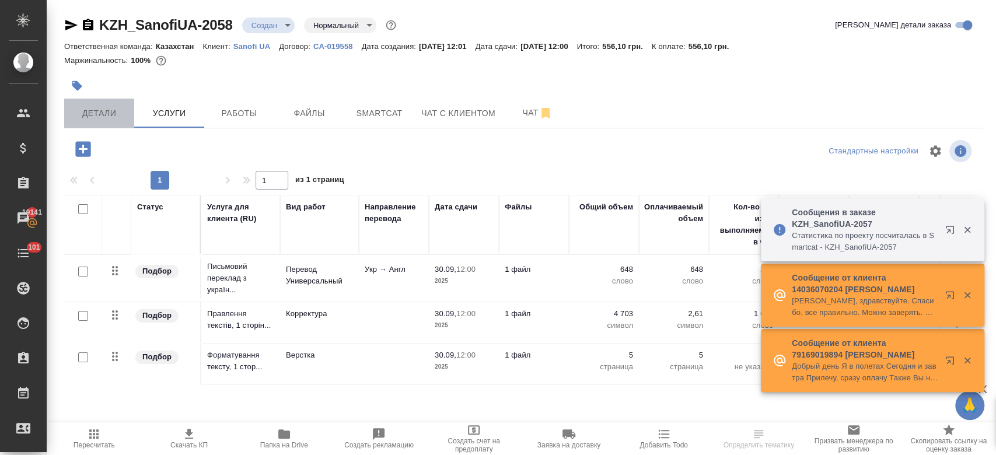
click at [107, 108] on span "Детали" at bounding box center [99, 113] width 56 height 15
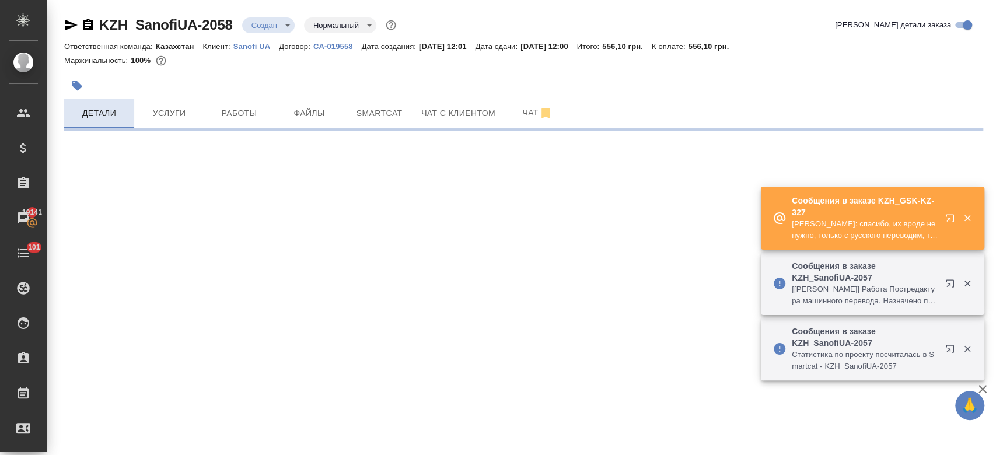
select select "RU"
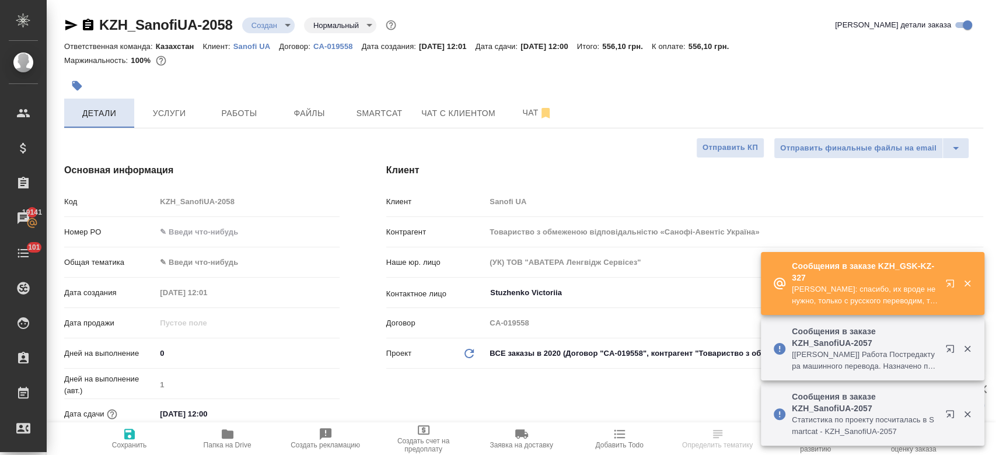
type textarea "x"
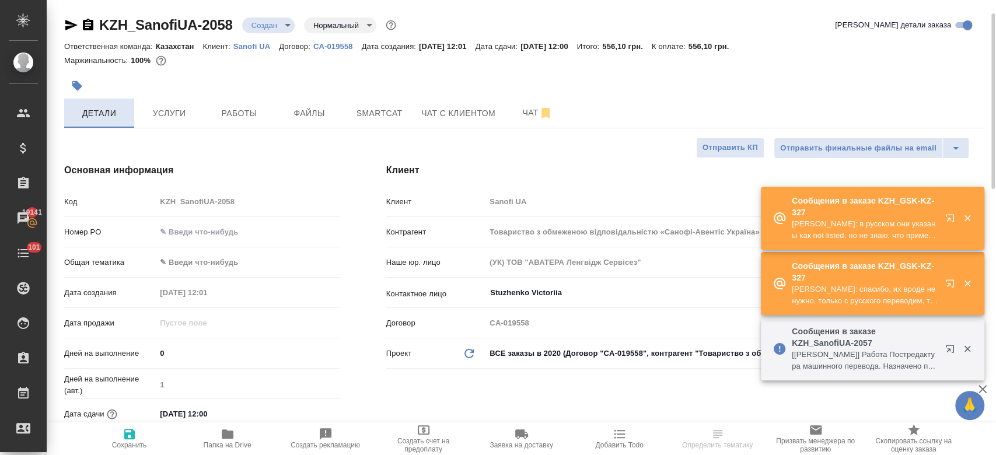
scroll to position [133, 0]
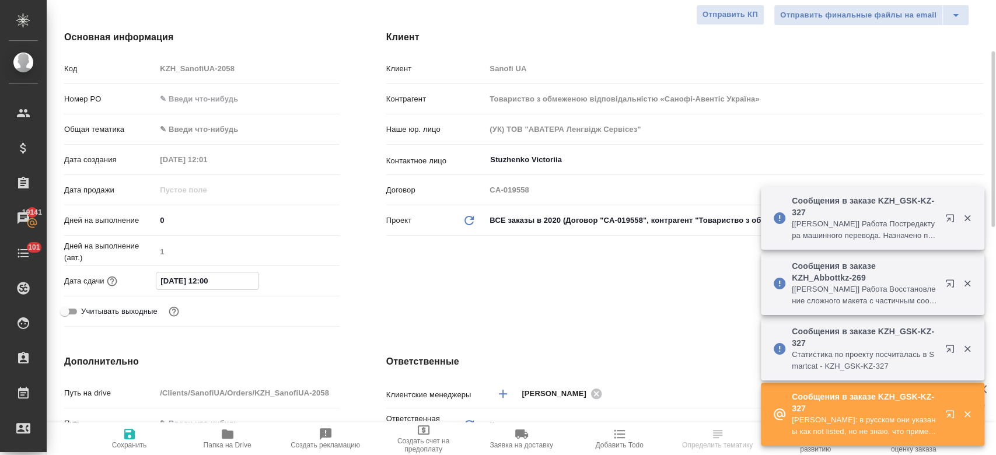
click at [196, 278] on input "30.09.2025 12:00" at bounding box center [207, 280] width 102 height 17
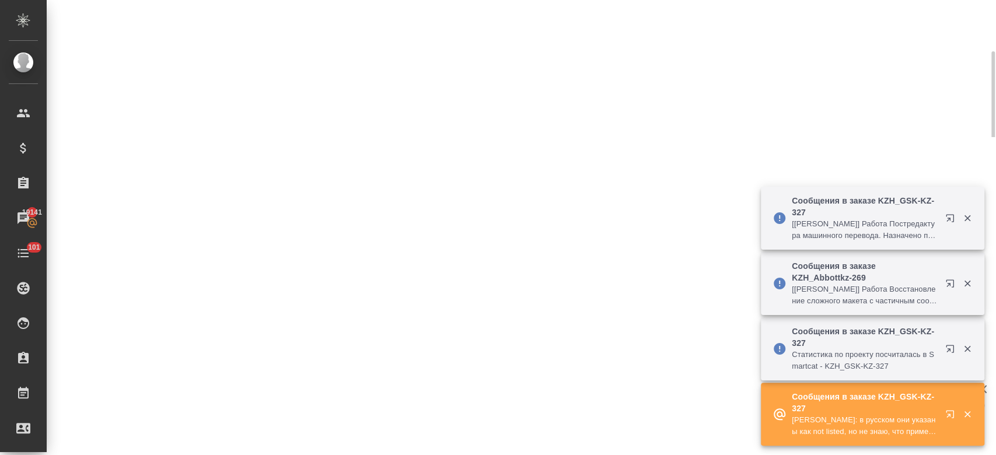
select select "RU"
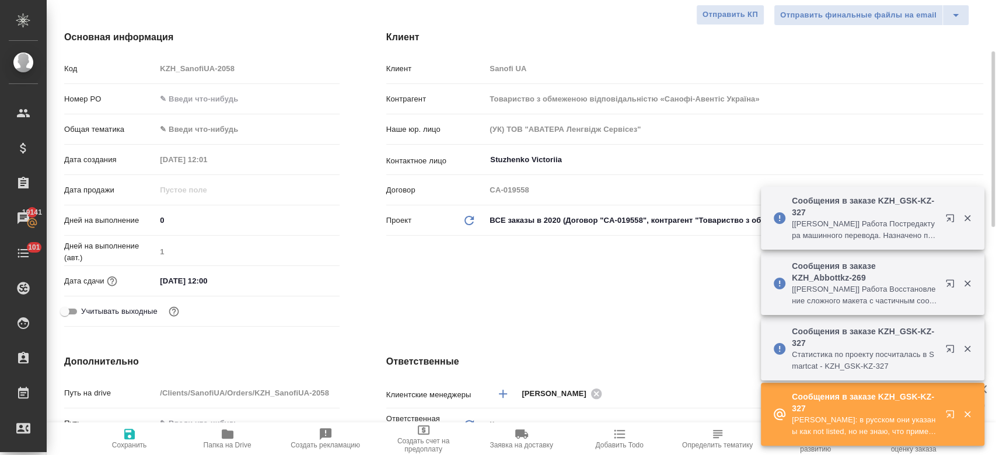
type textarea "x"
click at [285, 282] on div "30.09.2025 12:00" at bounding box center [247, 280] width 183 height 17
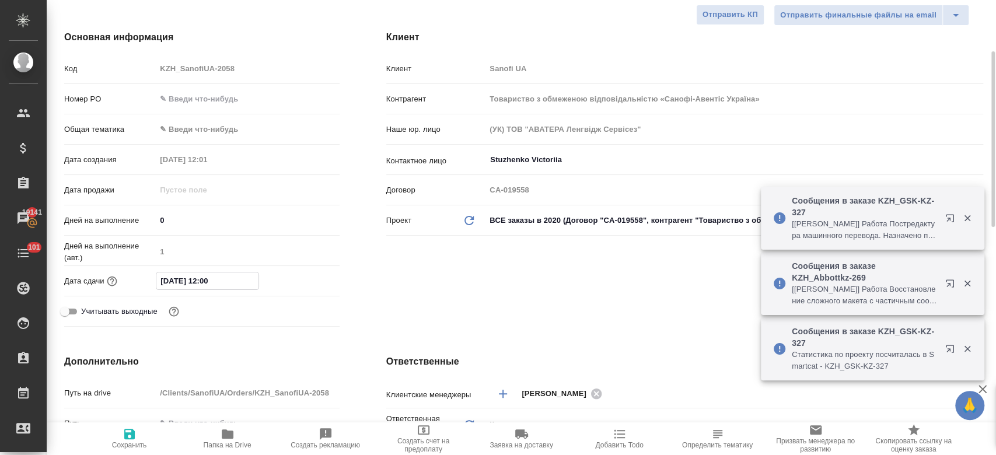
click at [223, 275] on input "30.09.2025 12:00" at bounding box center [207, 280] width 102 height 17
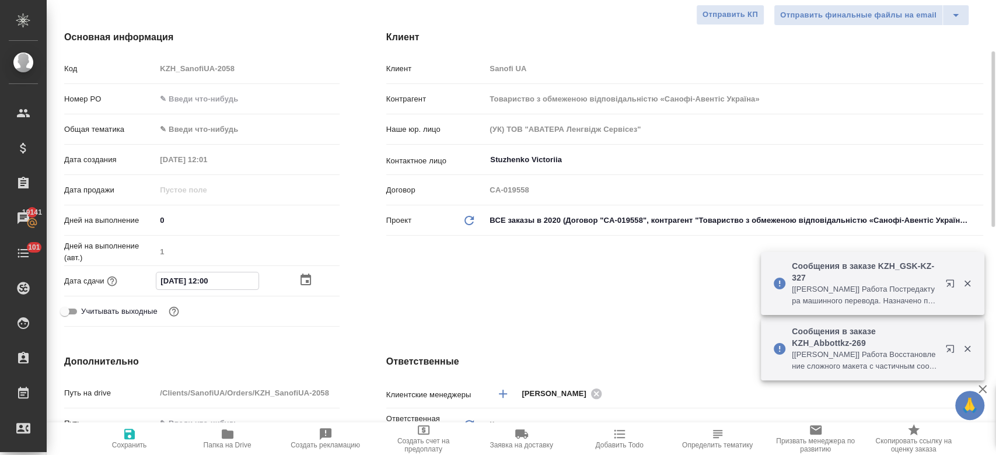
click at [306, 278] on icon "button" at bounding box center [306, 280] width 14 height 14
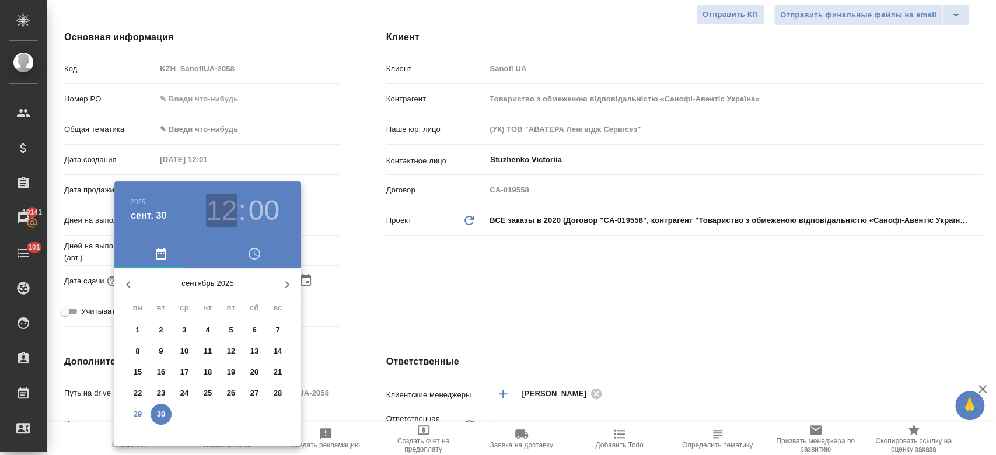
click at [222, 218] on h3 "12" at bounding box center [221, 210] width 31 height 33
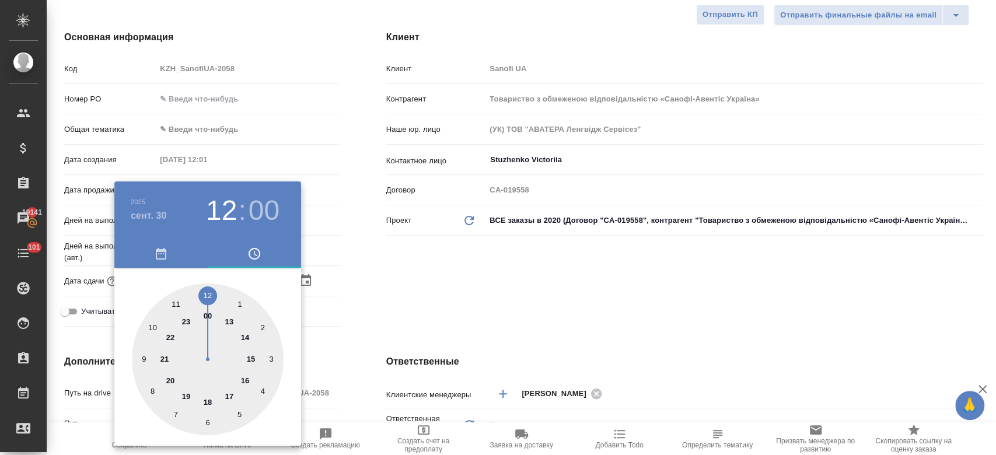
click at [247, 337] on div at bounding box center [208, 360] width 152 height 152
type input "30.09.2025 14:00"
type textarea "x"
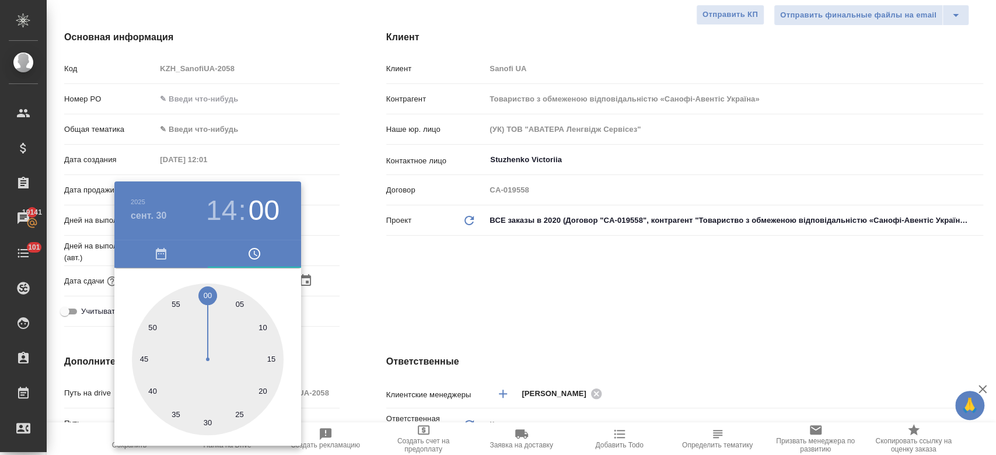
click at [403, 326] on div at bounding box center [498, 227] width 996 height 455
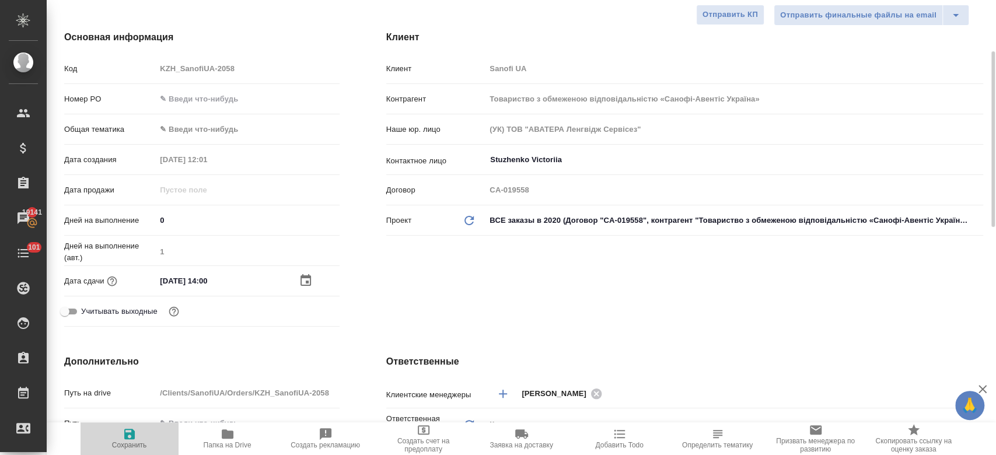
click at [129, 442] on span "Сохранить" at bounding box center [129, 445] width 35 height 8
type textarea "x"
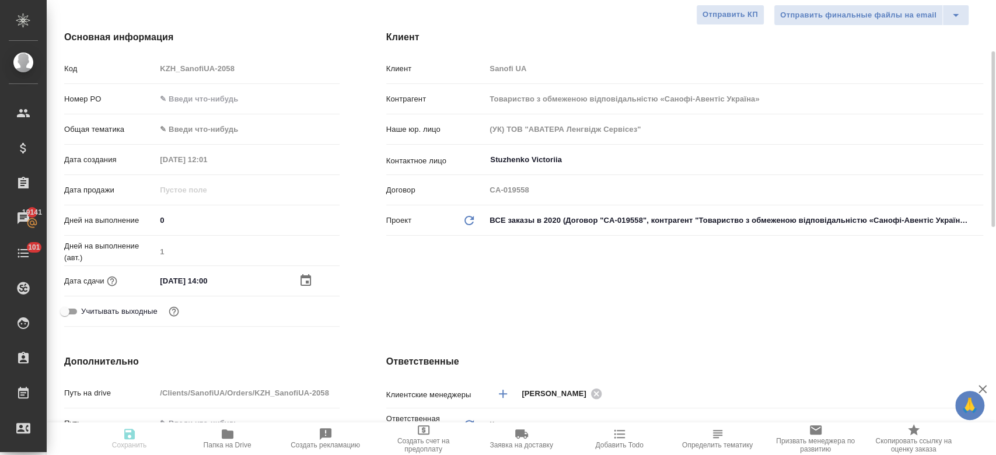
type textarea "x"
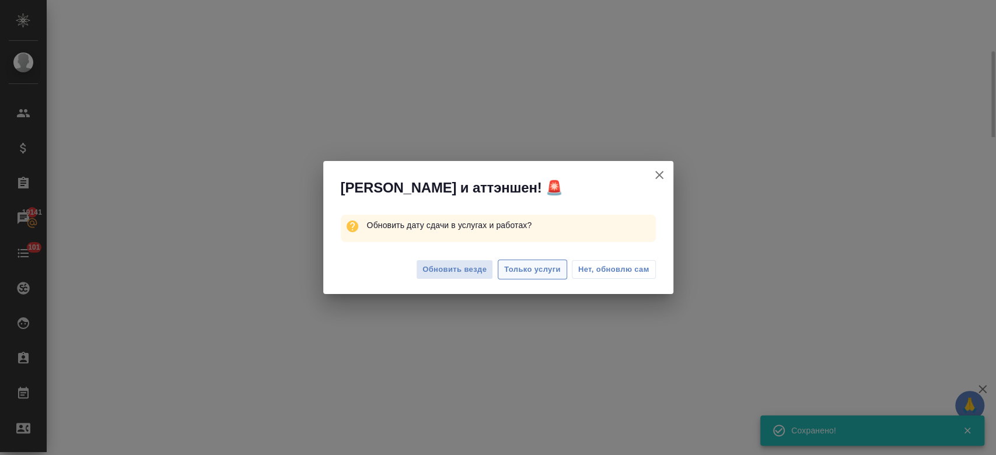
select select "RU"
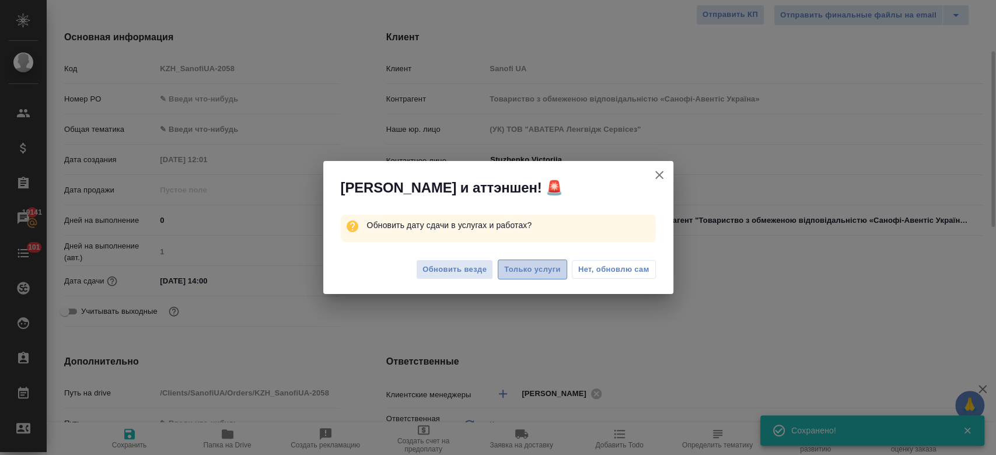
type textarea "x"
click at [538, 271] on span "Только услуги" at bounding box center [532, 269] width 57 height 13
type textarea "x"
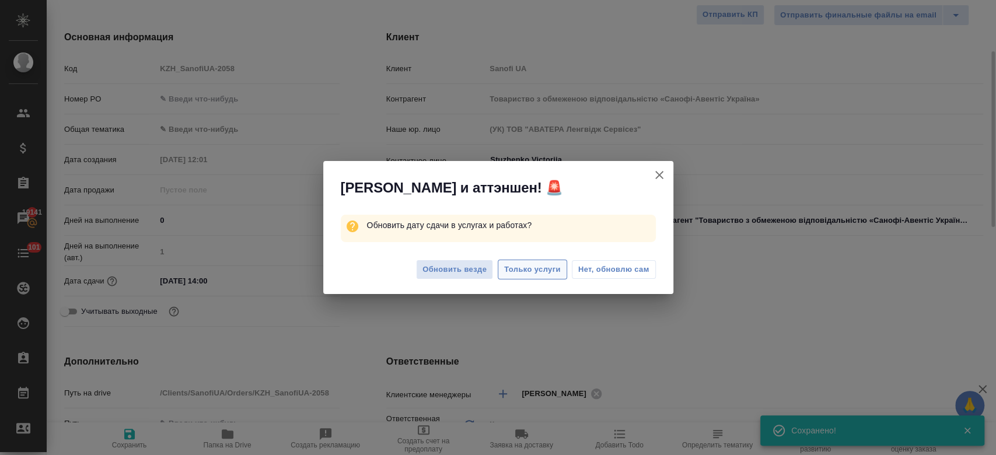
type textarea "x"
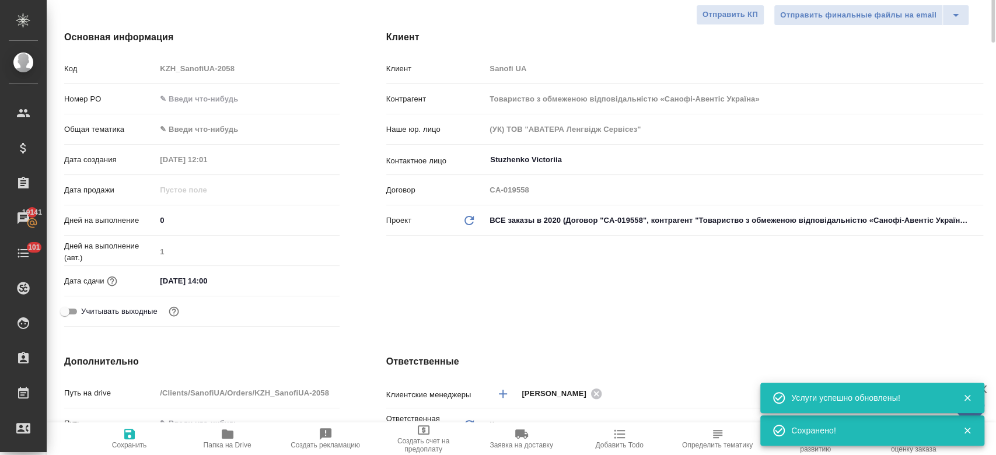
scroll to position [0, 0]
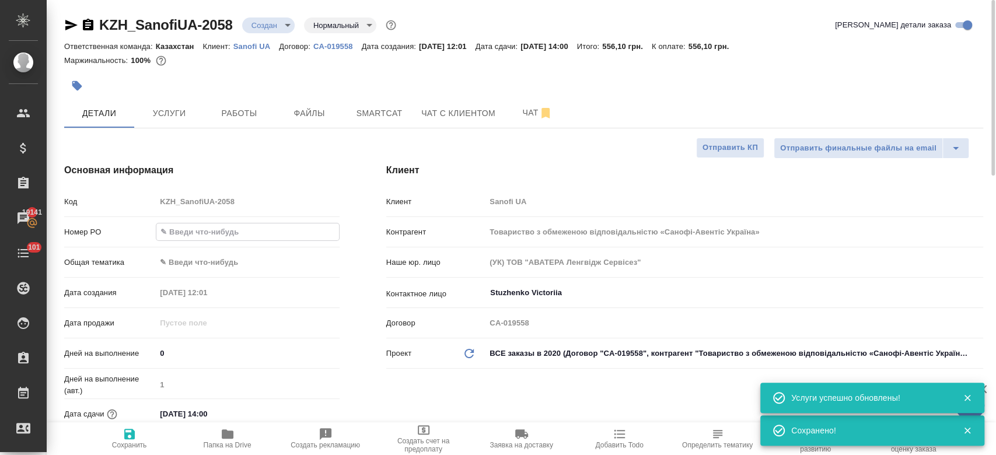
click at [184, 232] on input "text" at bounding box center [247, 231] width 182 height 17
type input "м"
type textarea "x"
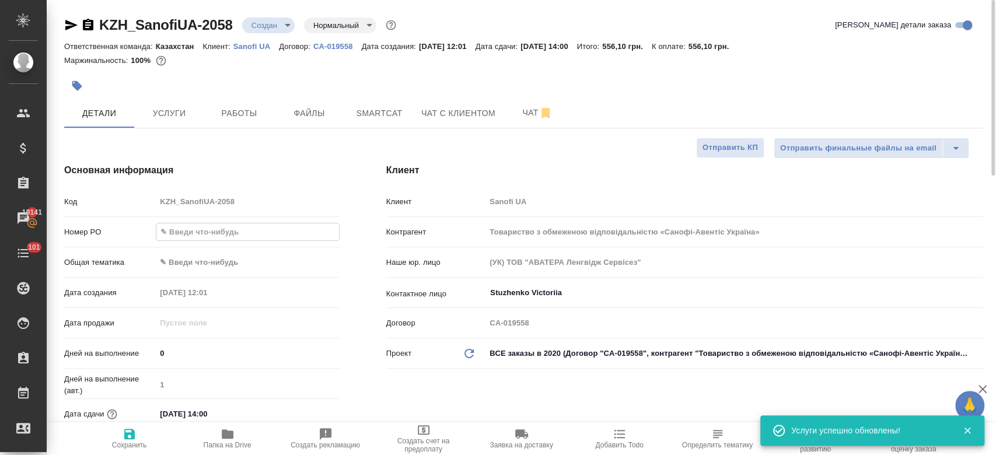
type textarea "x"
paste input "РО E005877070"
type input "РО E005877070"
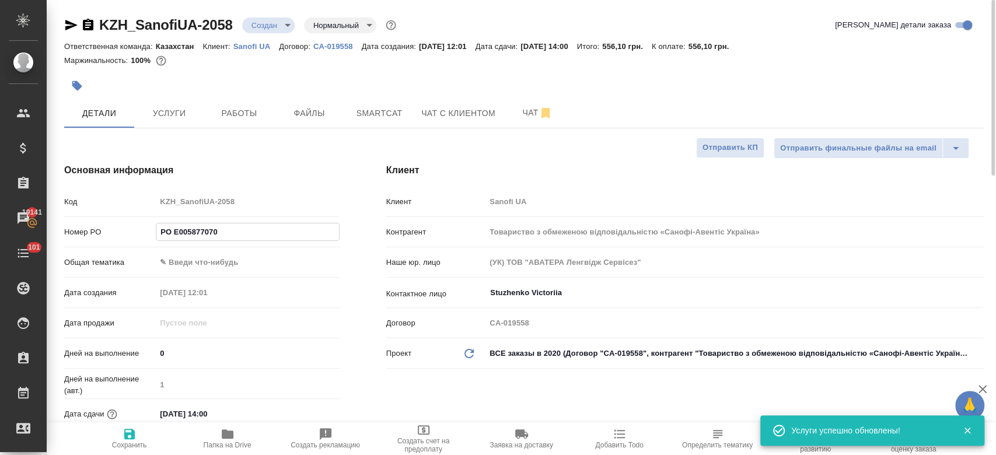
type textarea "x"
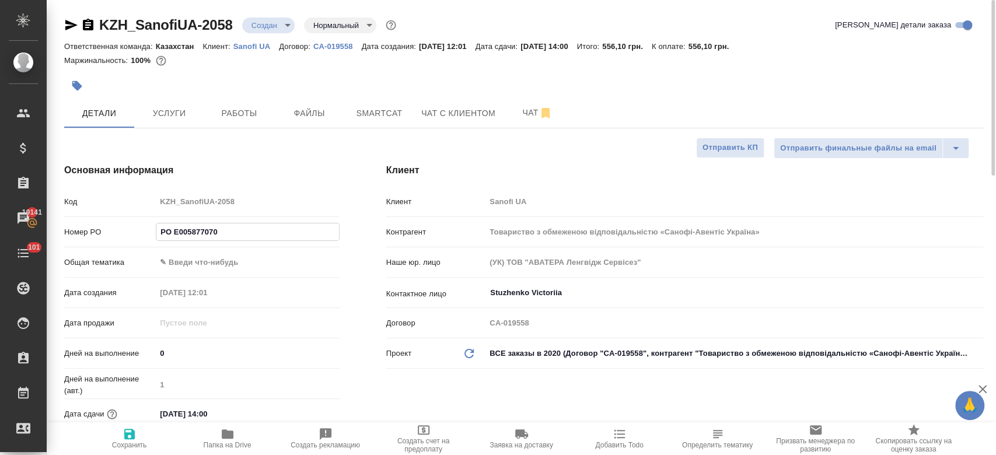
type input "РО E005877070"
click at [121, 449] on button "Сохранить" at bounding box center [130, 438] width 98 height 33
type textarea "x"
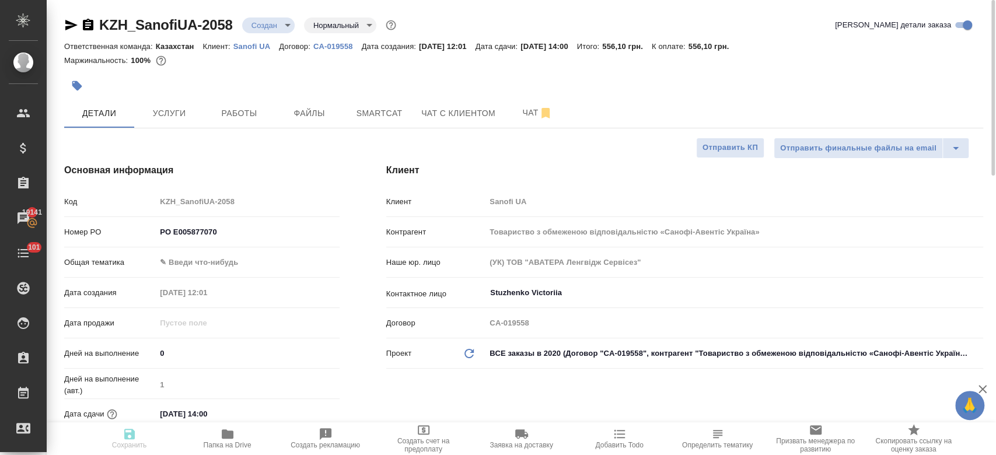
type textarea "x"
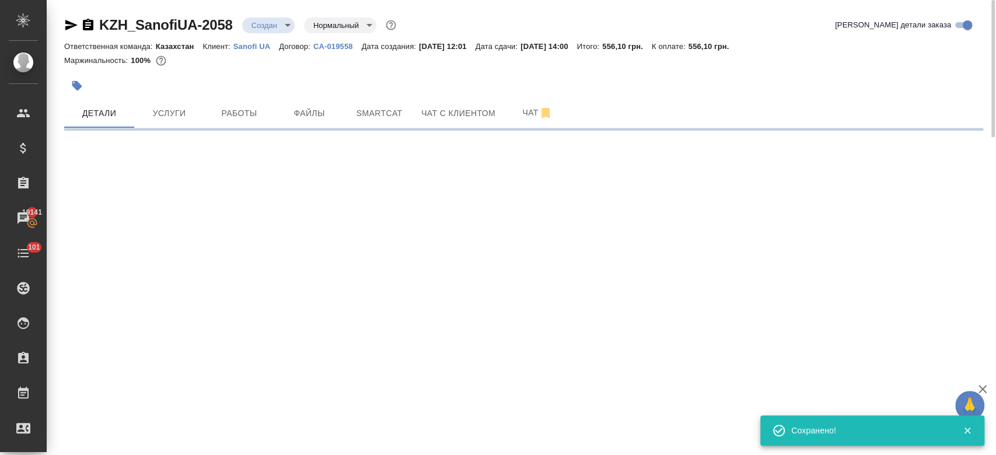
select select "RU"
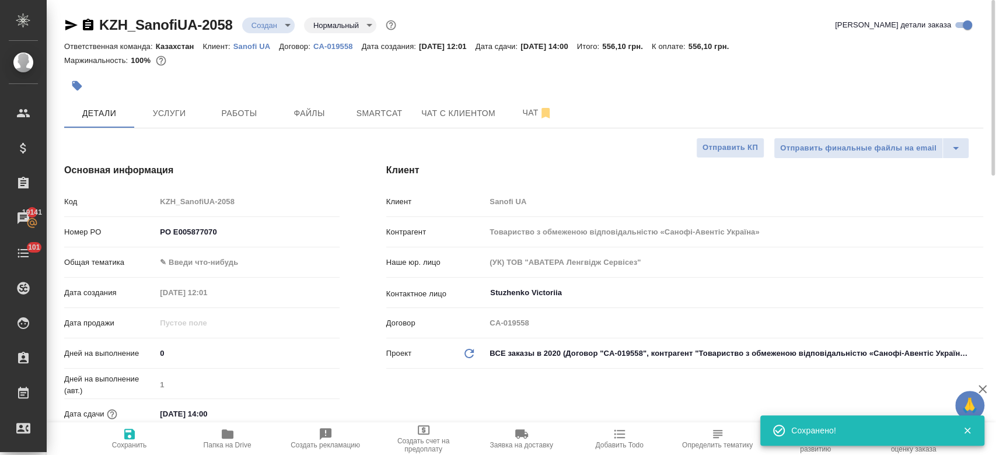
type textarea "x"
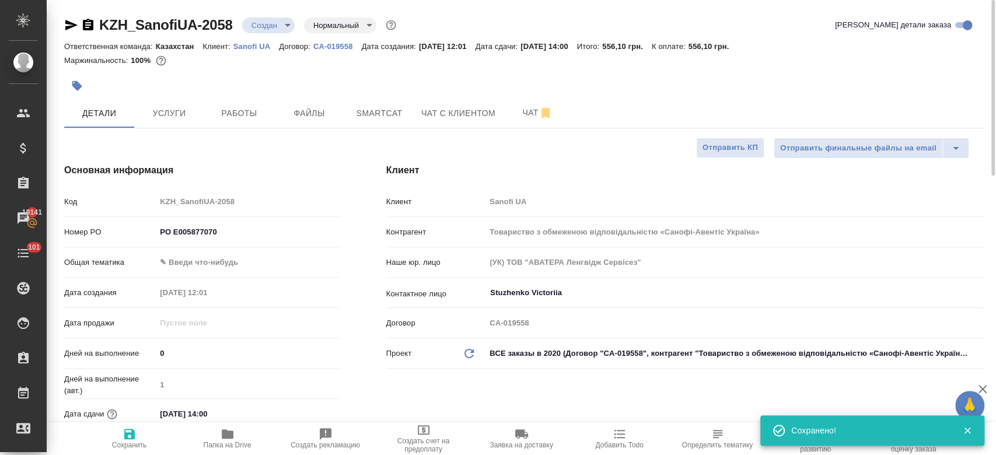
type textarea "x"
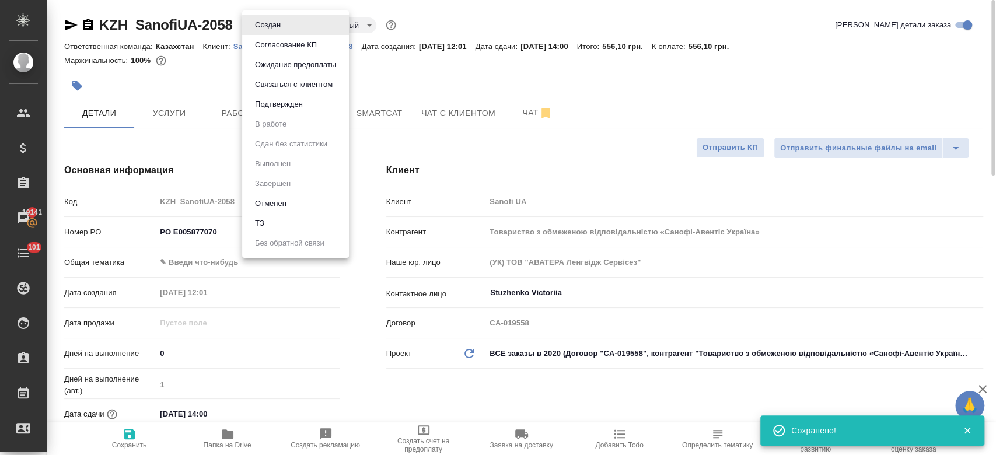
click at [261, 31] on body "🙏 .cls-1 fill:#fff; AWATERA Kosherbayeva Nazerke Клиенты Спецификации Заказы 19…" at bounding box center [498, 227] width 996 height 455
click at [284, 112] on li "Подтвержден" at bounding box center [295, 105] width 107 height 20
type textarea "x"
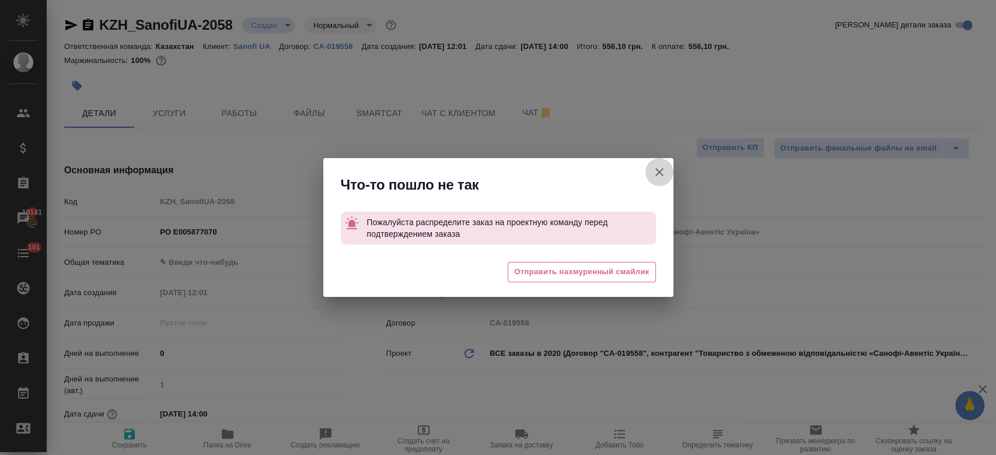
click at [653, 174] on icon "button" at bounding box center [659, 172] width 14 height 14
type textarea "x"
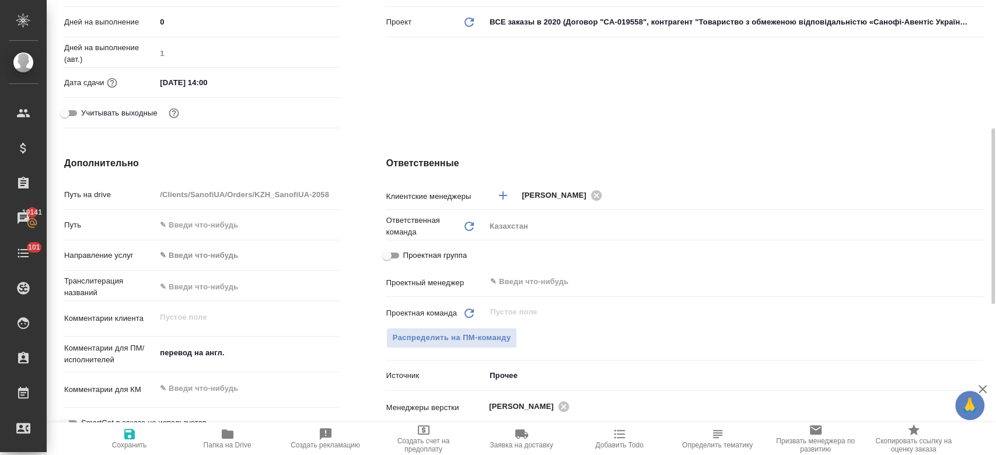
scroll to position [333, 0]
click at [507, 338] on span "Распределить на ПМ-команду" at bounding box center [452, 336] width 118 height 13
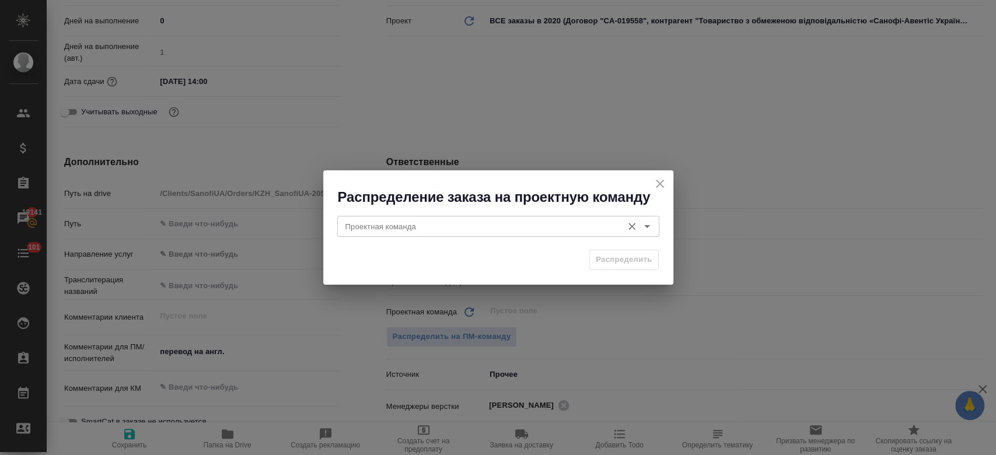
click at [647, 221] on icon "Open" at bounding box center [647, 226] width 14 height 14
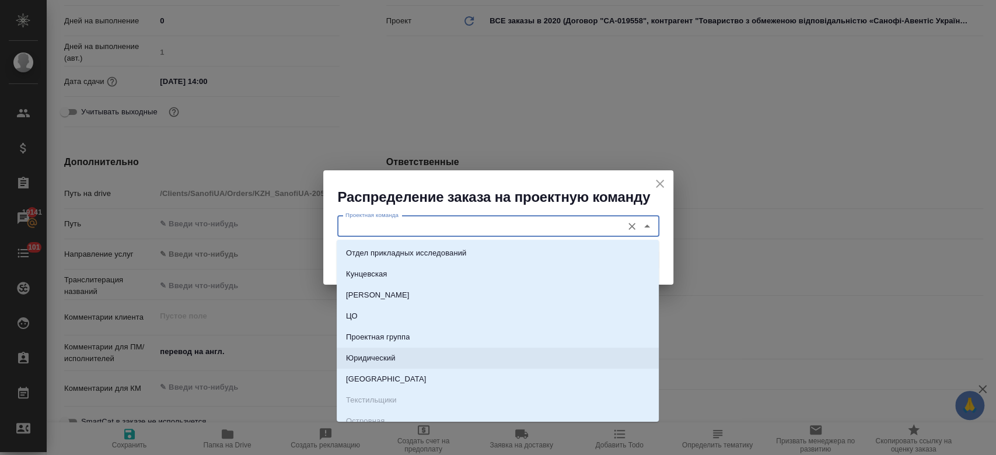
click at [467, 365] on li "Юридический" at bounding box center [498, 358] width 322 height 21
type input "Юридический"
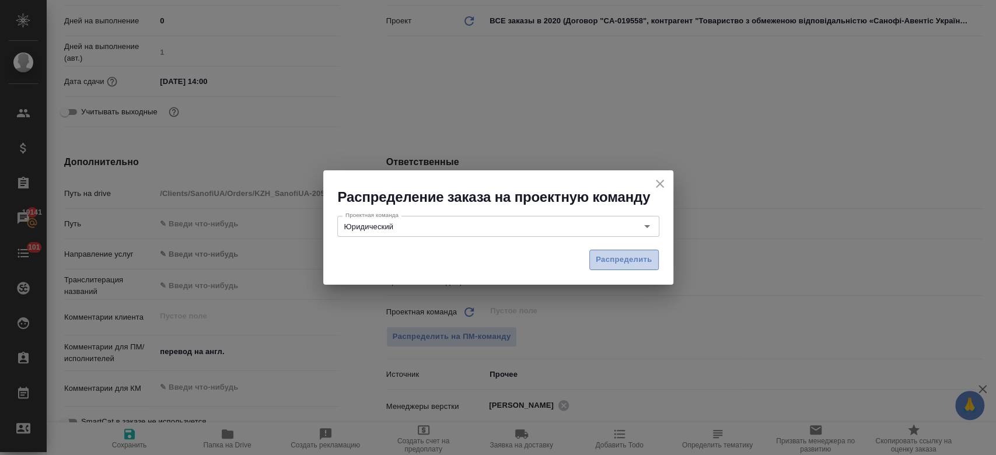
click at [627, 263] on span "Распределить" at bounding box center [624, 259] width 57 height 13
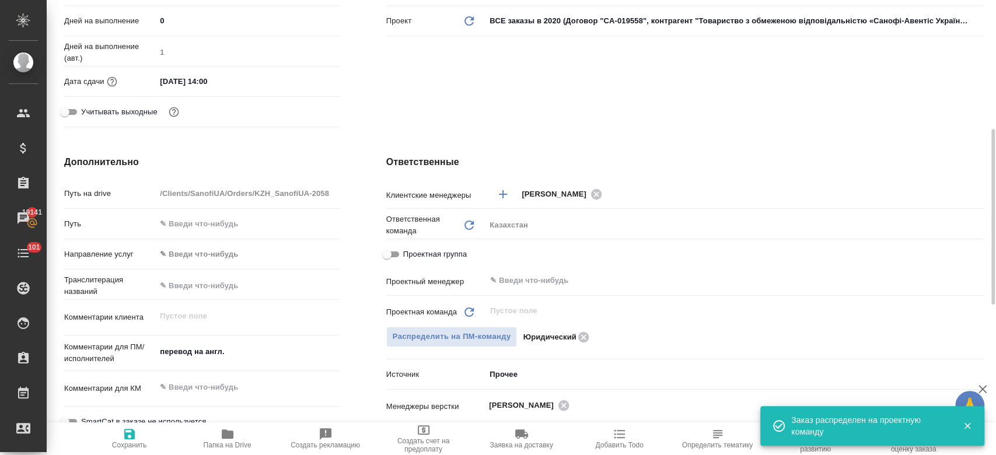
type textarea "x"
click at [118, 438] on span "Сохранить" at bounding box center [130, 438] width 84 height 22
type textarea "x"
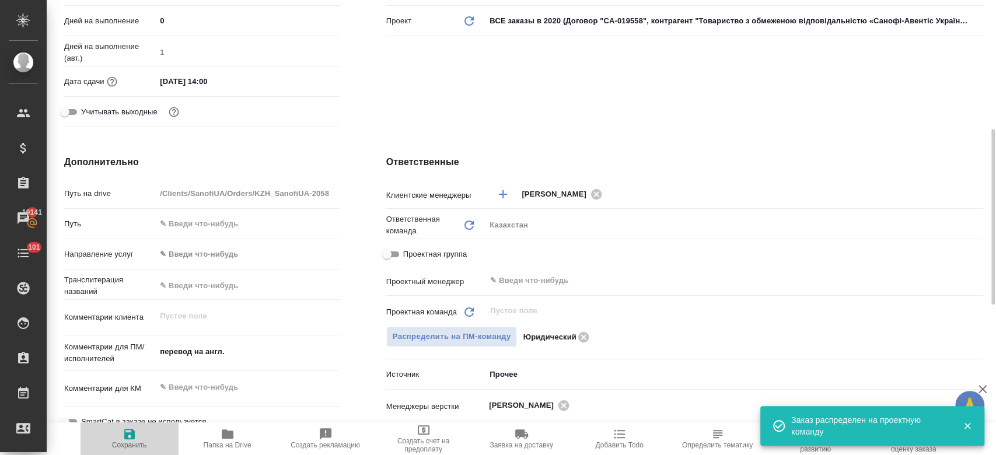
type textarea "x"
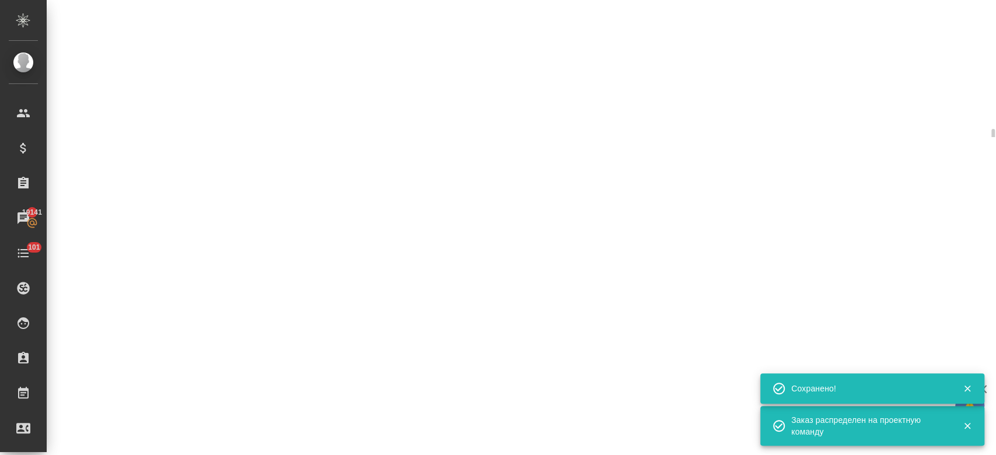
select select "RU"
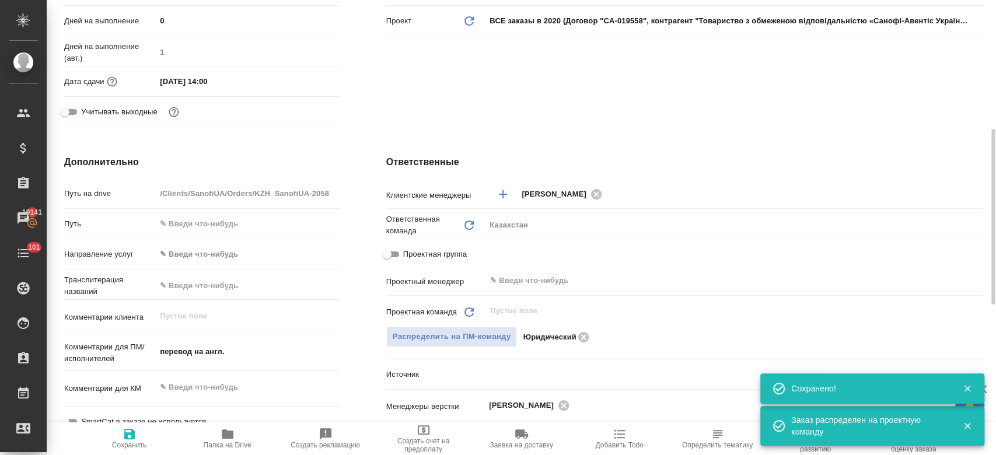
type textarea "x"
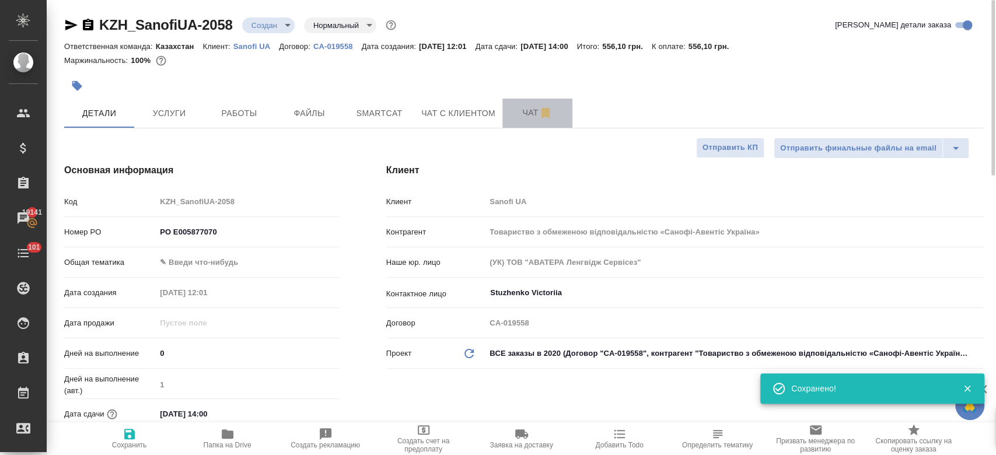
click at [523, 118] on span "Чат" at bounding box center [537, 113] width 56 height 15
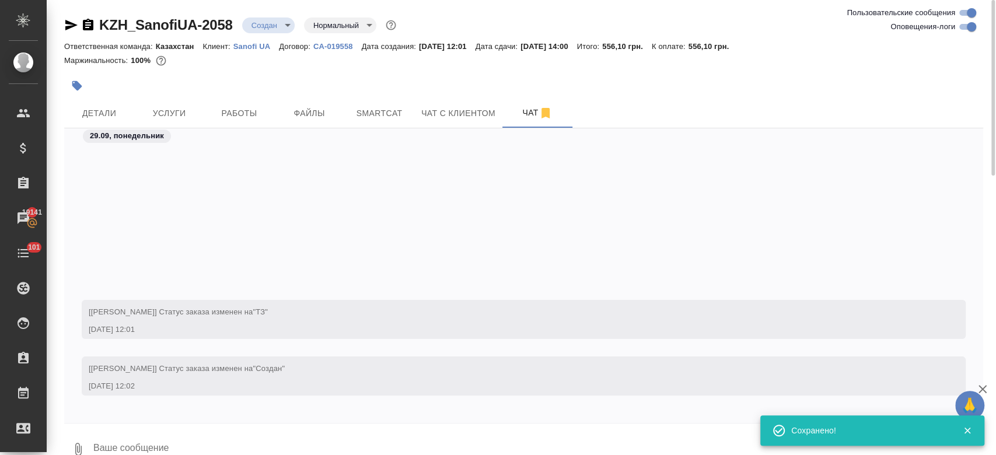
scroll to position [226, 0]
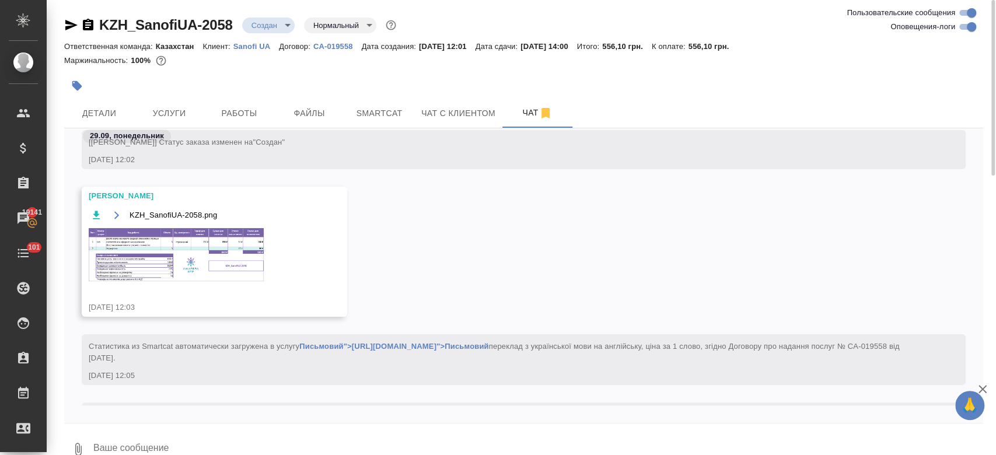
click at [203, 236] on img at bounding box center [176, 254] width 175 height 53
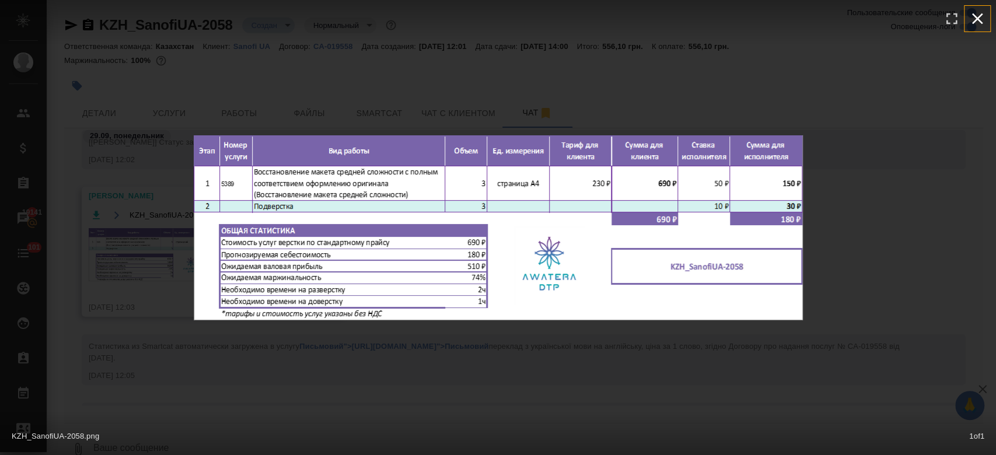
click at [975, 20] on icon "button" at bounding box center [977, 18] width 11 height 11
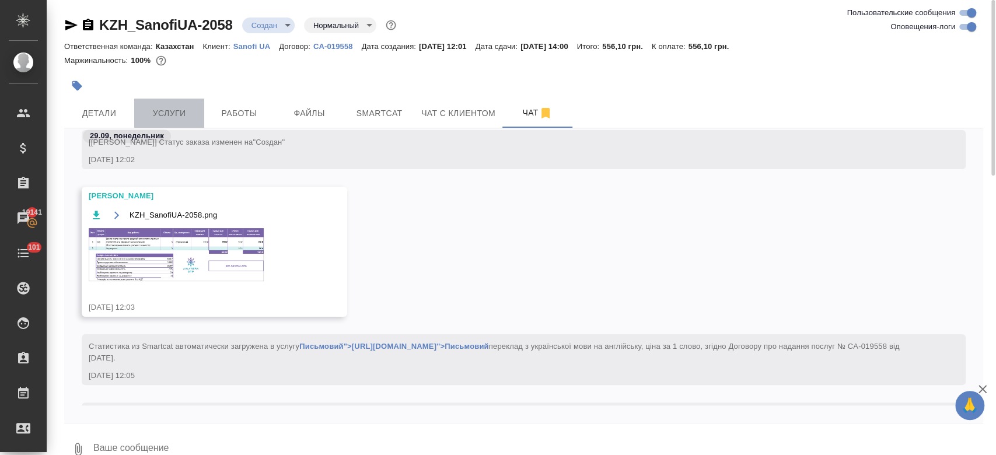
click at [163, 120] on span "Услуги" at bounding box center [169, 113] width 56 height 15
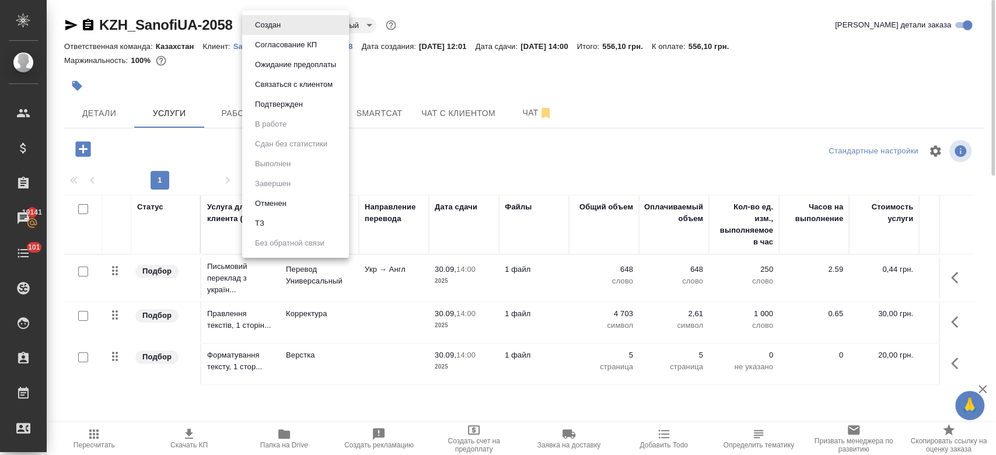
click at [280, 22] on body "🙏 .cls-1 fill:#fff; AWATERA Kosherbayeva Nazerke Клиенты Спецификации Заказы 19…" at bounding box center [498, 227] width 996 height 455
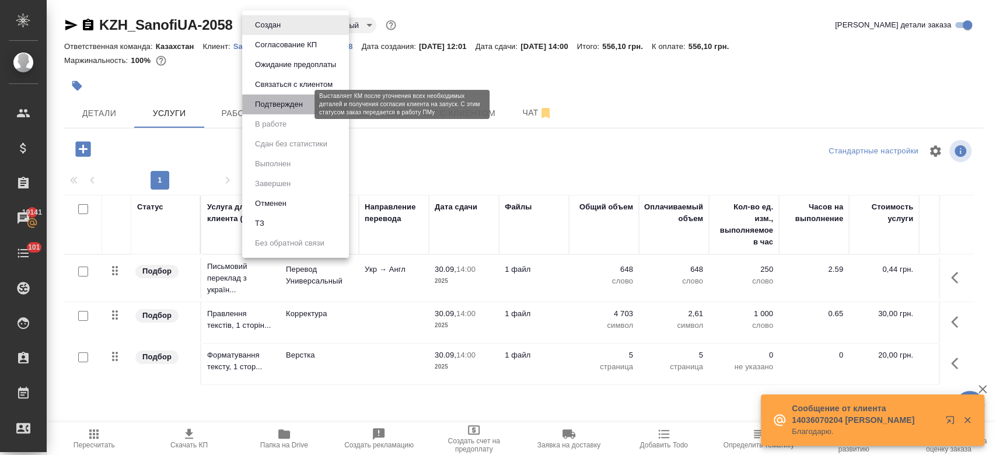
click at [300, 99] on button "Подтвержден" at bounding box center [278, 104] width 55 height 13
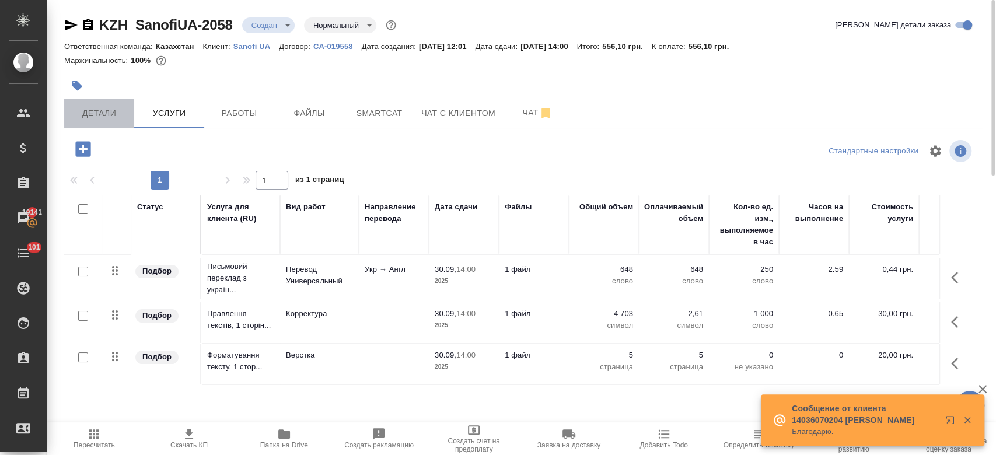
click at [106, 117] on span "Детали" at bounding box center [99, 113] width 56 height 15
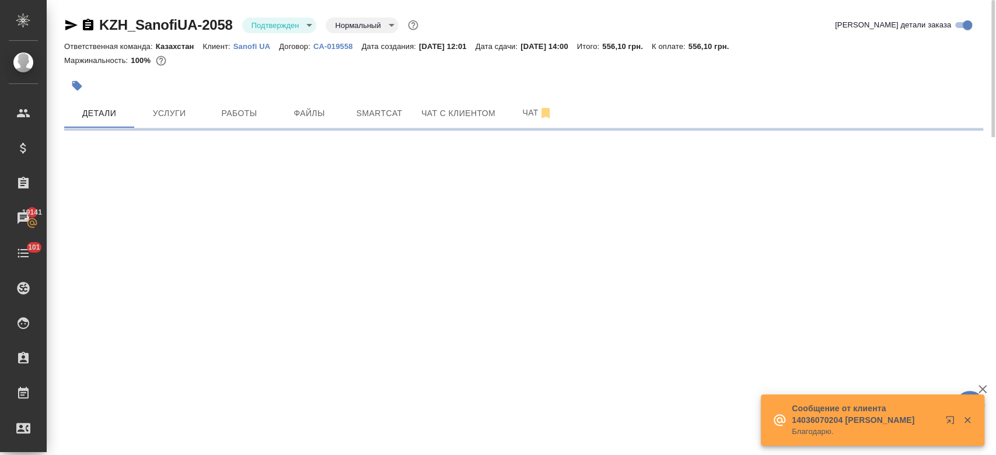
select select "RU"
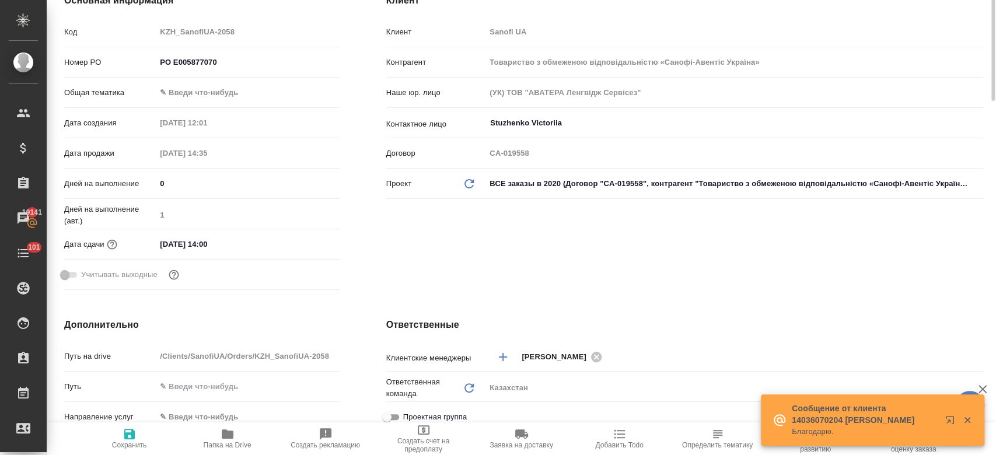
type textarea "x"
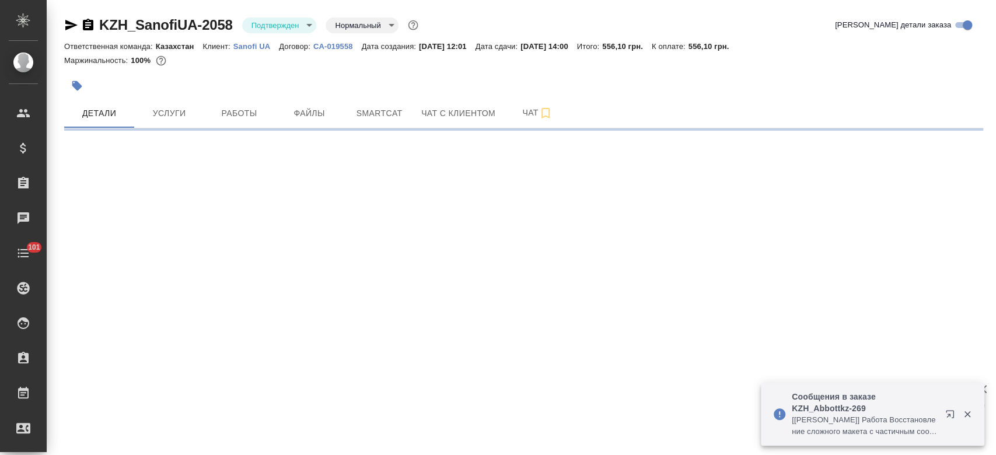
select select "RU"
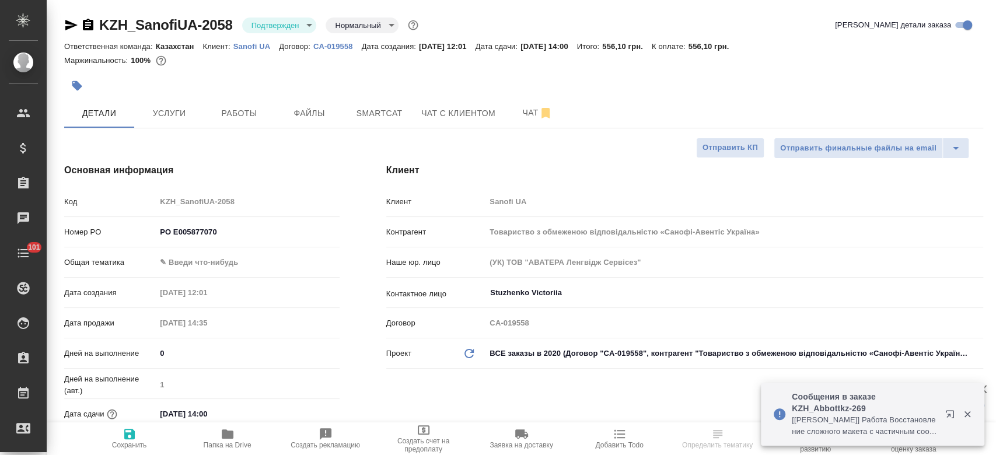
type textarea "x"
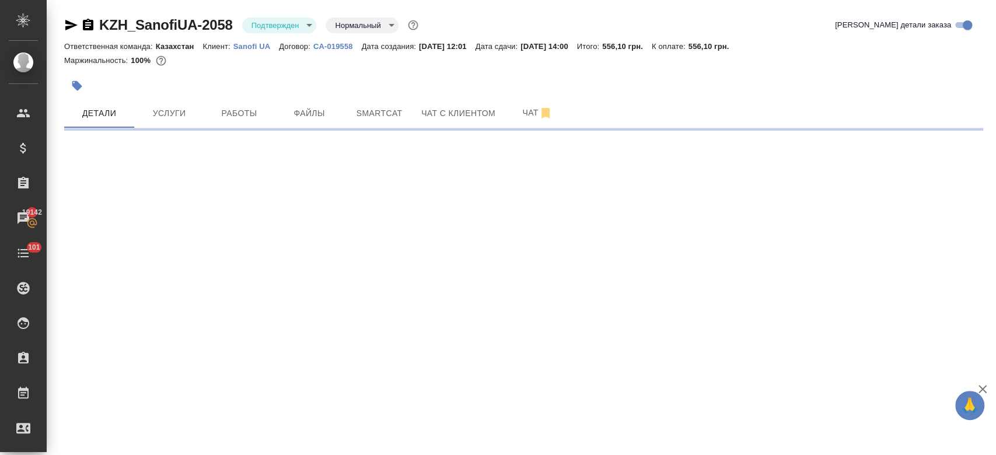
select select "RU"
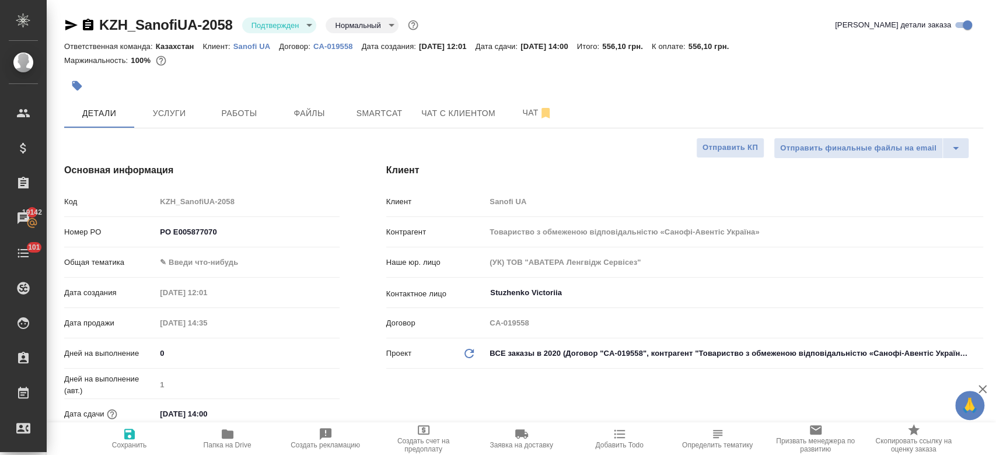
type textarea "x"
click at [293, 68] on div "Маржинальность: 100%" at bounding box center [523, 60] width 919 height 15
click at [639, 88] on div at bounding box center [370, 86] width 613 height 26
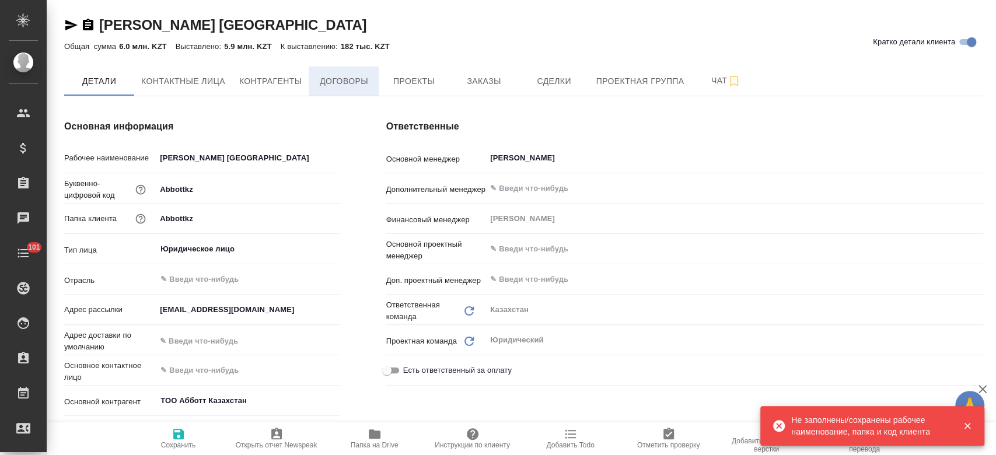
type textarea "x"
click at [485, 76] on span "Заказы" at bounding box center [484, 81] width 56 height 15
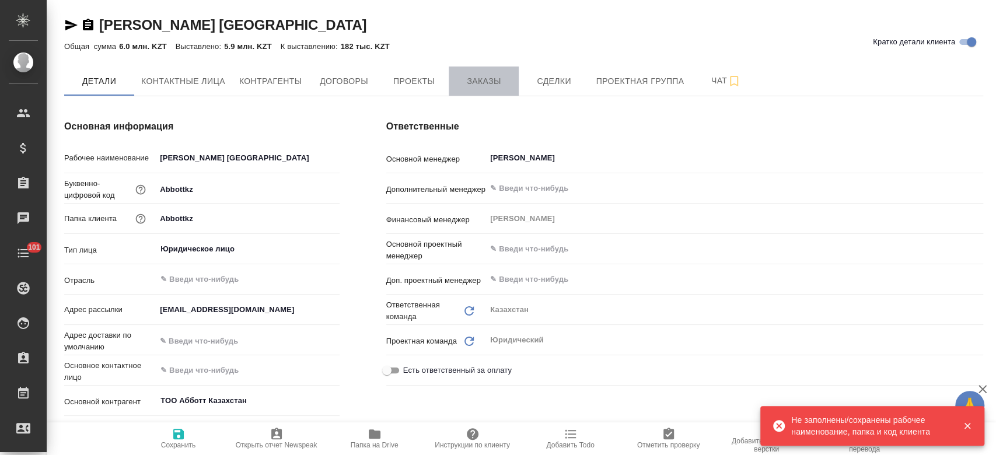
type textarea "x"
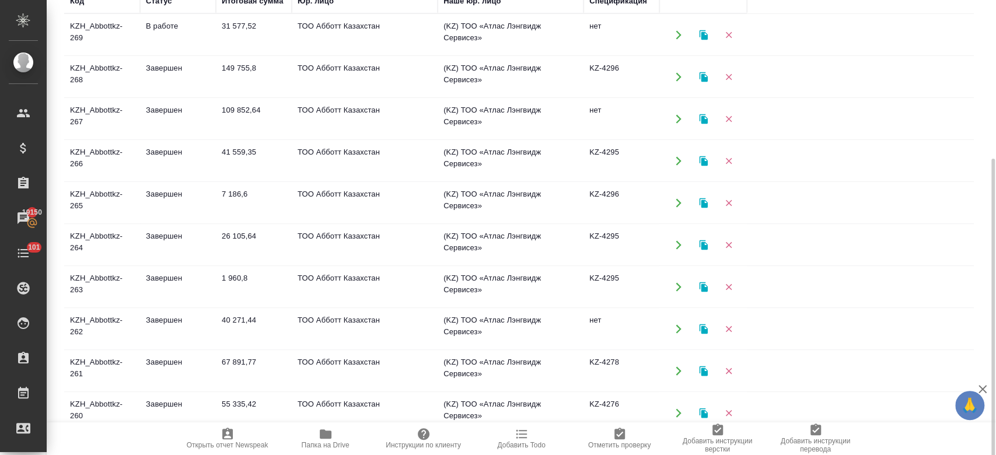
scroll to position [192, 0]
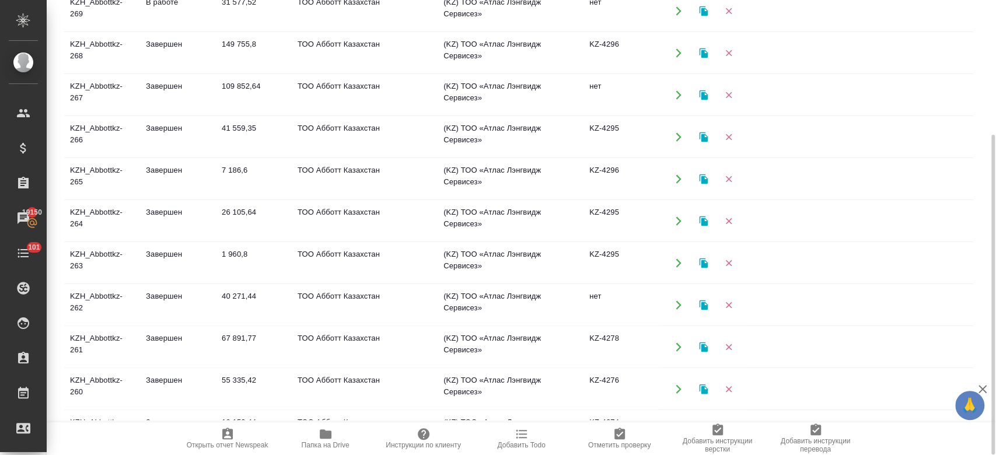
click at [92, 302] on td "KZH_Abbottkz-262" at bounding box center [102, 305] width 76 height 41
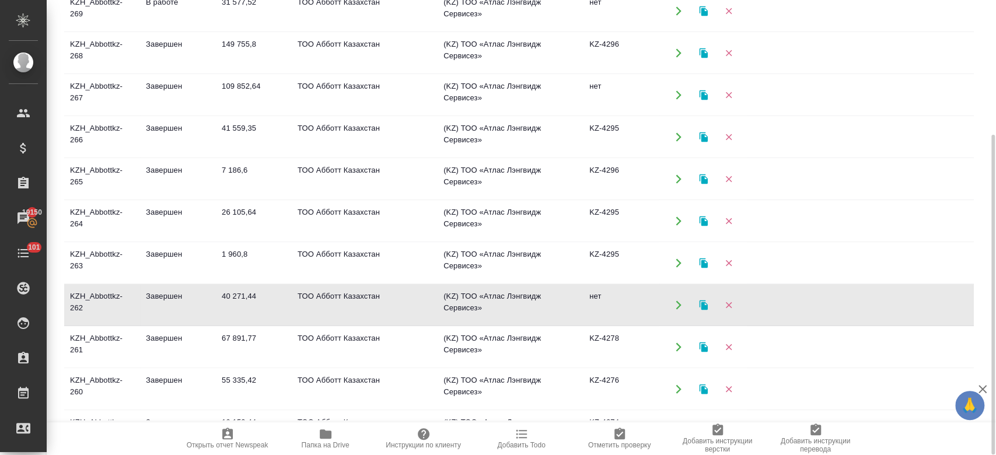
click at [92, 302] on td "KZH_Abbottkz-262" at bounding box center [102, 305] width 76 height 41
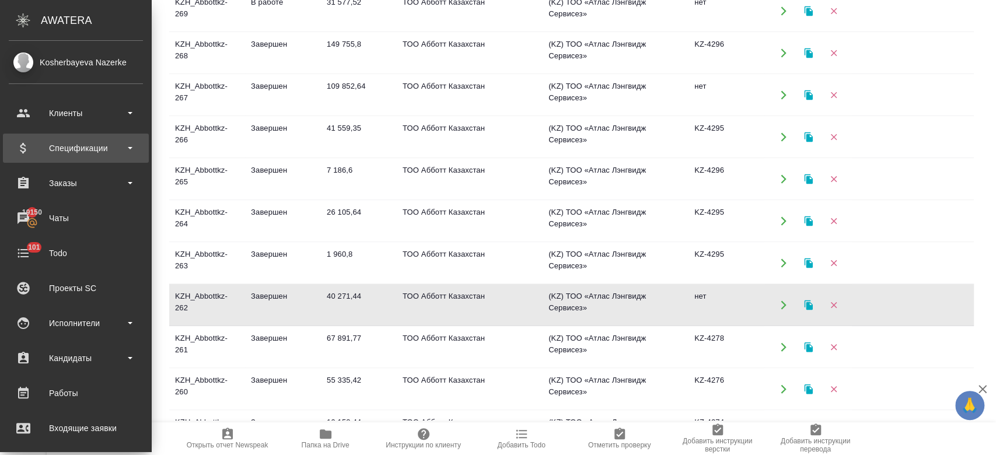
click at [68, 152] on div "Спецификации" at bounding box center [76, 148] width 134 height 18
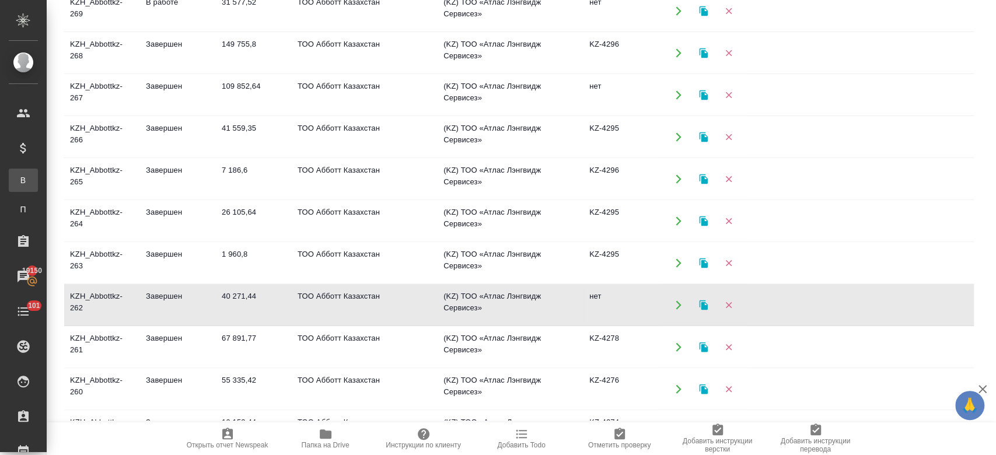
click at [18, 183] on div "Все спецификации" at bounding box center [9, 180] width 18 height 12
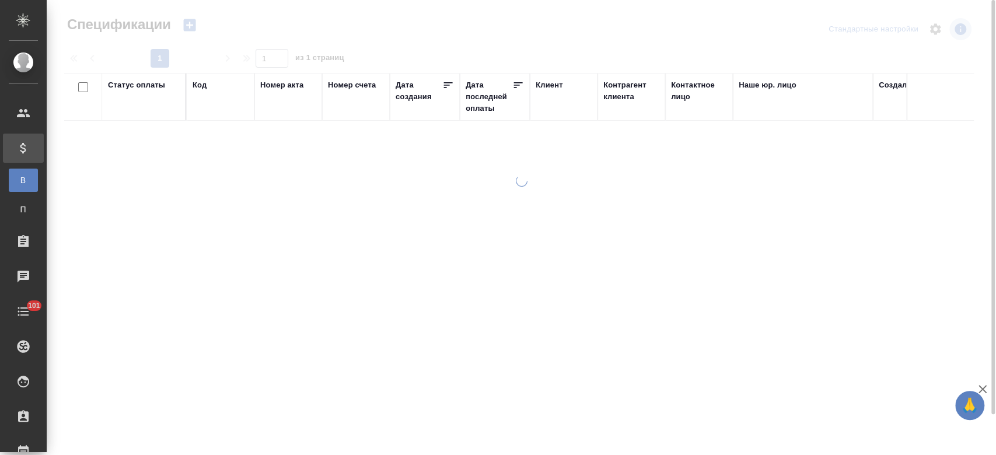
click at [193, 28] on icon "button" at bounding box center [189, 25] width 12 height 12
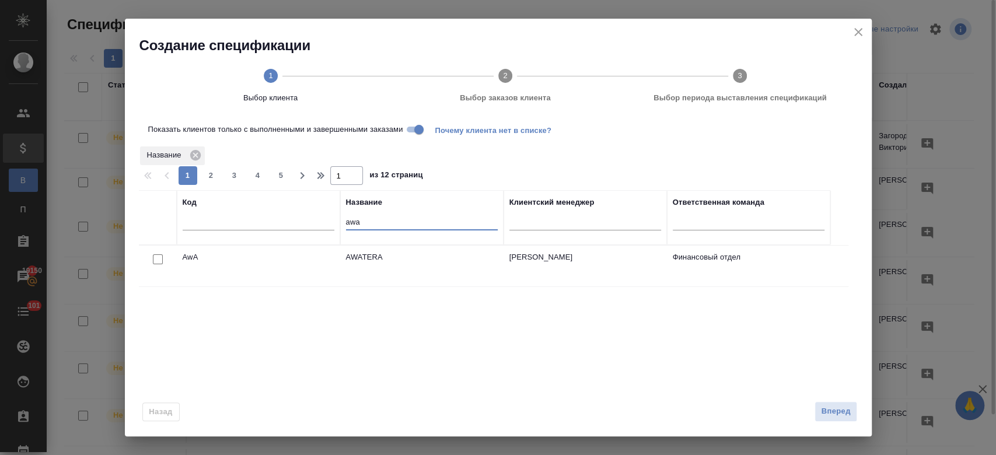
click at [390, 225] on input "awa" at bounding box center [422, 223] width 152 height 15
type input "a"
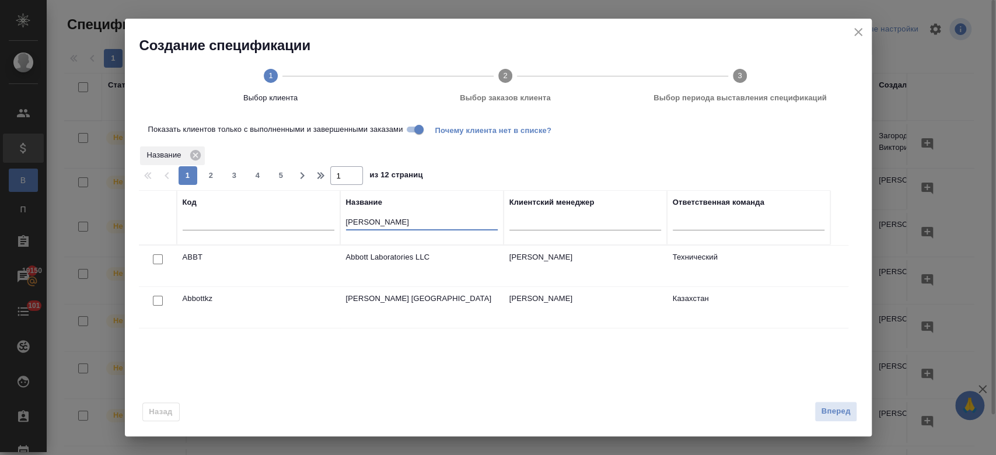
type input "abbo"
click at [388, 305] on td "Abbott Kazakhstan" at bounding box center [421, 307] width 163 height 41
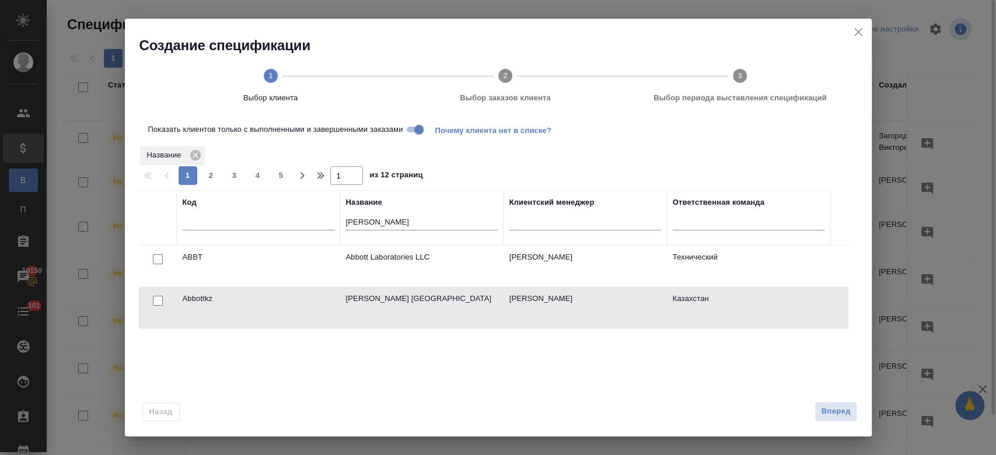
click at [153, 301] on input "checkbox" at bounding box center [158, 301] width 10 height 10
checkbox input "true"
click at [844, 405] on span "Вперед" at bounding box center [835, 411] width 29 height 13
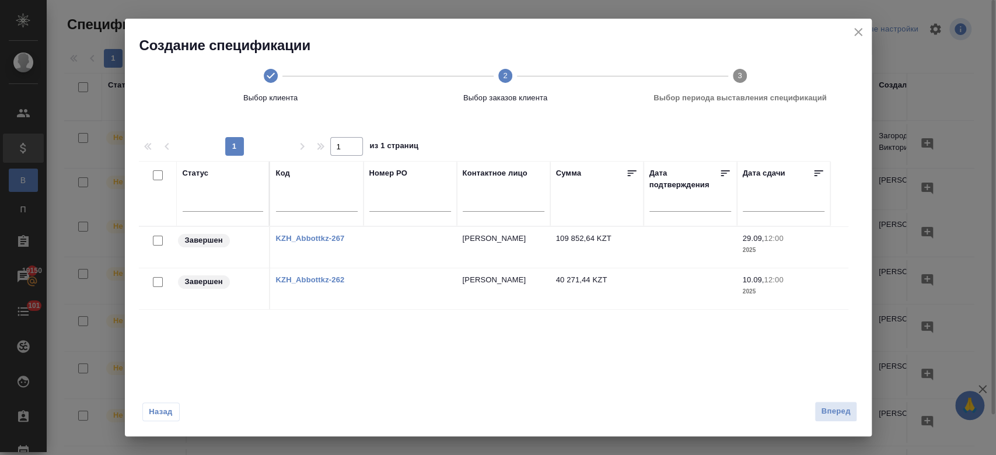
click at [156, 275] on div at bounding box center [158, 282] width 26 height 16
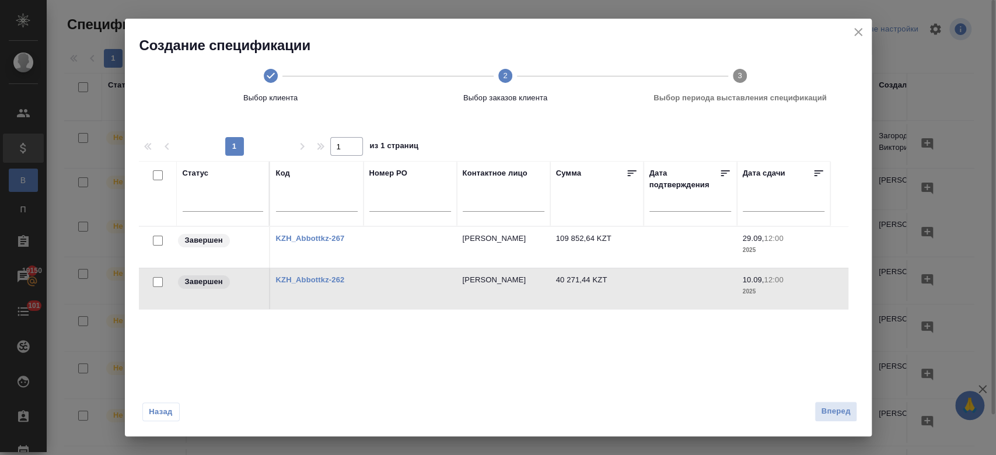
click at [158, 277] on input "checkbox" at bounding box center [158, 282] width 10 height 10
checkbox input "true"
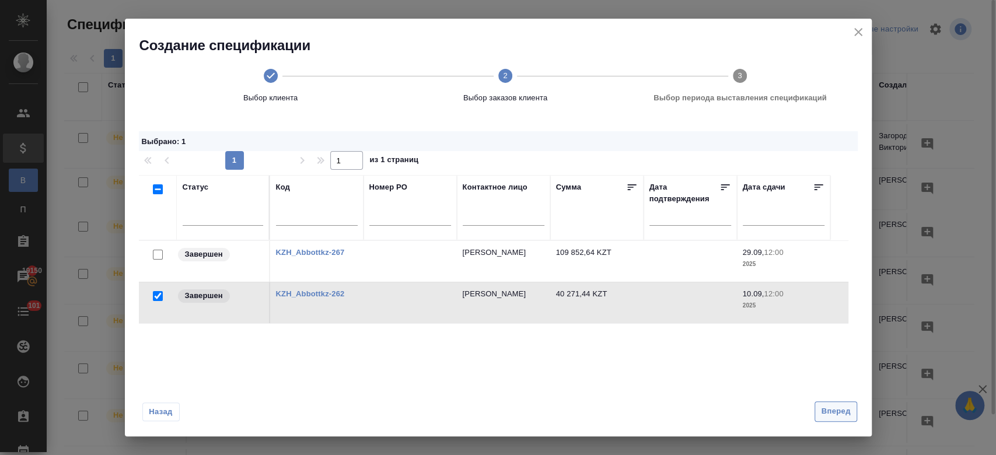
click at [823, 411] on span "Вперед" at bounding box center [835, 411] width 29 height 13
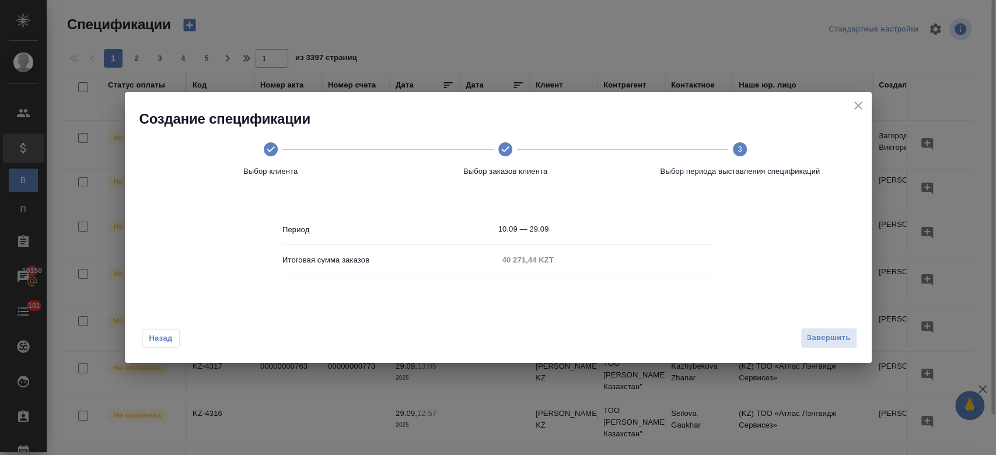
click at [831, 327] on div "Назад Завершить" at bounding box center [498, 335] width 747 height 55
click at [822, 342] on span "Завершить" at bounding box center [829, 337] width 44 height 13
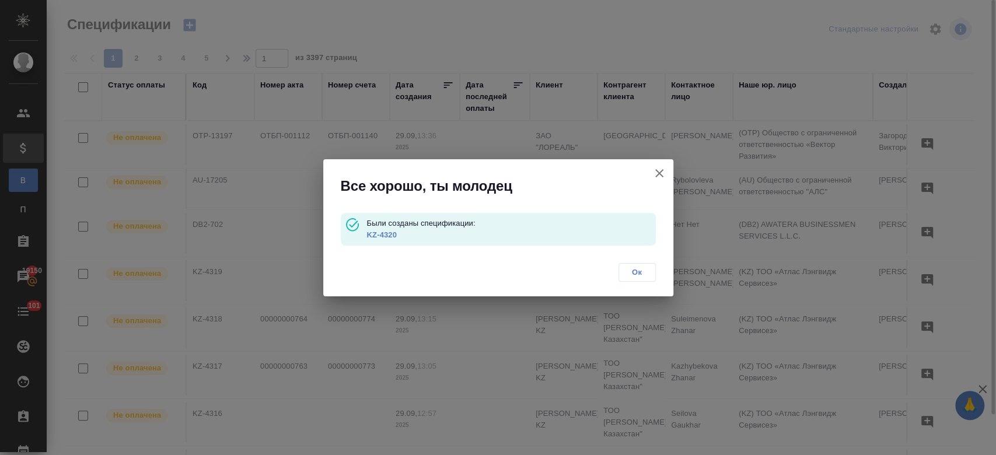
click at [380, 239] on link "KZ-4320" at bounding box center [381, 234] width 30 height 9
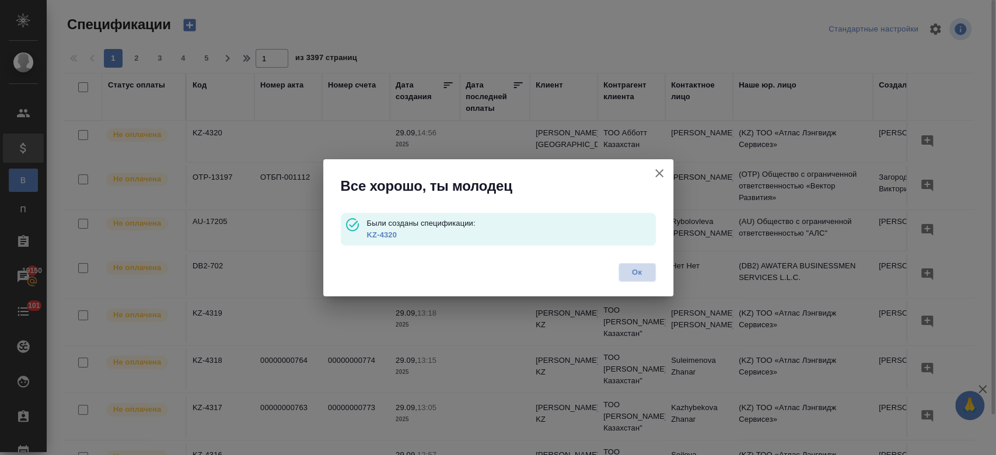
click at [639, 274] on span "Ок" at bounding box center [637, 273] width 25 height 12
click at [195, 22] on div "Все хорошо, ты молодец Были созданы спецификации: KZ-4320 Ок" at bounding box center [498, 227] width 996 height 455
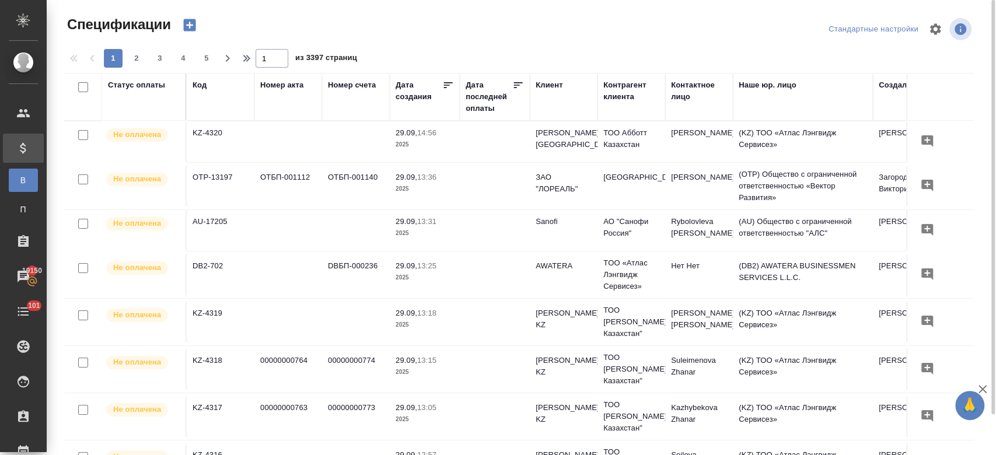
click at [195, 22] on body "🙏 .cls-1 fill:#fff; AWATERA Kosherbayeva Nazerke Клиенты Спецификации В Все спе…" at bounding box center [498, 227] width 996 height 455
click at [192, 22] on icon "button" at bounding box center [189, 25] width 12 height 12
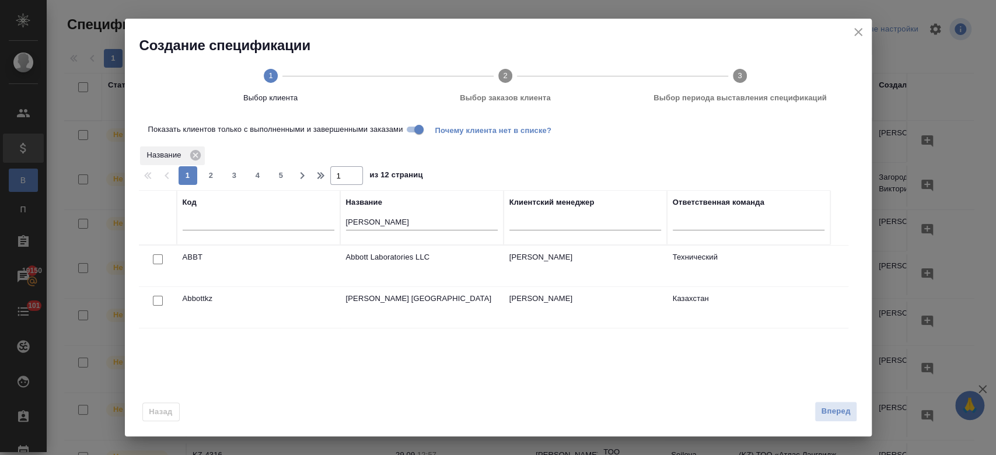
click at [157, 300] on input "checkbox" at bounding box center [158, 301] width 10 height 10
checkbox input "true"
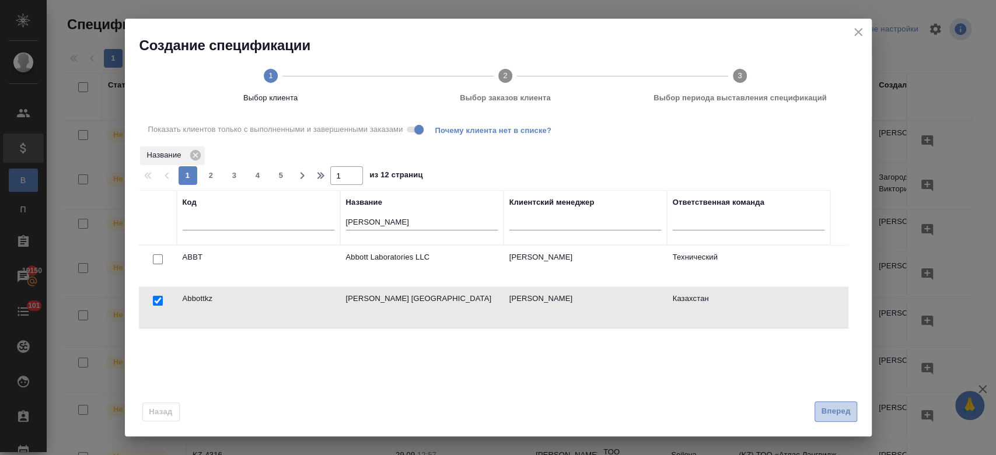
click at [831, 404] on button "Вперед" at bounding box center [835, 411] width 42 height 20
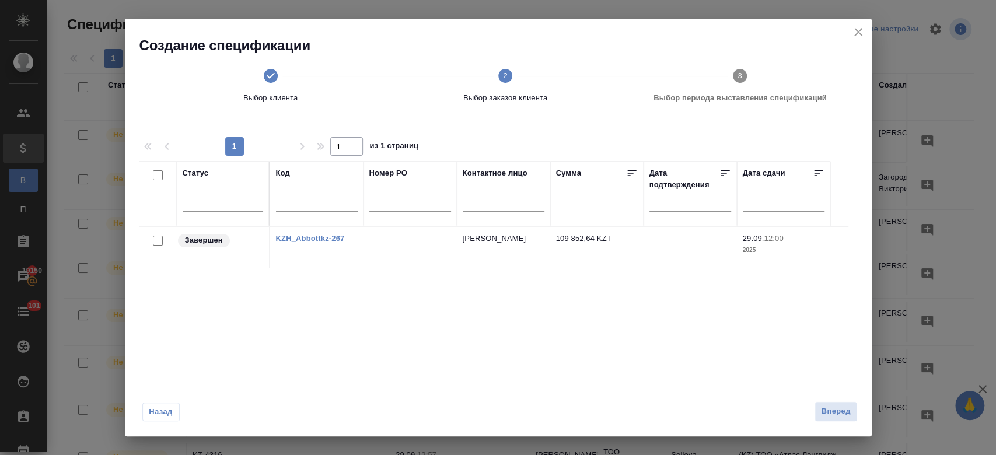
click at [153, 239] on input "checkbox" at bounding box center [158, 241] width 10 height 10
checkbox input "true"
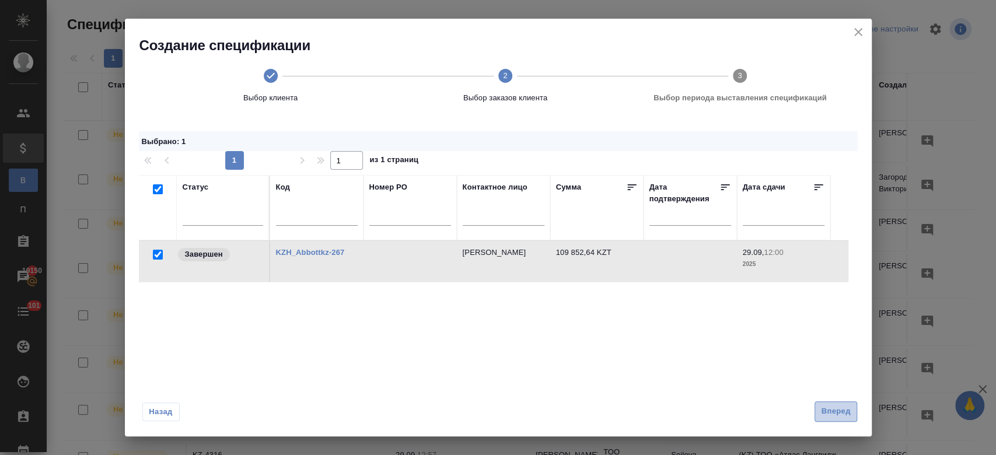
click at [837, 414] on span "Вперед" at bounding box center [835, 411] width 29 height 13
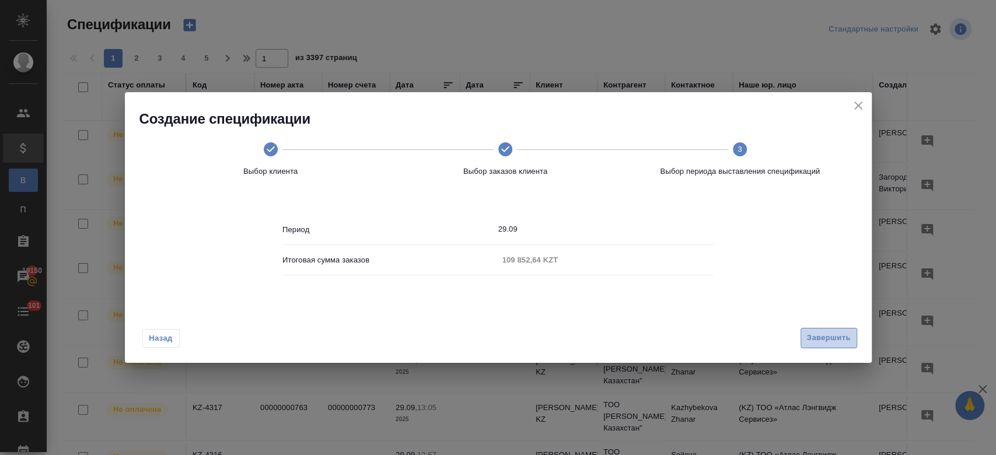
click at [819, 341] on span "Завершить" at bounding box center [829, 337] width 44 height 13
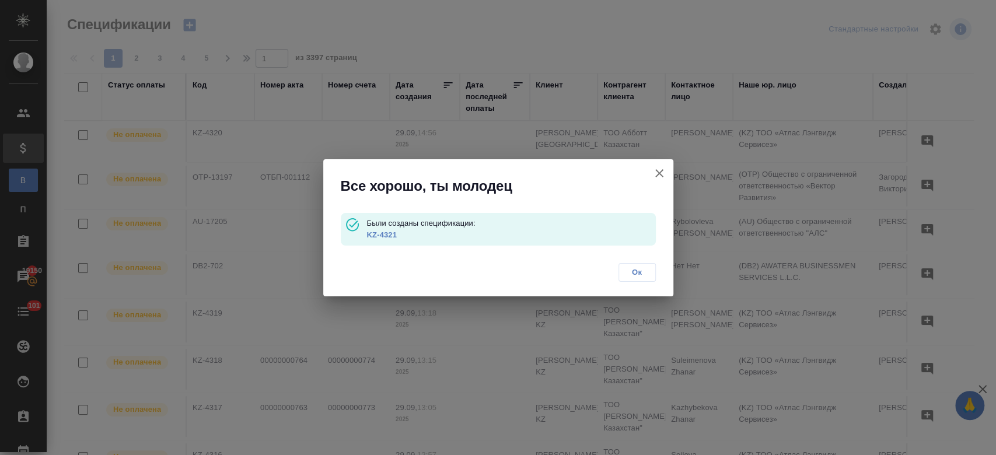
drag, startPoint x: 375, startPoint y: 236, endPoint x: 387, endPoint y: 236, distance: 11.7
click at [375, 236] on link "KZ-4321" at bounding box center [381, 234] width 30 height 9
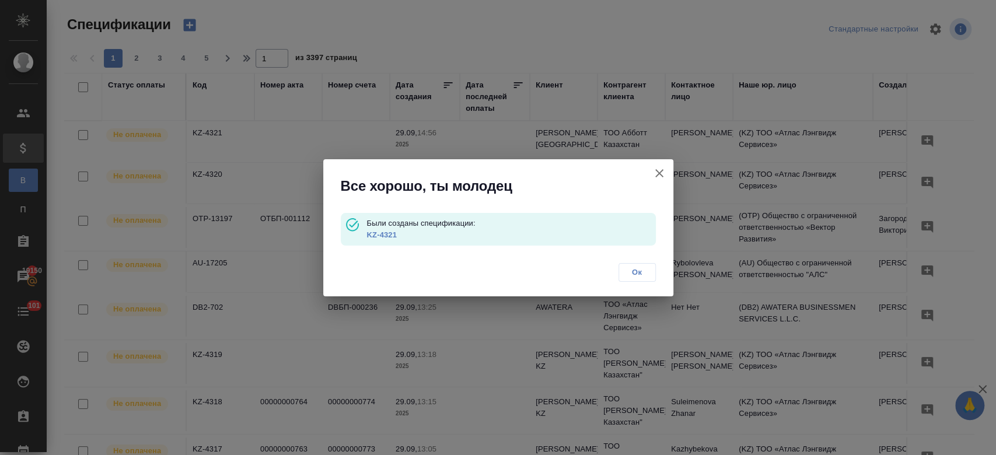
click at [387, 236] on link "KZ-4321" at bounding box center [381, 234] width 30 height 9
click at [641, 274] on span "Ок" at bounding box center [637, 273] width 25 height 12
click at [195, 25] on div "Все хорошо, ты молодец Были созданы спецификации: KZ-4321 Ок" at bounding box center [498, 227] width 996 height 455
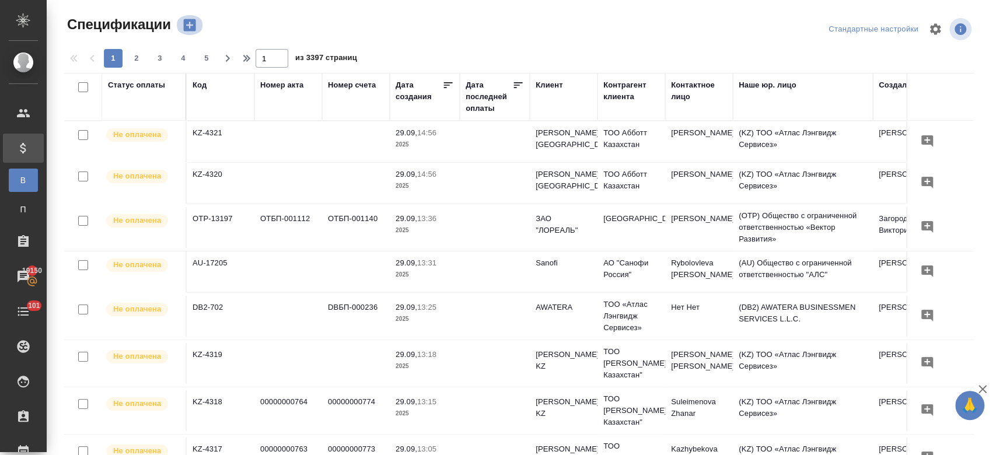
click at [195, 25] on icon "button" at bounding box center [189, 25] width 12 height 12
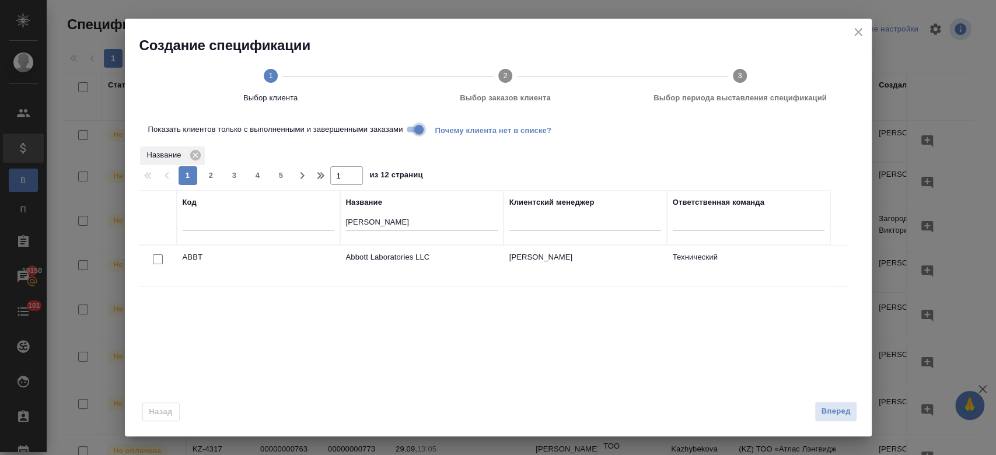
click at [416, 129] on input "Показать клиентов только с выполненными и завершенными заказами" at bounding box center [419, 130] width 42 height 14
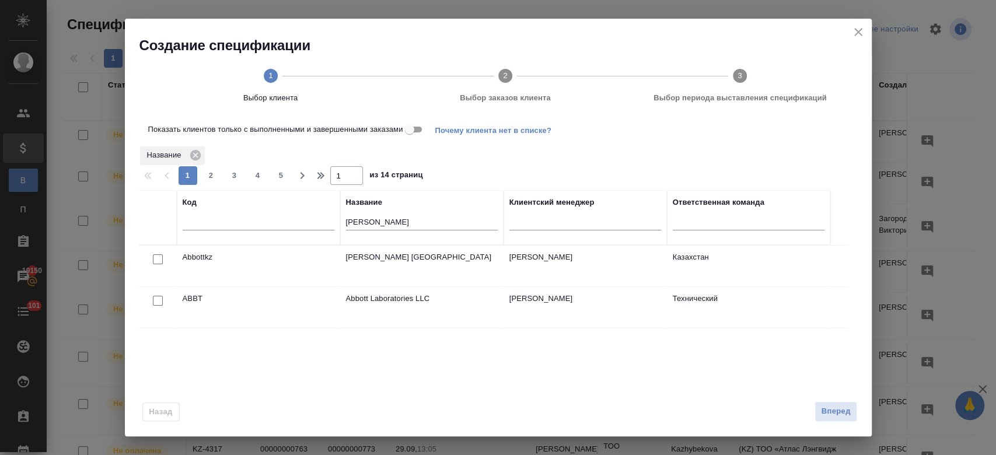
click at [152, 257] on div at bounding box center [158, 259] width 26 height 16
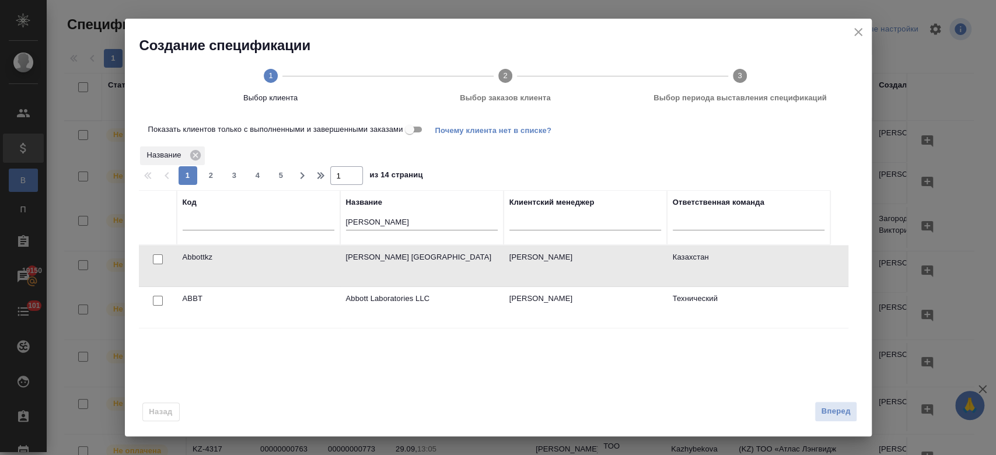
click at [154, 254] on input "checkbox" at bounding box center [158, 259] width 10 height 10
checkbox input "true"
click at [831, 413] on span "Вперед" at bounding box center [835, 411] width 29 height 13
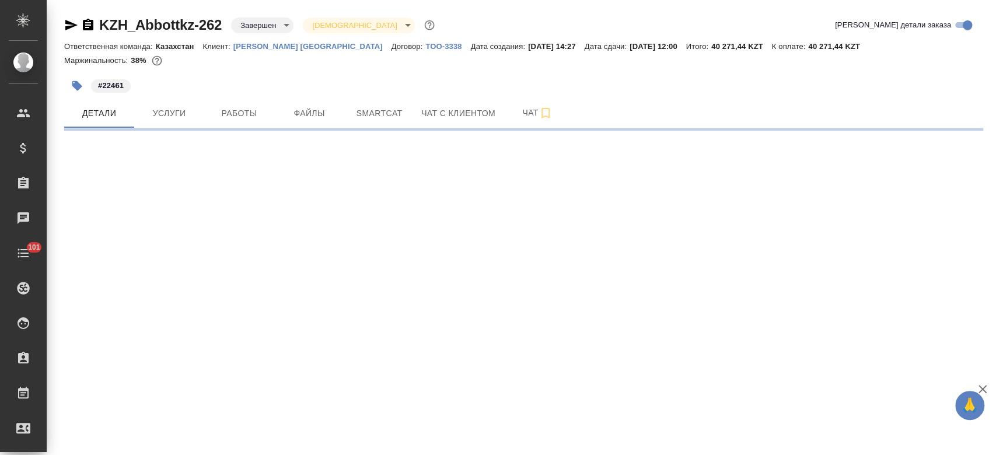
select select "RU"
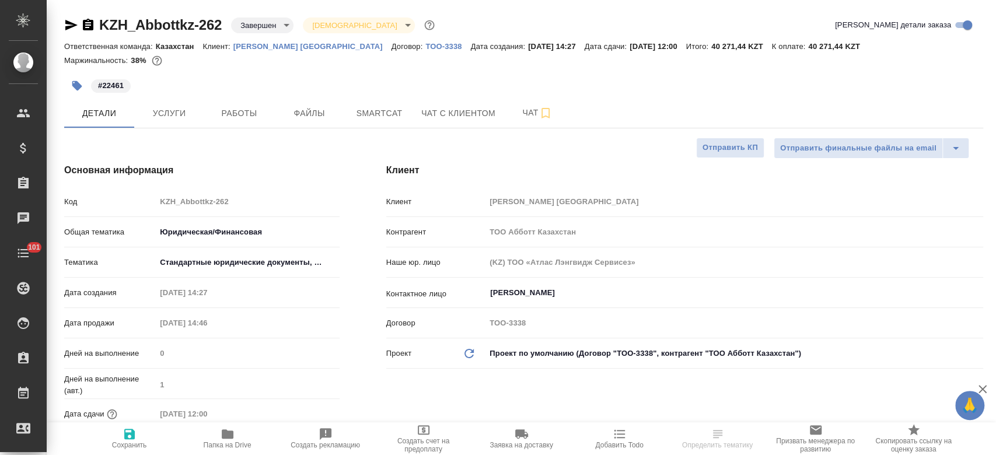
type textarea "x"
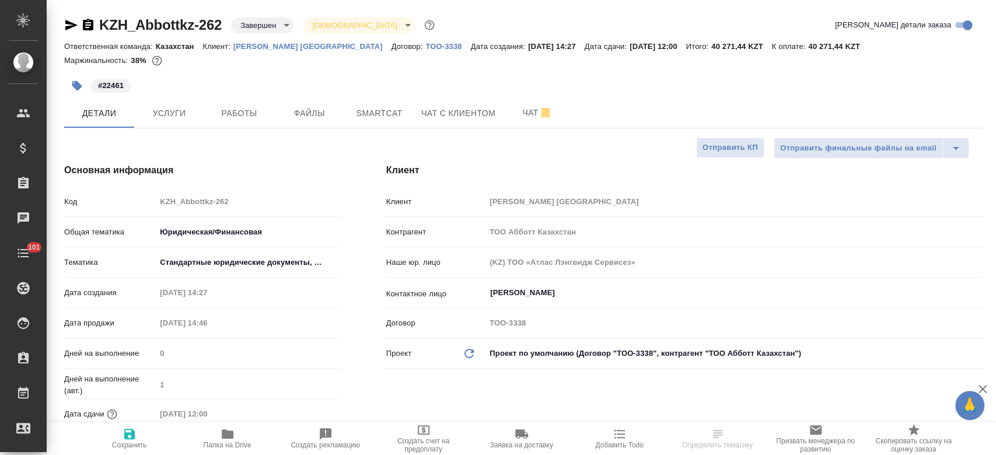
type textarea "x"
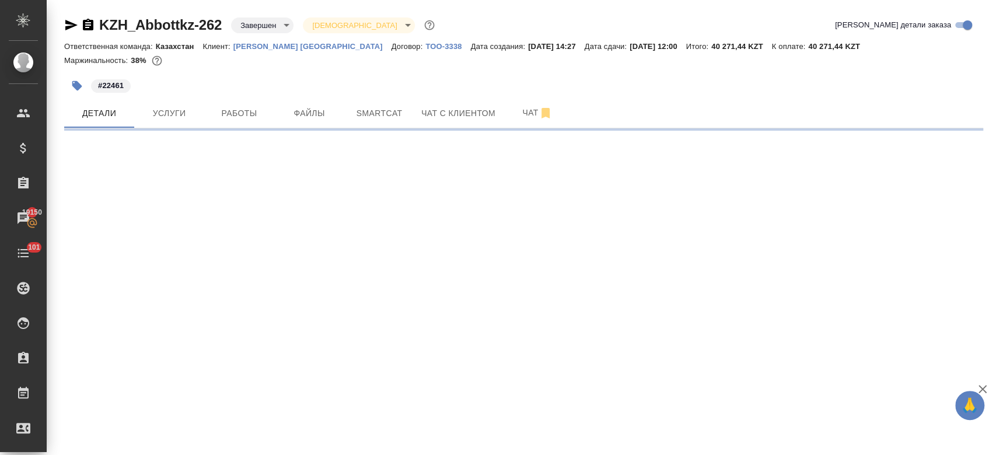
select select "RU"
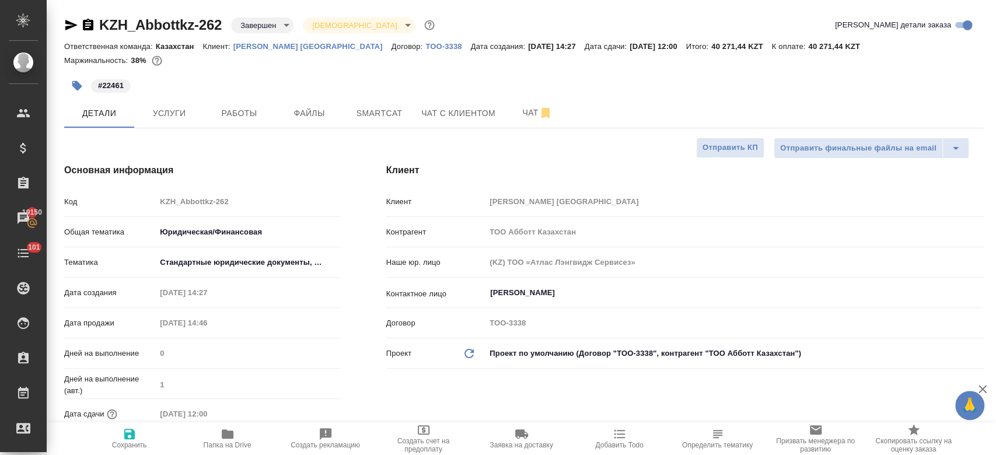
type textarea "x"
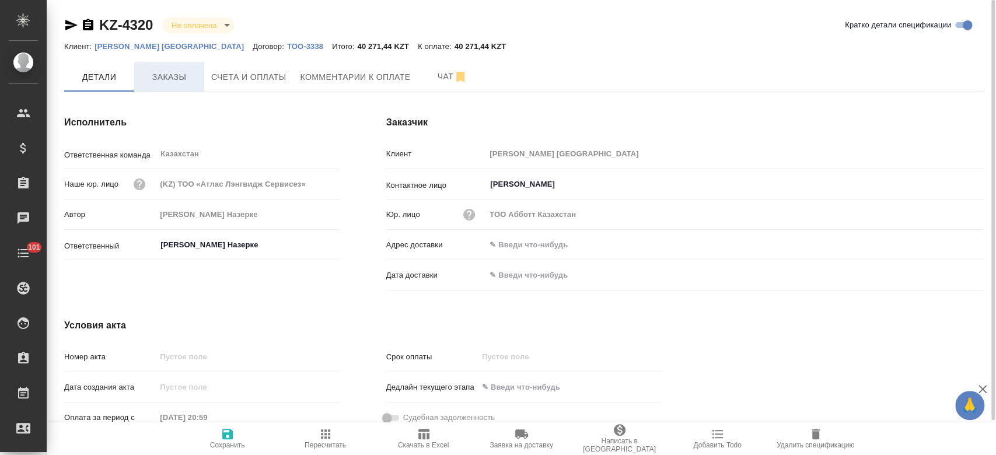
click at [190, 73] on span "Заказы" at bounding box center [169, 77] width 56 height 15
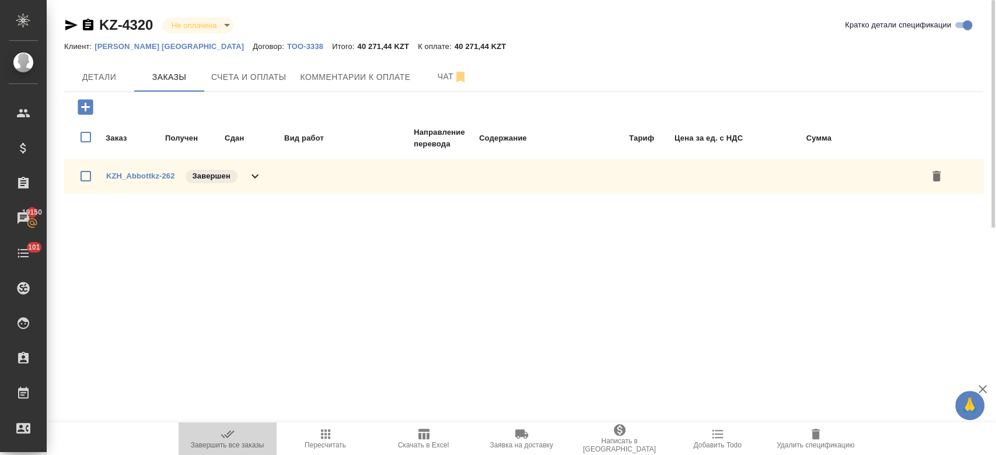
click at [229, 438] on icon "button" at bounding box center [228, 434] width 14 height 14
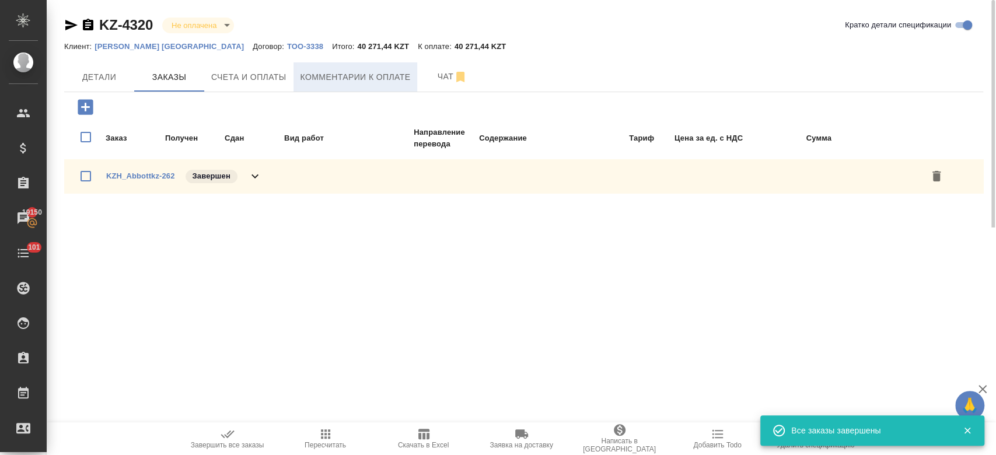
click at [339, 67] on button "Комментарии к оплате" at bounding box center [355, 76] width 124 height 29
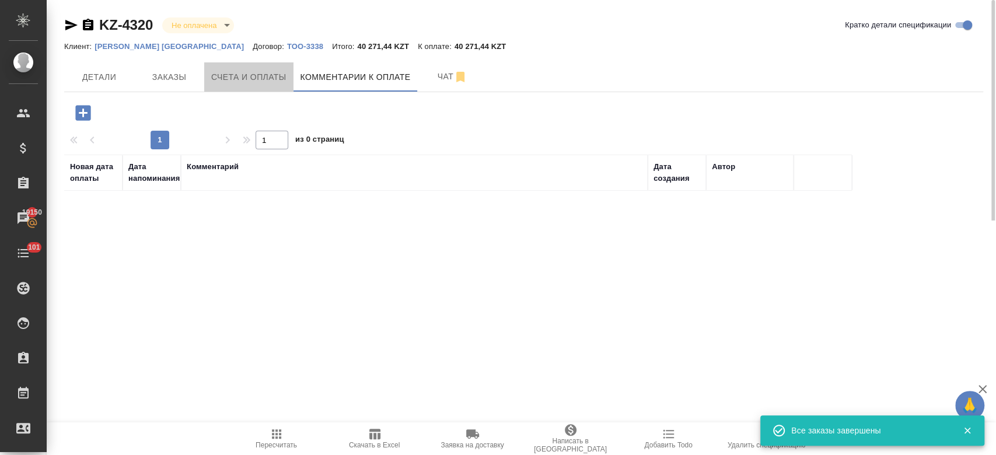
click at [266, 81] on span "Счета и оплаты" at bounding box center [248, 77] width 75 height 15
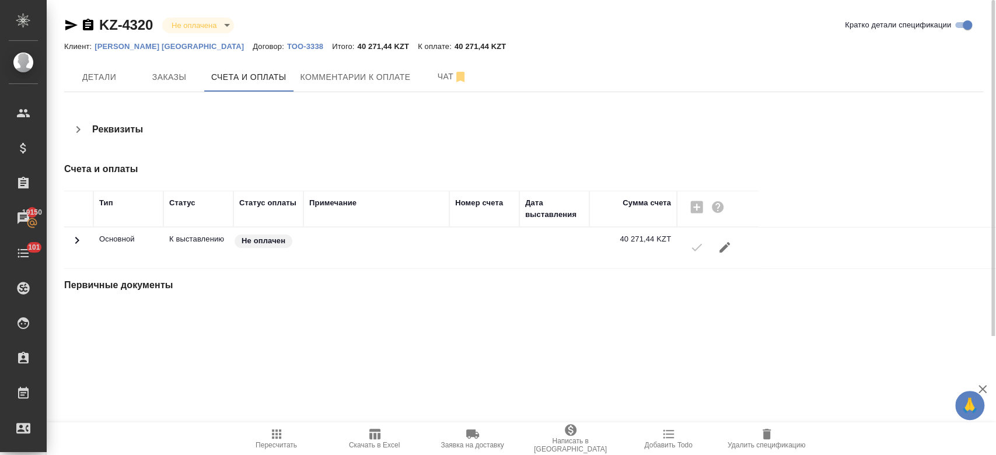
click at [64, 25] on icon "button" at bounding box center [71, 25] width 14 height 14
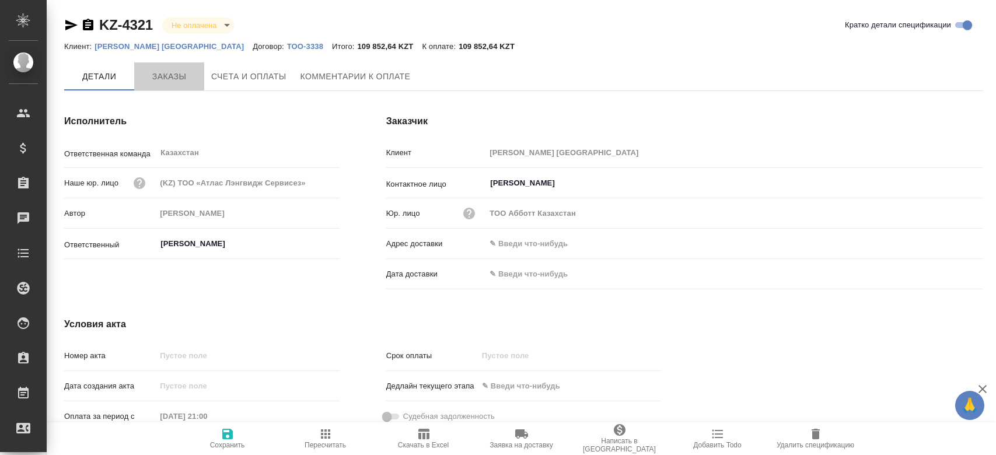
click at [171, 82] on span "Заказы" at bounding box center [169, 76] width 56 height 15
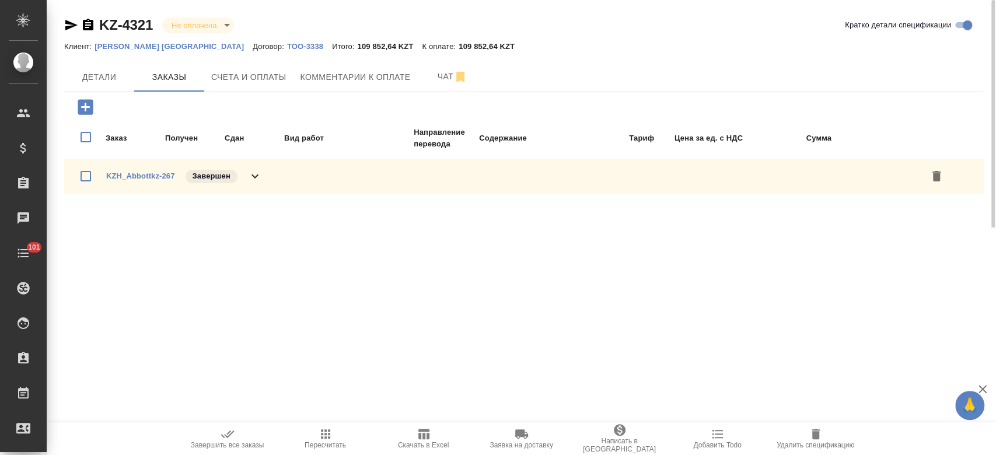
click at [228, 431] on icon "button" at bounding box center [228, 434] width 14 height 14
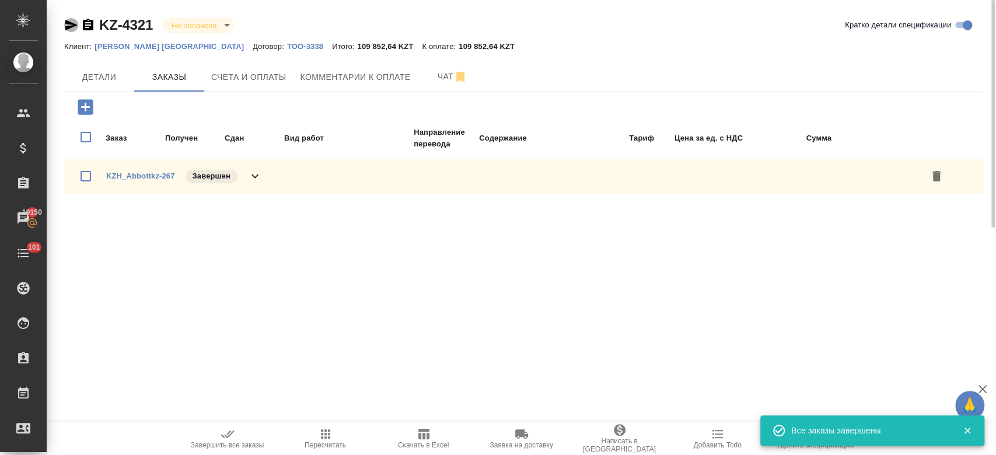
click at [68, 31] on icon "button" at bounding box center [71, 25] width 14 height 14
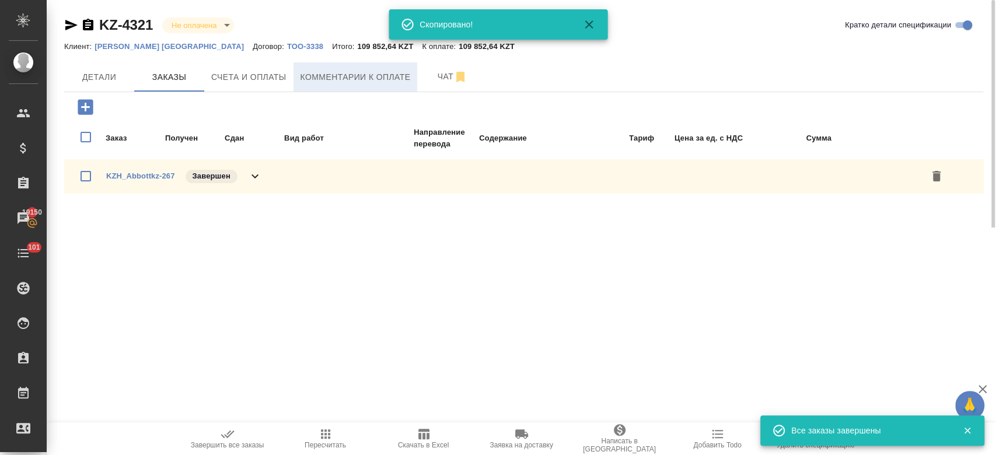
click at [320, 85] on button "Комментарии к оплате" at bounding box center [355, 76] width 124 height 29
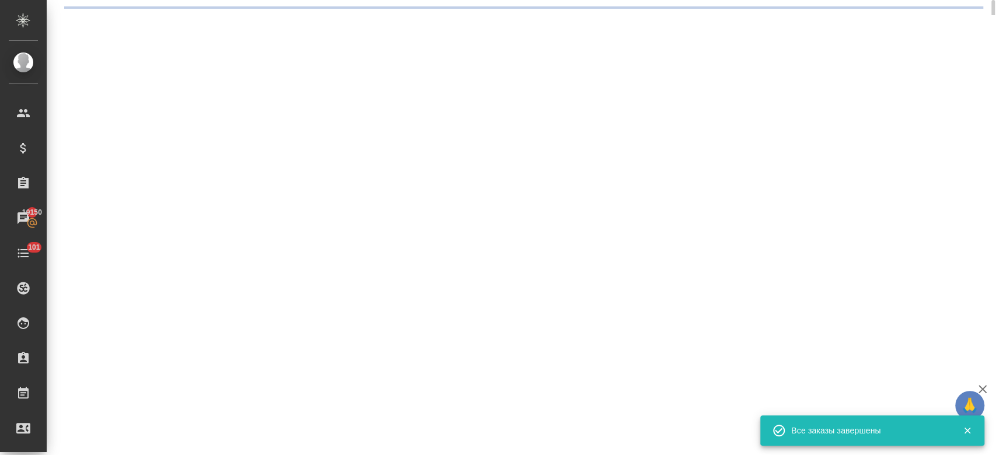
click at [253, 75] on div ".cls-1 fill:#fff; AWATERA Kosherbayeva Nazerke Клиенты Спецификации Заказы 1915…" at bounding box center [498, 227] width 996 height 455
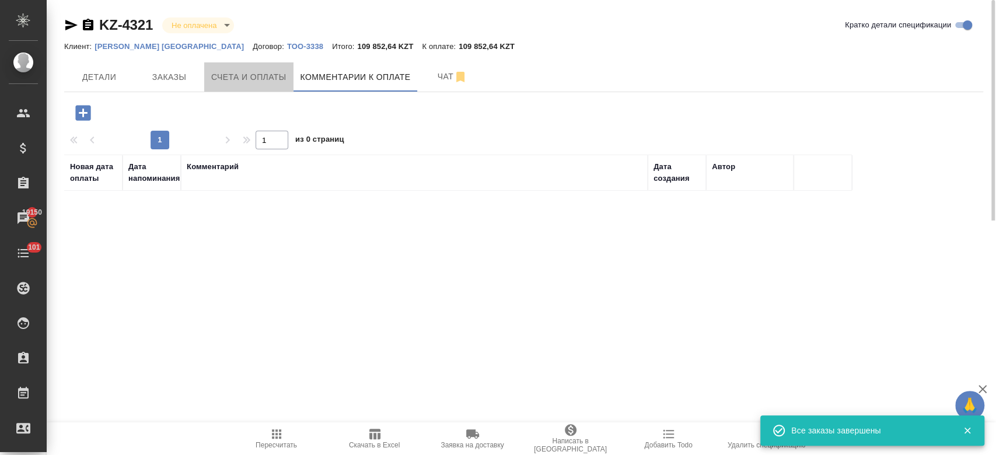
click at [253, 75] on span "Счета и оплаты" at bounding box center [248, 77] width 75 height 15
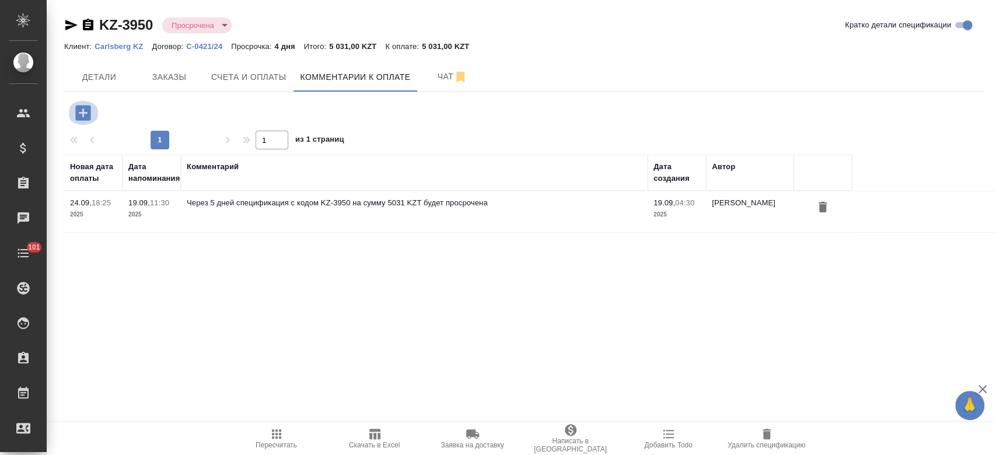
click at [78, 113] on icon "button" at bounding box center [82, 112] width 15 height 15
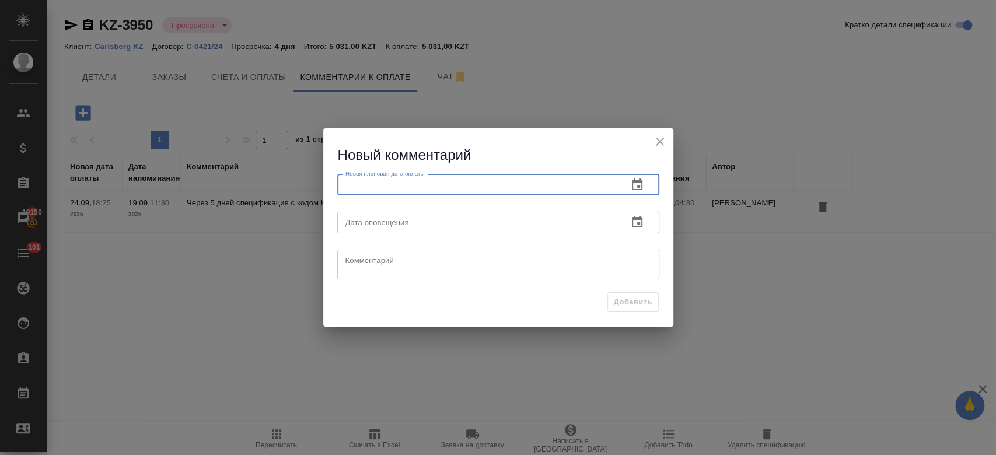
click at [399, 184] on input "text" at bounding box center [477, 184] width 281 height 21
click at [639, 181] on icon "button" at bounding box center [637, 185] width 11 height 12
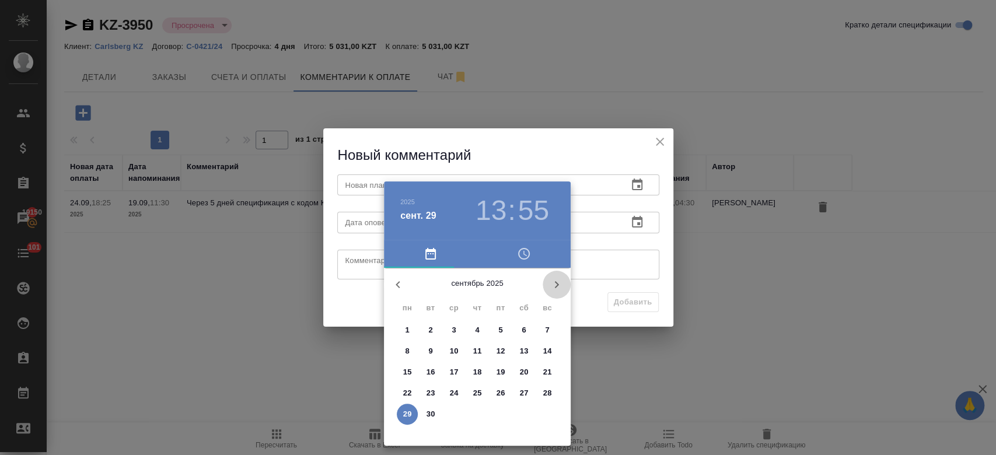
click at [557, 290] on icon "button" at bounding box center [557, 285] width 14 height 14
click at [505, 357] on button "10" at bounding box center [500, 351] width 21 height 21
type input "10.10.2025 13:55"
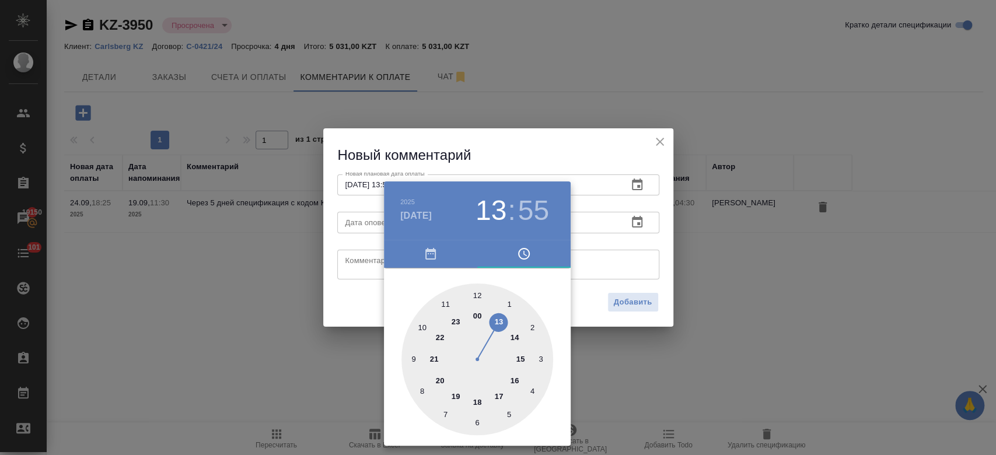
click at [610, 377] on div at bounding box center [498, 227] width 996 height 455
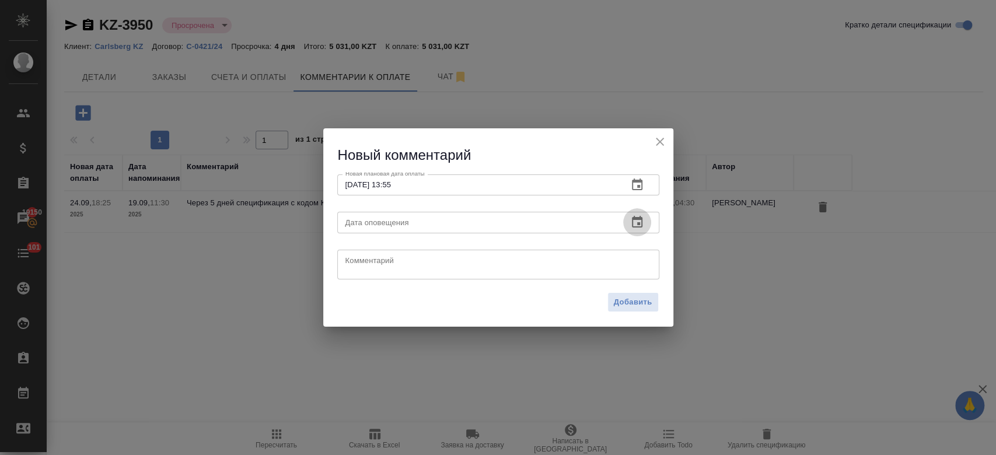
click at [639, 221] on icon "button" at bounding box center [637, 222] width 14 height 14
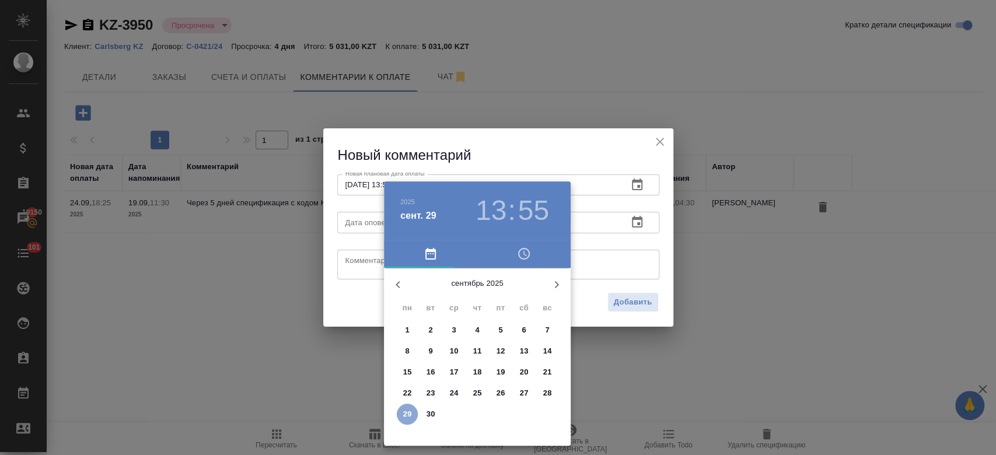
click at [405, 419] on p "29" at bounding box center [407, 414] width 9 height 12
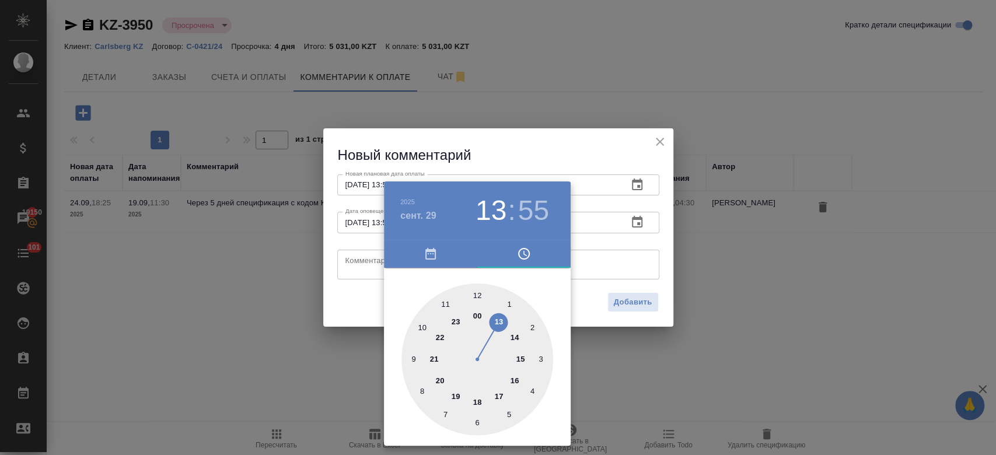
type input "29.09.2025 13:55"
click at [365, 256] on div at bounding box center [498, 227] width 996 height 455
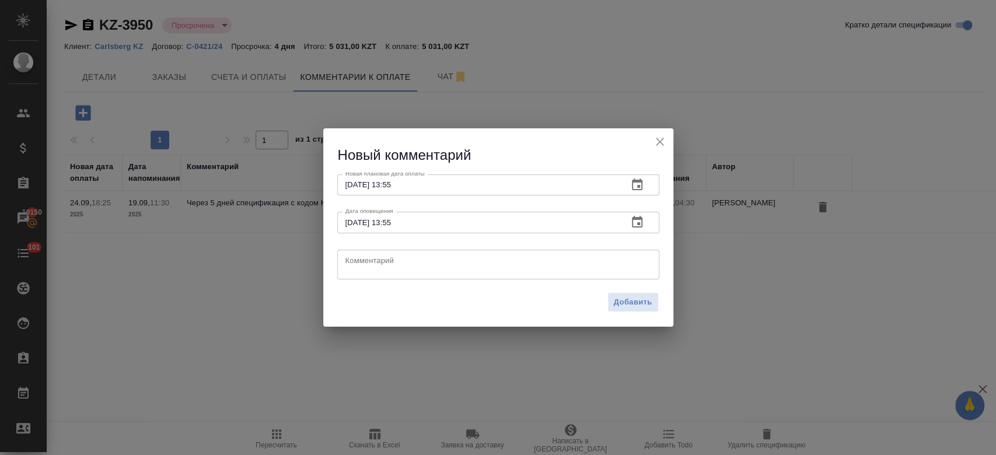
click at [365, 263] on textarea at bounding box center [498, 265] width 306 height 18
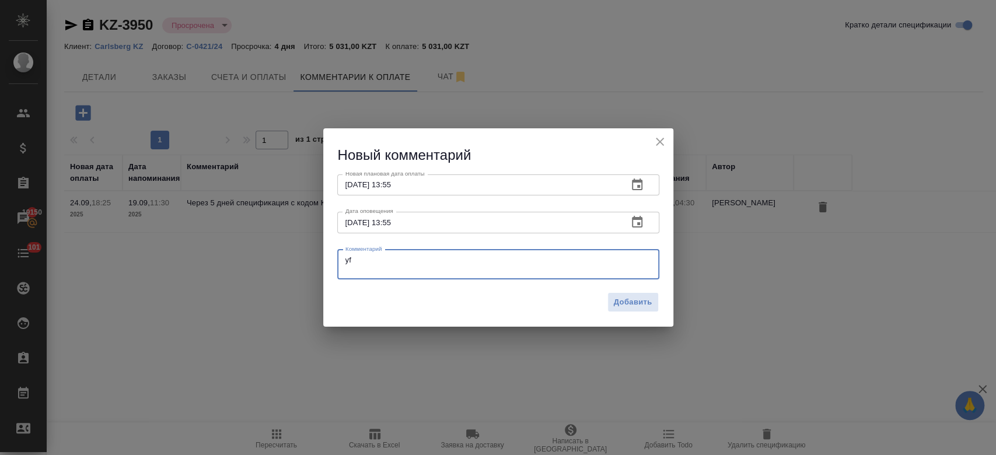
type textarea "y"
type textarea "напомнила клиенту."
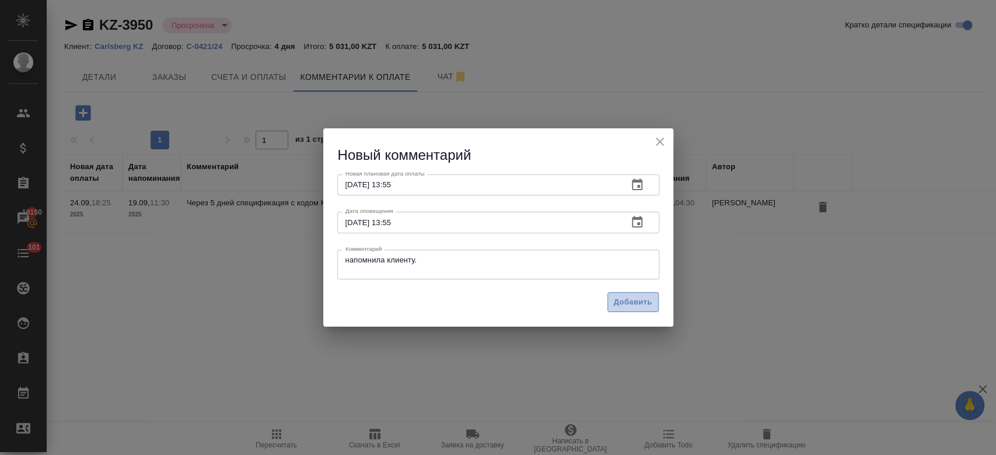
click at [651, 296] on span "Добавить" at bounding box center [633, 302] width 39 height 13
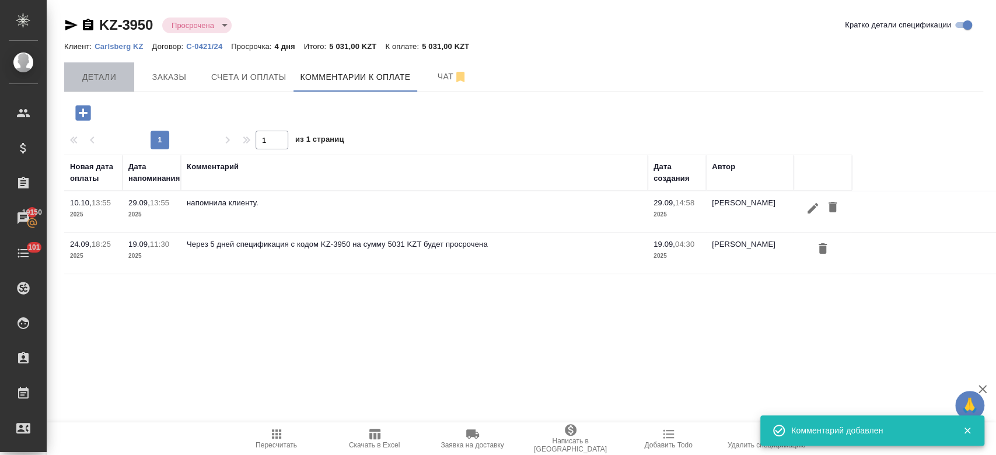
click at [126, 83] on span "Детали" at bounding box center [99, 77] width 56 height 15
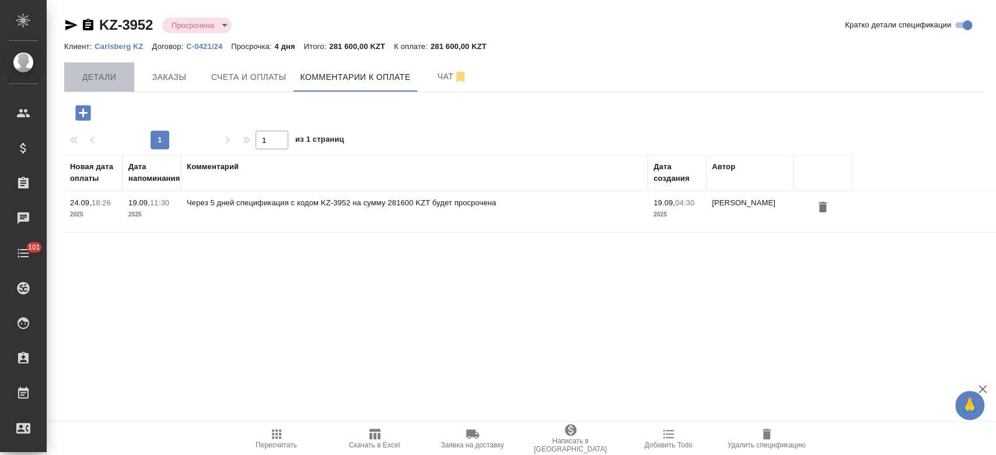
click at [111, 85] on button "Детали" at bounding box center [99, 76] width 70 height 29
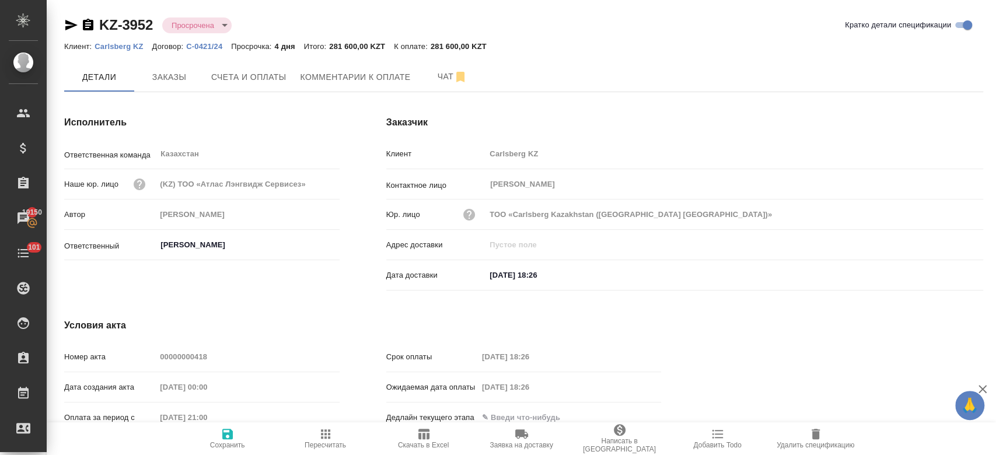
click at [281, 60] on div "KZ-3952 Просрочена delayed Кратко детали спецификации Клиент: Carlsberg KZ Дого…" at bounding box center [524, 249] width 932 height 498
click at [333, 92] on div "Исполнитель Ответственная команда Казахстан ​ Наше юр. лицо (KZ) ТОО «Атлас Лэн…" at bounding box center [202, 205] width 322 height 226
click at [332, 85] on button "Комментарии к оплате" at bounding box center [355, 76] width 124 height 29
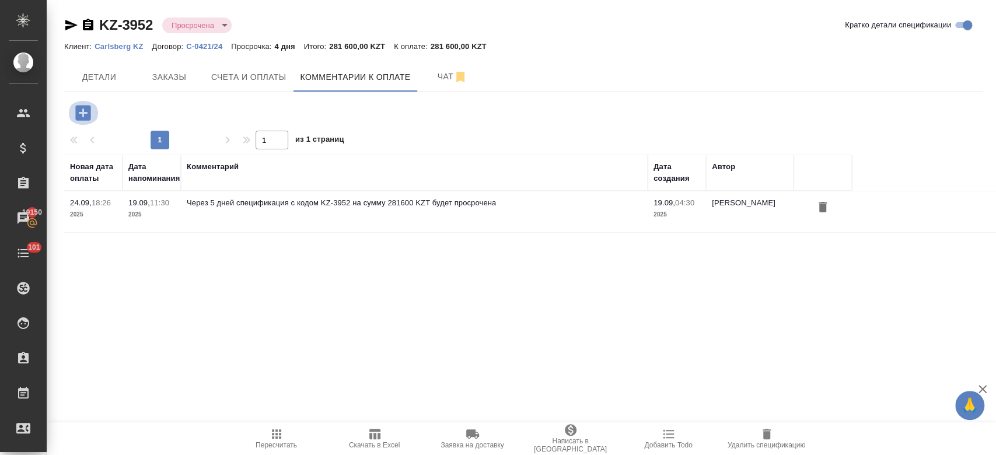
click at [90, 110] on icon "button" at bounding box center [82, 112] width 15 height 15
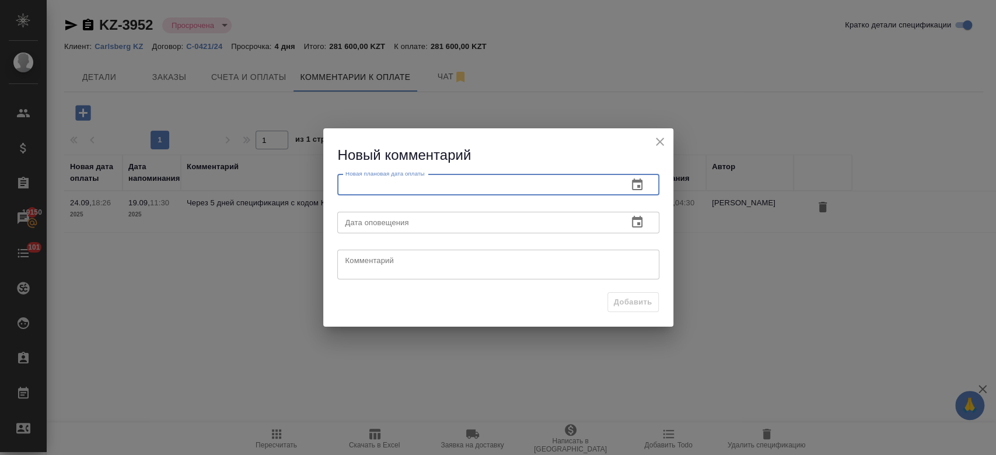
click at [400, 188] on input "text" at bounding box center [477, 184] width 281 height 21
click at [634, 191] on icon "button" at bounding box center [637, 185] width 14 height 14
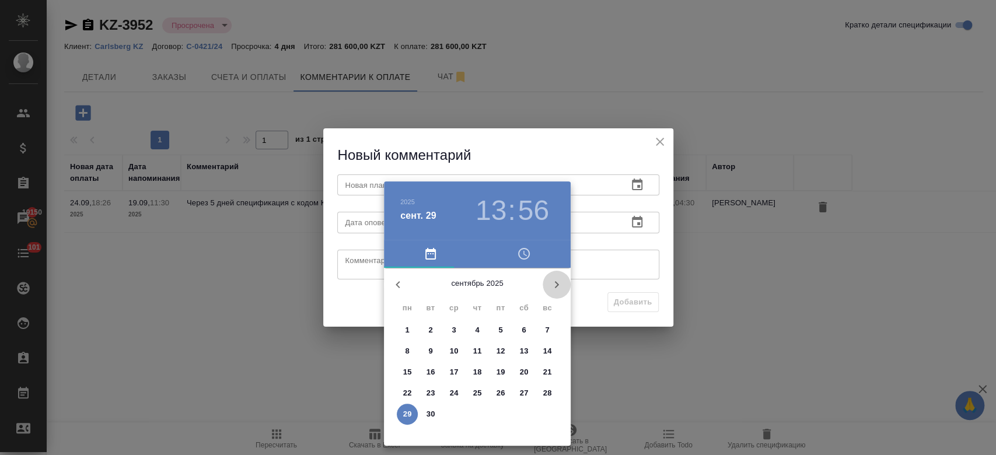
click at [555, 297] on button "button" at bounding box center [557, 285] width 28 height 28
click at [497, 354] on p "10" at bounding box center [501, 351] width 9 height 12
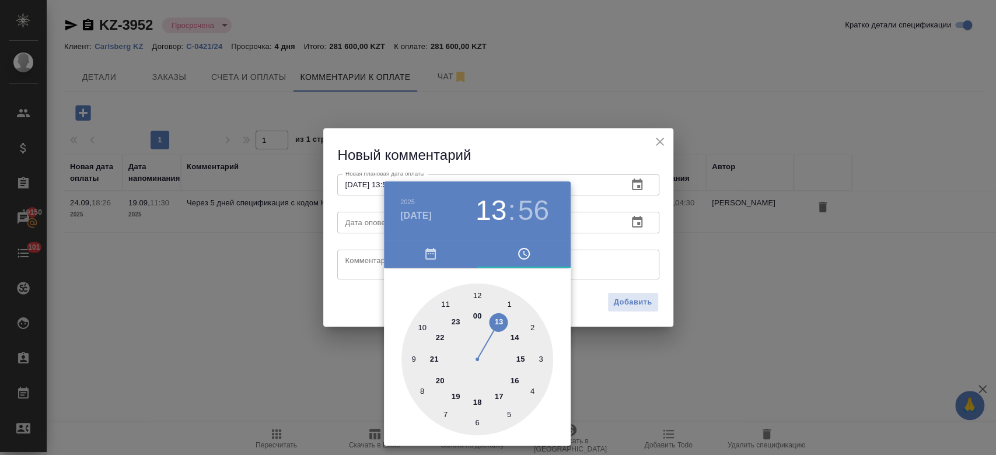
type input "[DATE] 13:56"
click at [625, 335] on div at bounding box center [498, 227] width 996 height 455
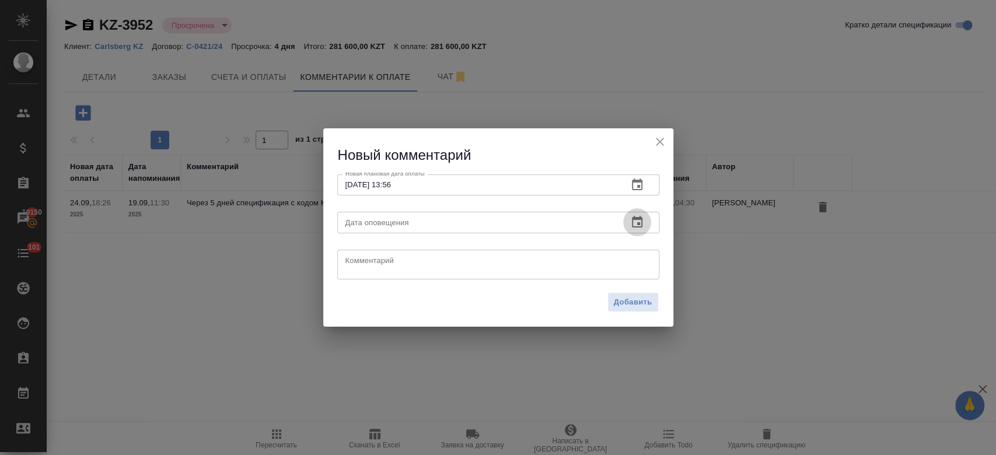
click at [639, 220] on icon "button" at bounding box center [637, 222] width 11 height 12
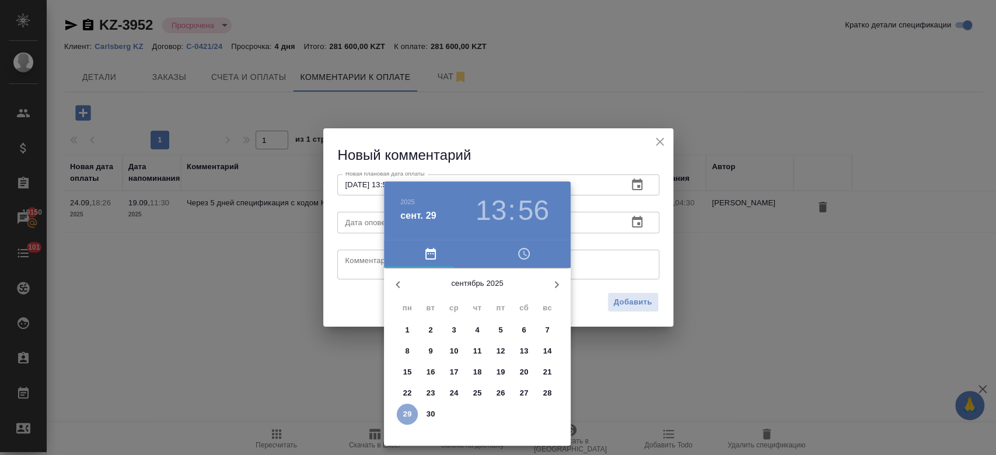
click at [408, 413] on p "29" at bounding box center [407, 414] width 9 height 12
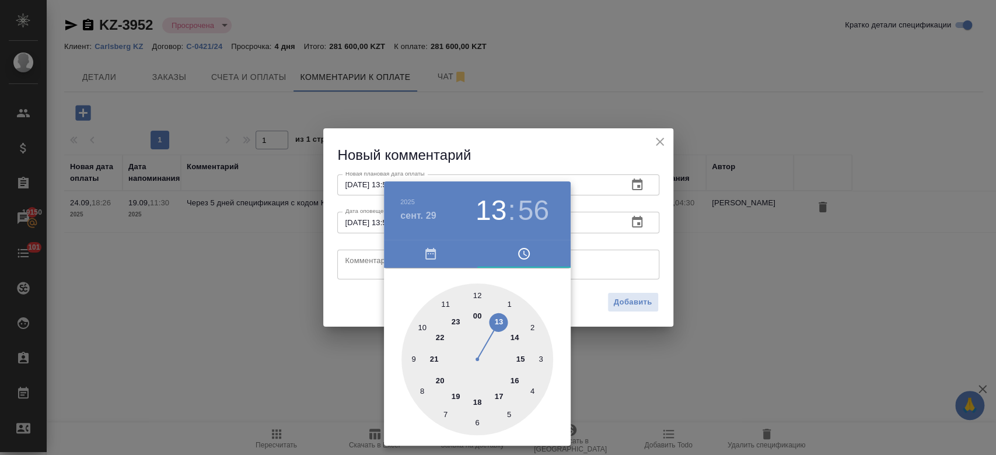
type input "[DATE] 13:56"
click at [609, 328] on div at bounding box center [498, 227] width 996 height 455
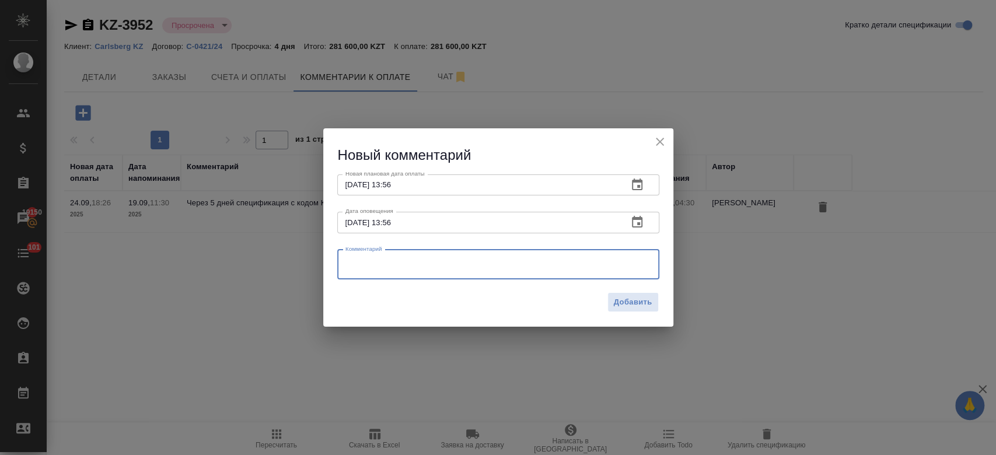
click at [538, 270] on textarea at bounding box center [498, 265] width 306 height 18
type textarea "напомнила клиенту."
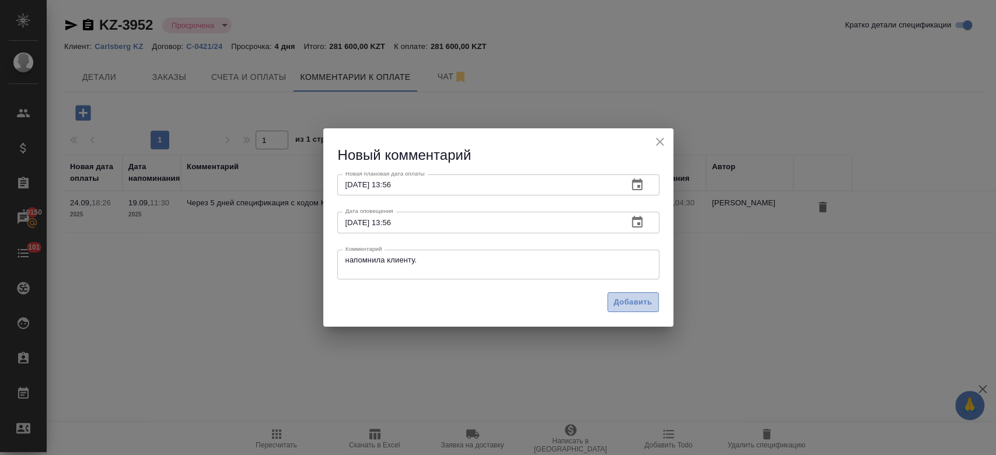
click at [623, 310] on button "Добавить" at bounding box center [632, 302] width 51 height 20
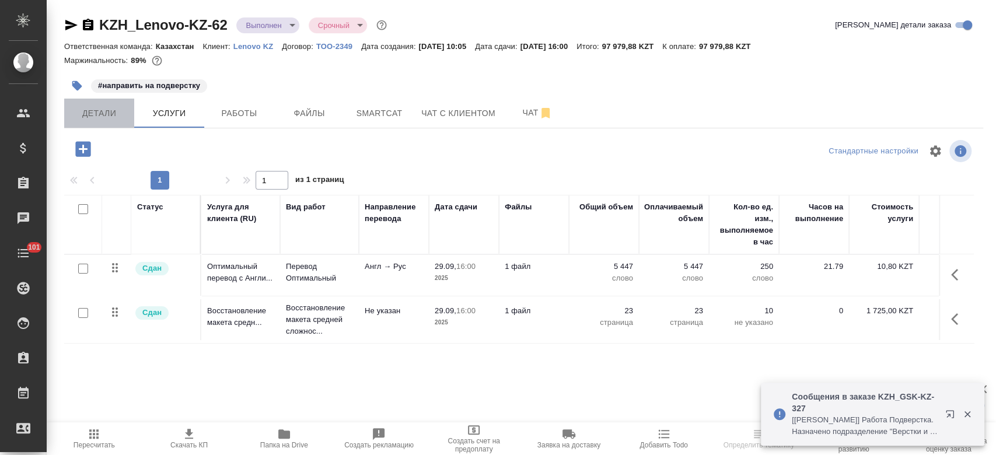
click at [81, 127] on button "Детали" at bounding box center [99, 113] width 70 height 29
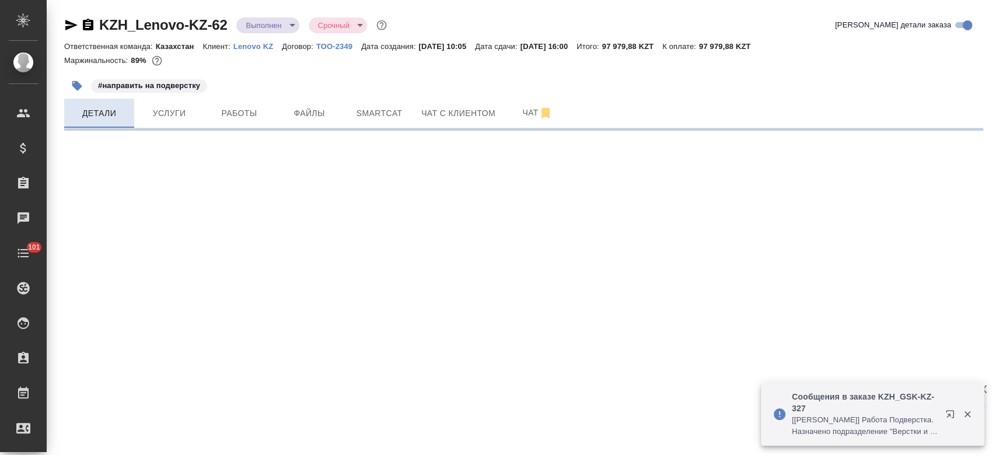
select select "RU"
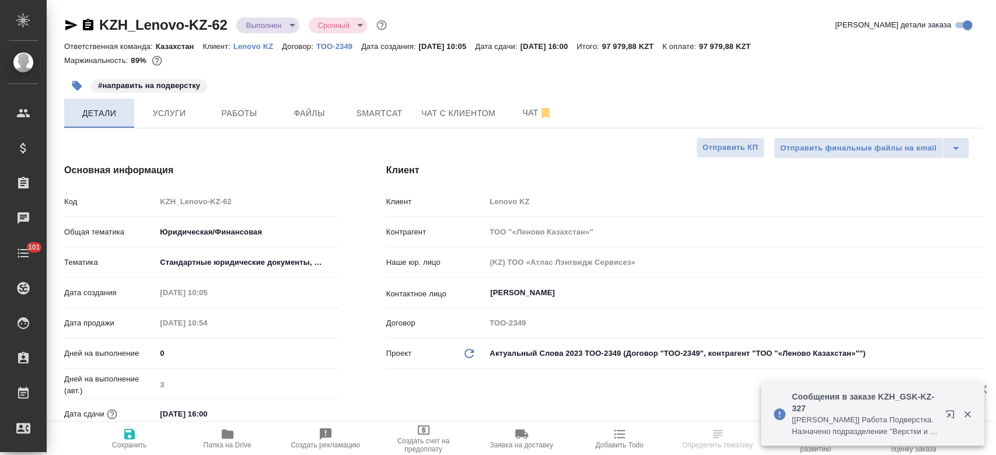
type textarea "x"
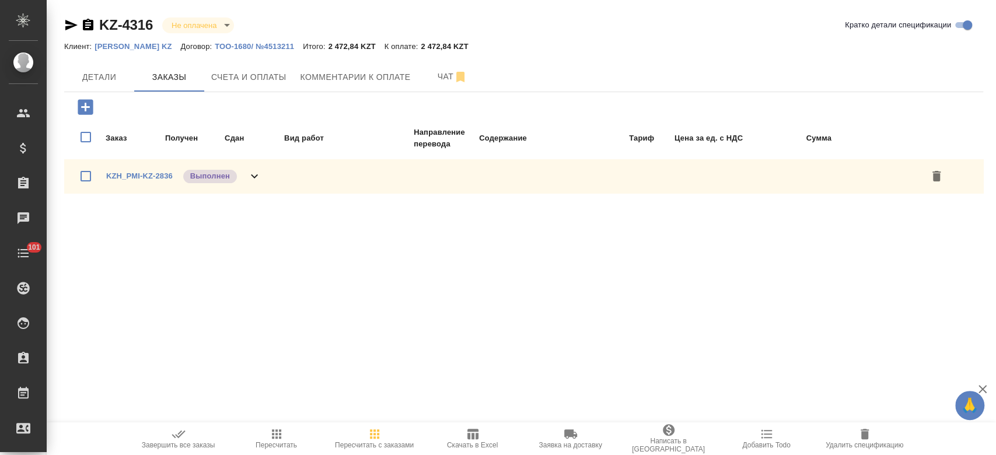
click at [326, 16] on div "KZ-4316 Не оплачена notPayed [PERSON_NAME] детали спецификации" at bounding box center [523, 25] width 919 height 19
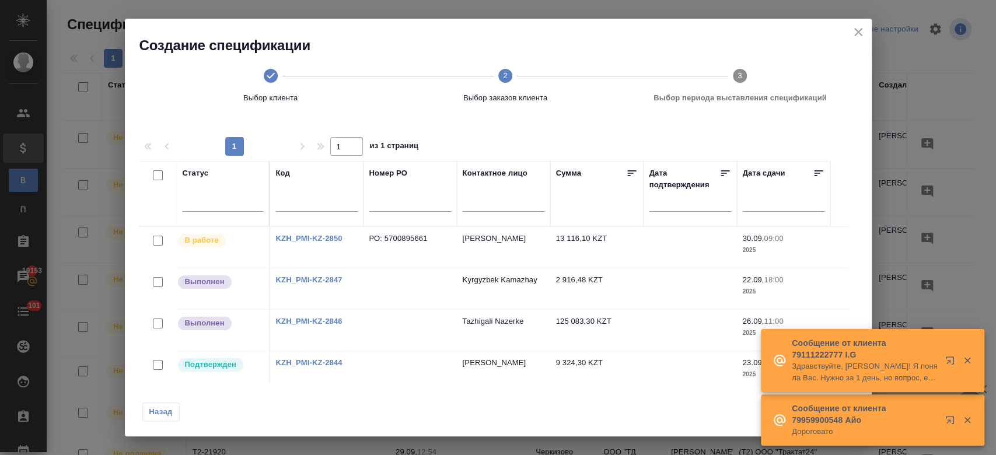
click at [851, 34] on icon "close" at bounding box center [858, 32] width 14 height 14
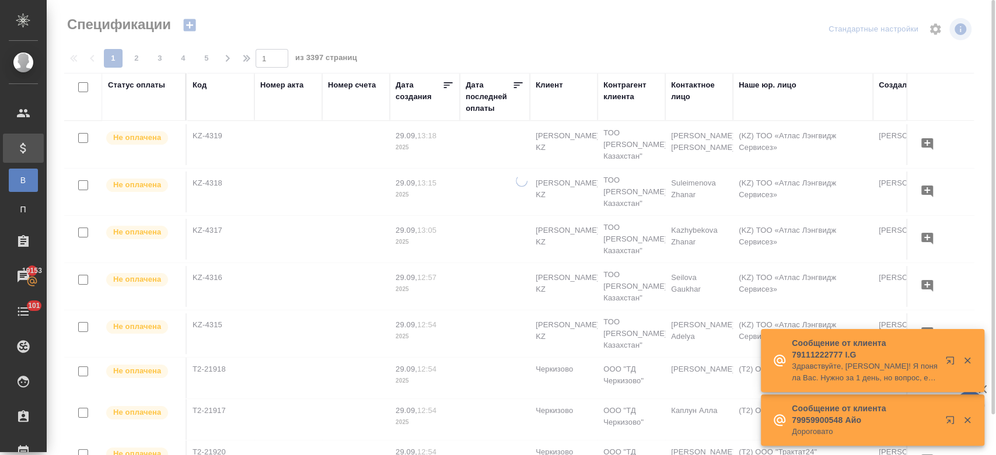
click at [191, 26] on icon "button" at bounding box center [189, 25] width 12 height 12
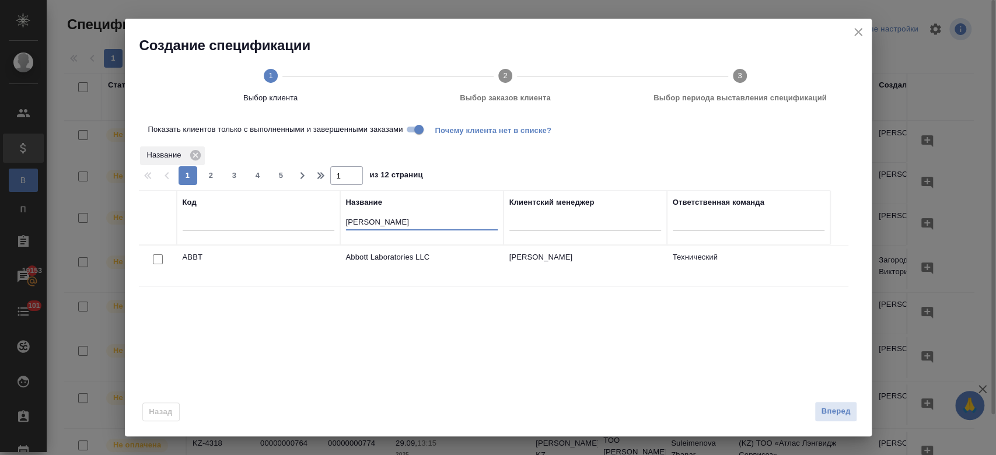
click at [394, 222] on input "[PERSON_NAME]" at bounding box center [422, 223] width 152 height 15
type input "a"
type input "[PERSON_NAME]"
click at [414, 125] on input "Показать клиентов только с выполненными и завершенными заказами" at bounding box center [419, 130] width 42 height 14
click at [155, 257] on input "checkbox" at bounding box center [158, 259] width 10 height 10
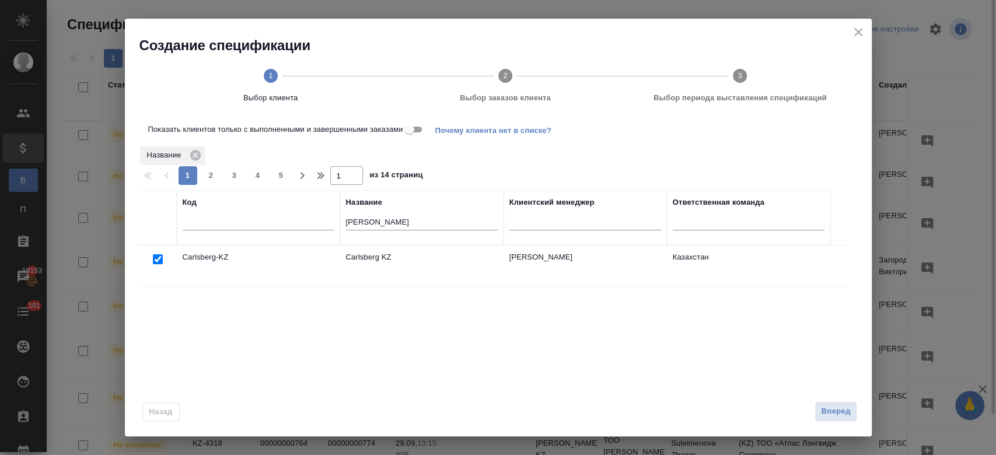
checkbox input "true"
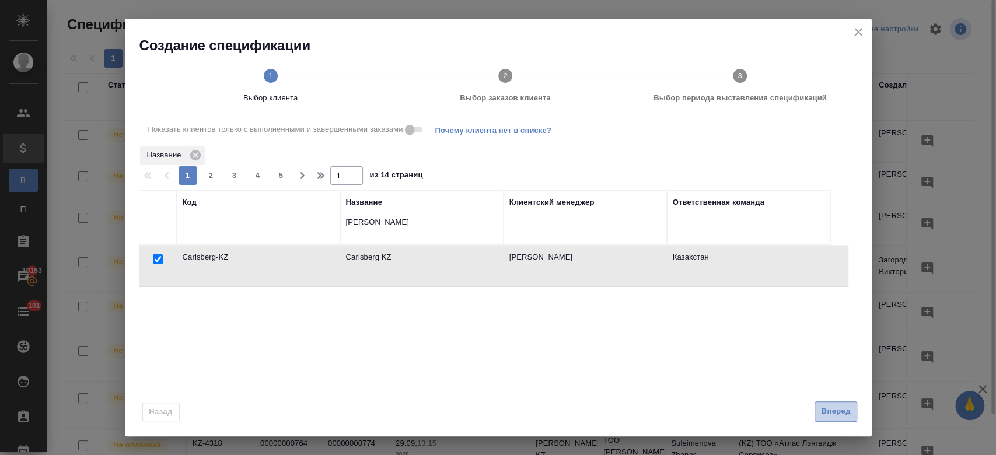
click at [836, 418] on span "Вперед" at bounding box center [835, 411] width 29 height 13
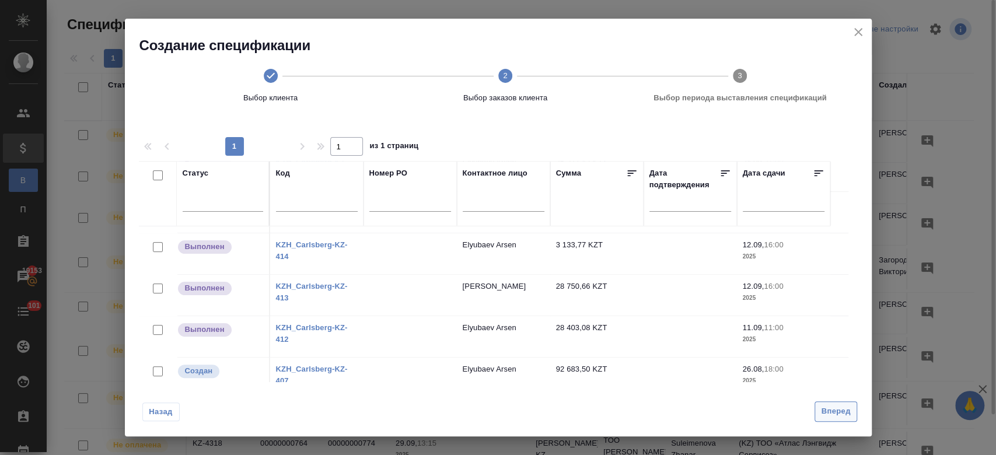
scroll to position [104, 0]
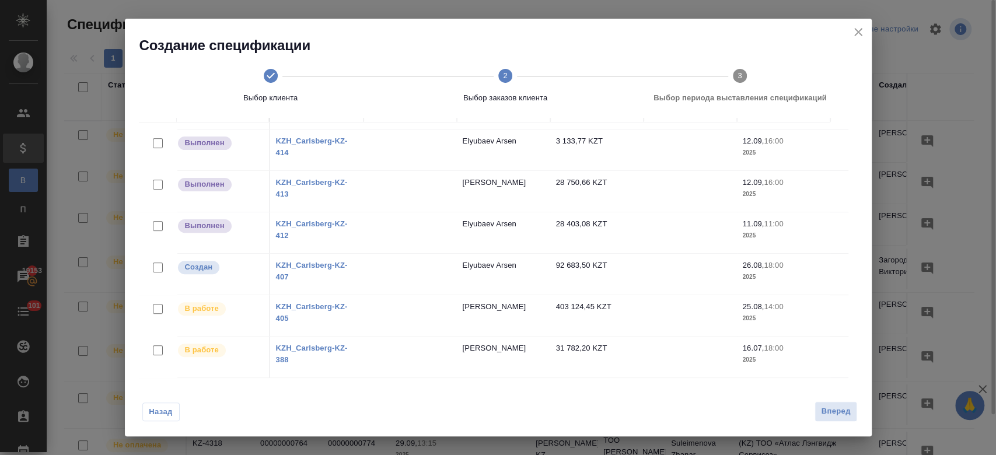
click at [312, 302] on link "KZH_Carlsberg-KZ-405" at bounding box center [312, 312] width 72 height 20
click at [290, 344] on link "KZH_Carlsberg-KZ-388" at bounding box center [312, 354] width 72 height 20
click at [309, 261] on link "KZH_Carlsberg-KZ-407" at bounding box center [312, 271] width 72 height 20
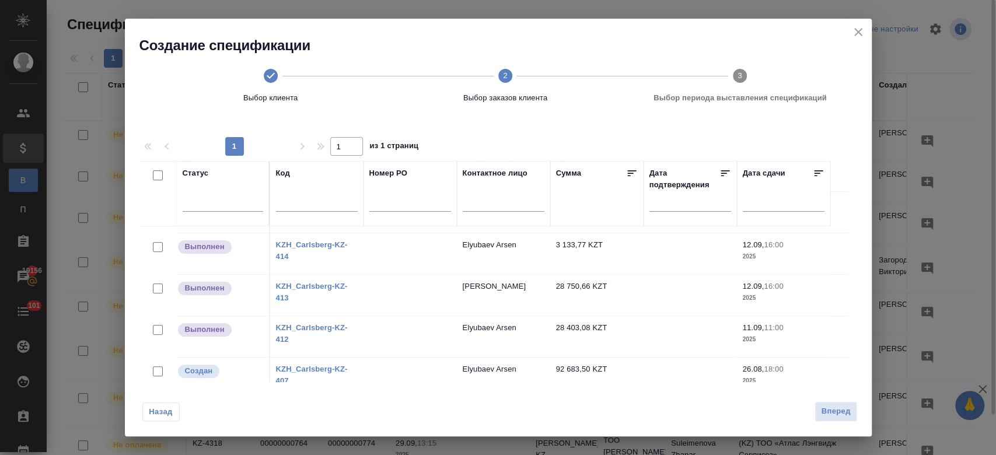
scroll to position [104, 0]
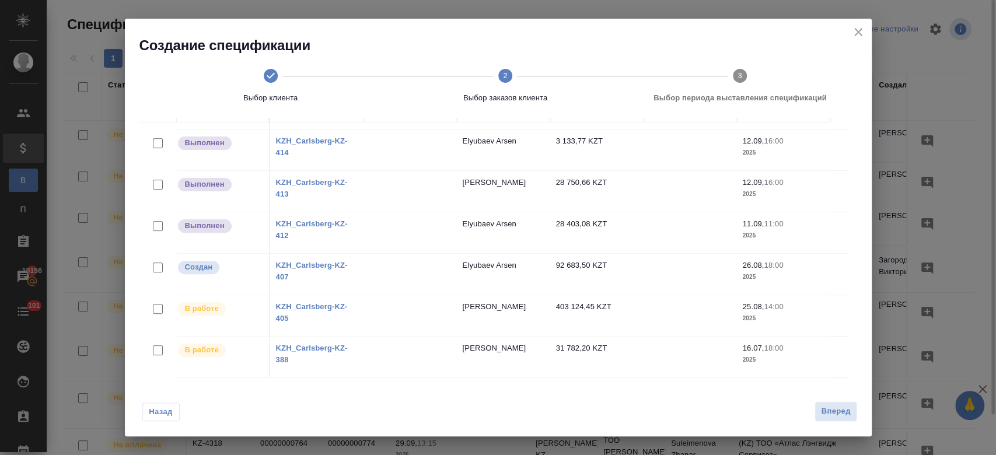
click at [155, 304] on input "checkbox" at bounding box center [158, 309] width 10 height 10
checkbox input "true"
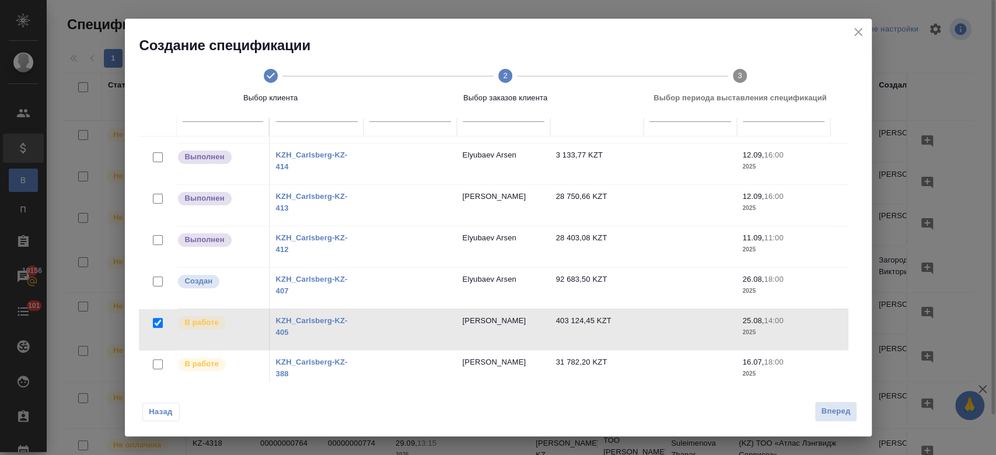
scroll to position [118, 0]
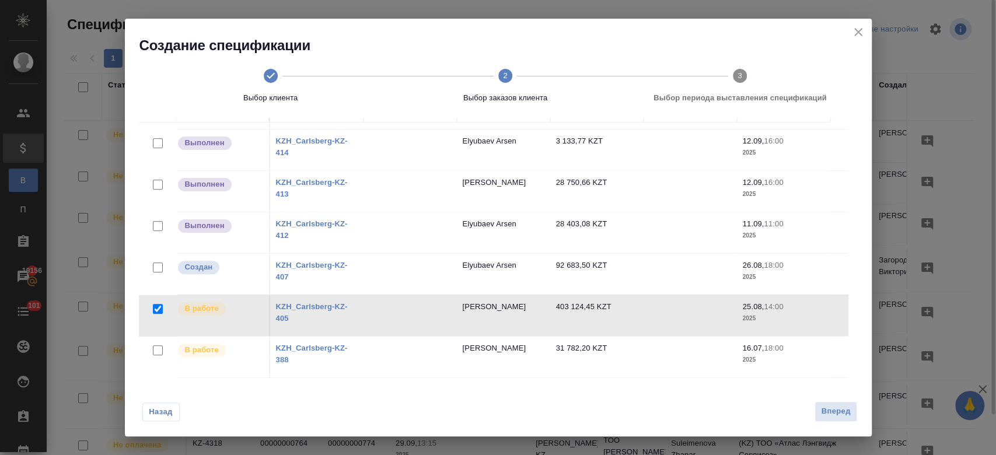
click at [156, 180] on input "checkbox" at bounding box center [158, 185] width 10 height 10
checkbox input "true"
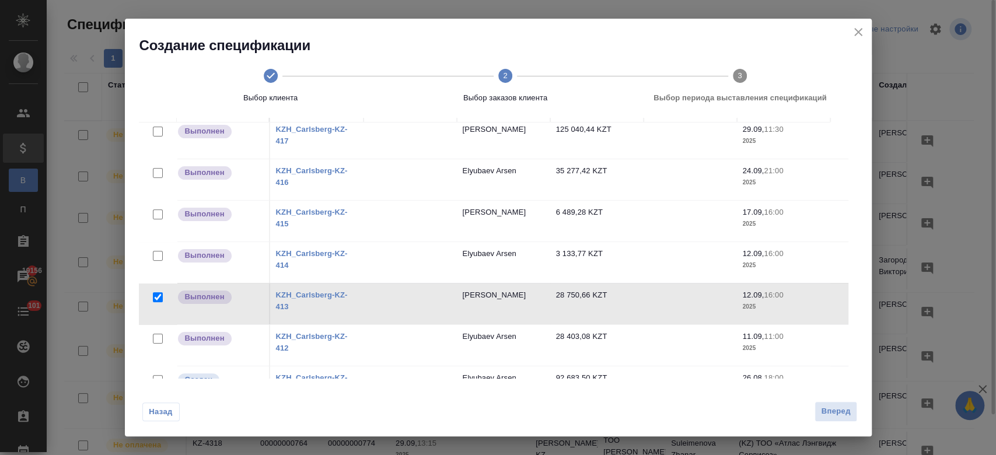
scroll to position [88, 0]
click at [158, 214] on input "checkbox" at bounding box center [158, 215] width 10 height 10
checkbox input "true"
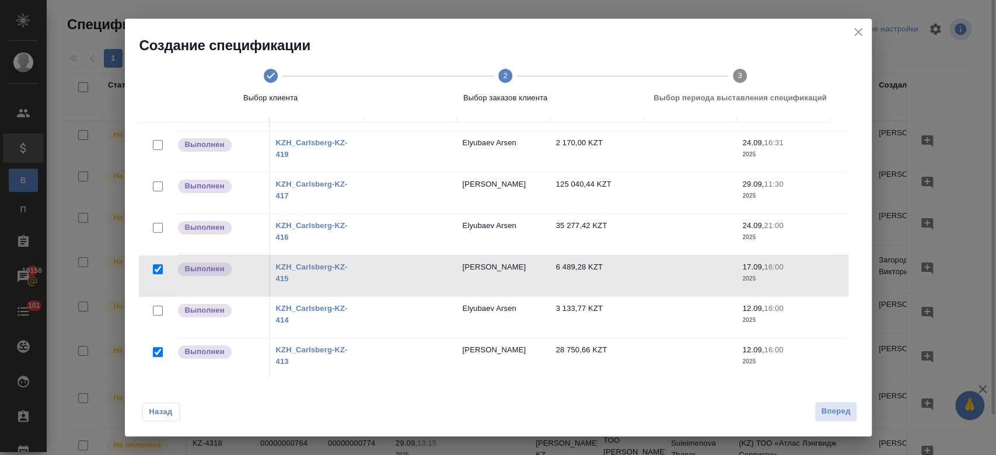
scroll to position [33, 0]
click at [153, 184] on input "checkbox" at bounding box center [158, 187] width 10 height 10
checkbox input "true"
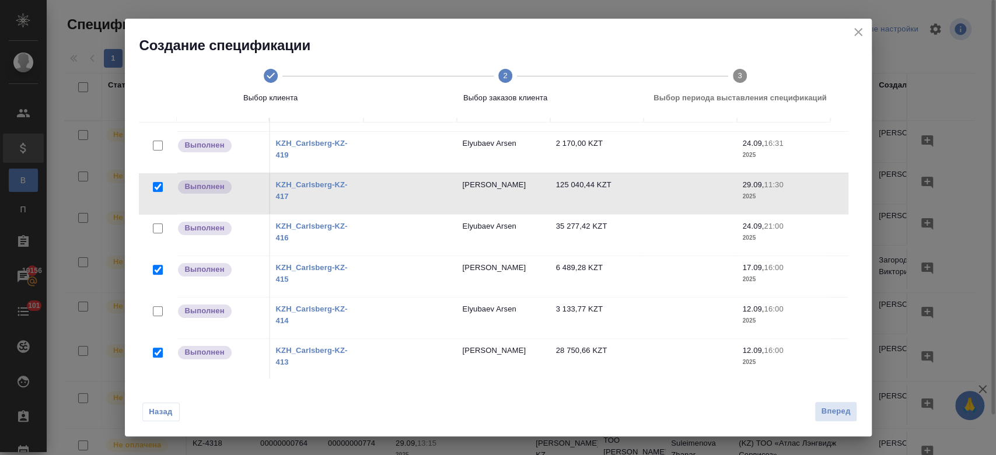
scroll to position [0, 0]
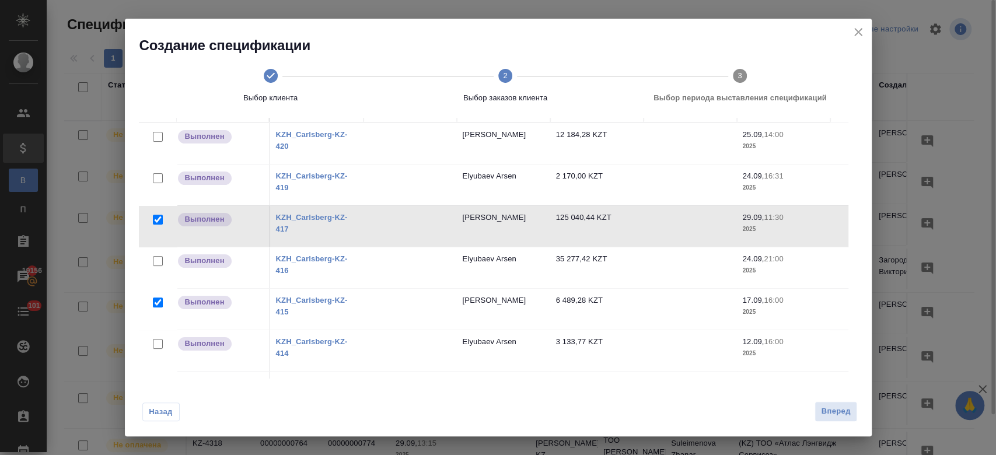
click at [153, 133] on input "checkbox" at bounding box center [158, 137] width 10 height 10
checkbox input "true"
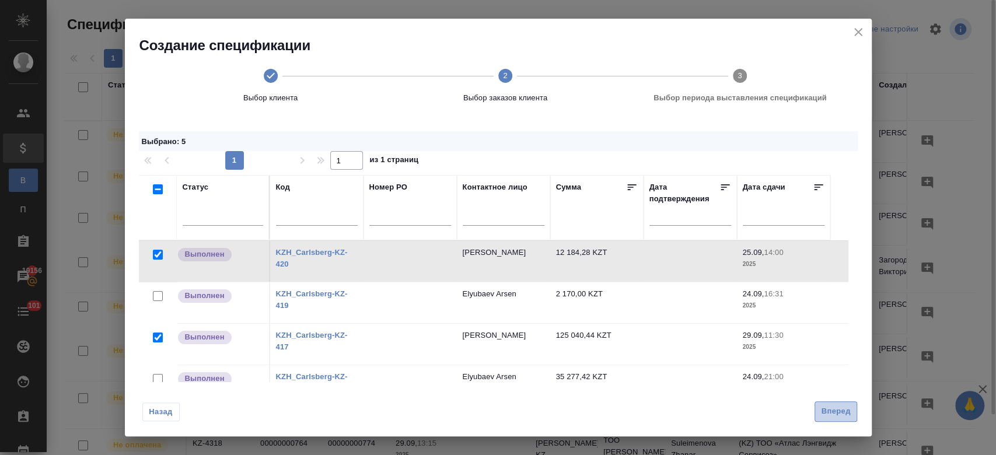
click at [842, 421] on button "Вперед" at bounding box center [835, 411] width 42 height 20
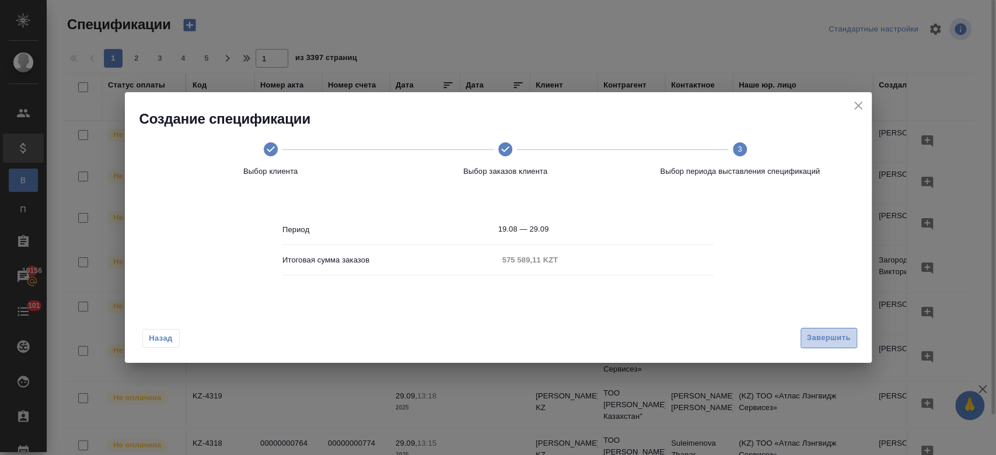
click at [821, 343] on span "Завершить" at bounding box center [829, 337] width 44 height 13
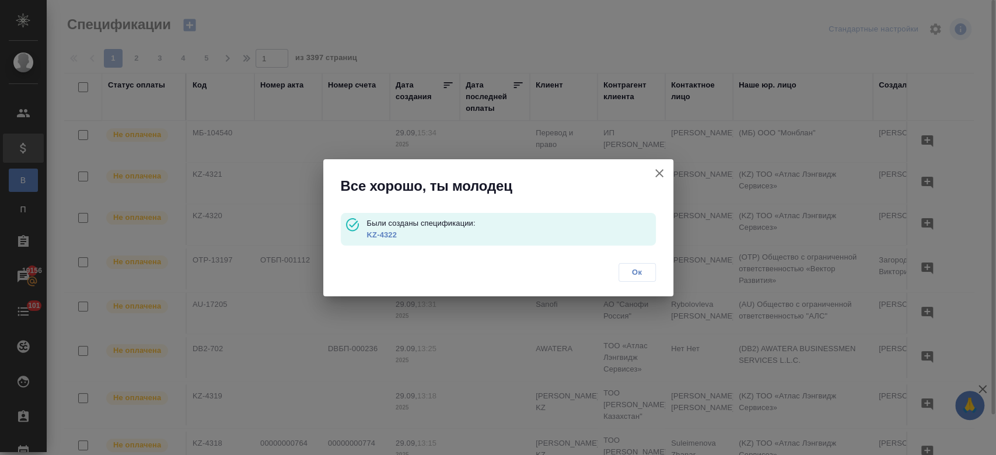
click at [391, 236] on link "KZ-4322" at bounding box center [381, 234] width 30 height 9
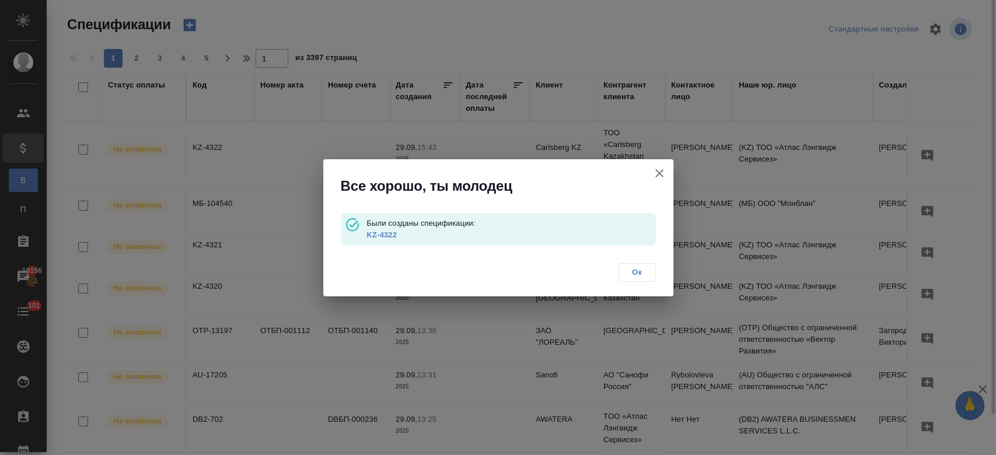
click at [644, 278] on span "Ок" at bounding box center [637, 273] width 25 height 12
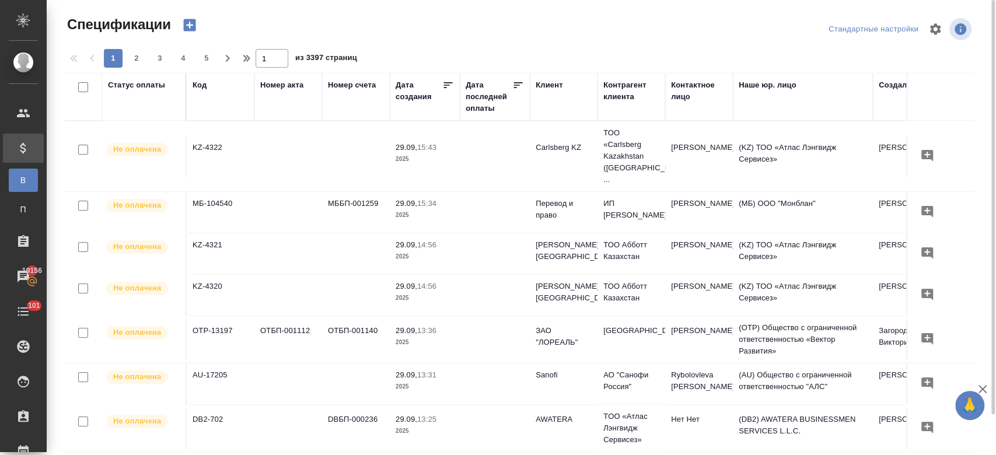
click at [185, 22] on div at bounding box center [498, 227] width 996 height 455
click at [188, 22] on icon "button" at bounding box center [189, 25] width 12 height 12
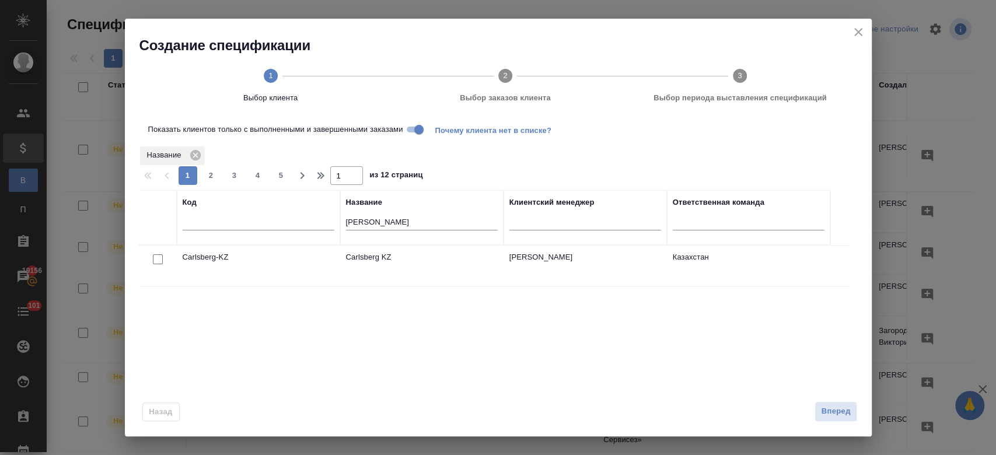
click at [415, 132] on input "Показать клиентов только с выполненными и завершенными заказами" at bounding box center [419, 130] width 42 height 14
click at [156, 260] on input "checkbox" at bounding box center [158, 259] width 10 height 10
checkbox input "true"
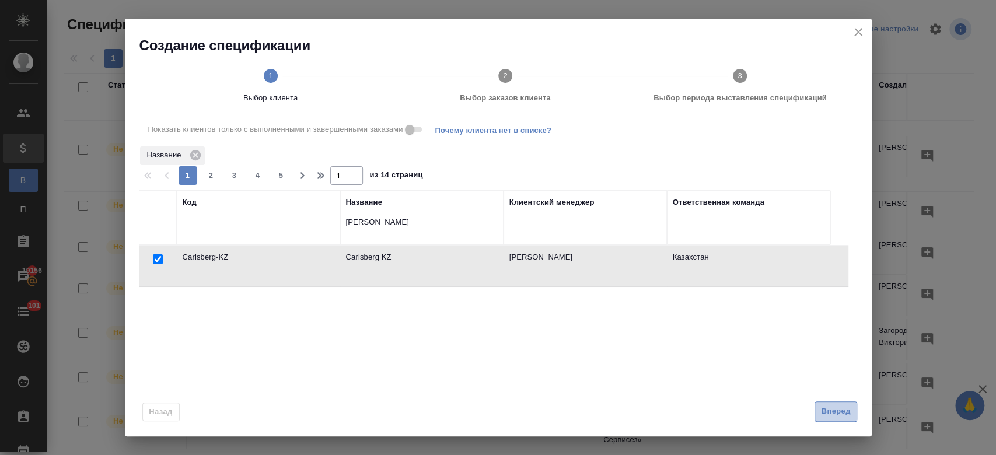
click at [824, 407] on span "Вперед" at bounding box center [835, 411] width 29 height 13
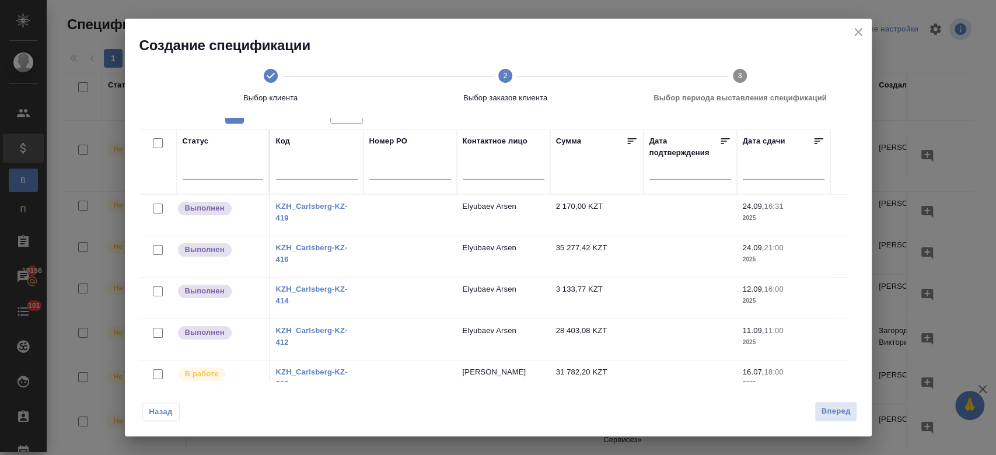
scroll to position [104, 0]
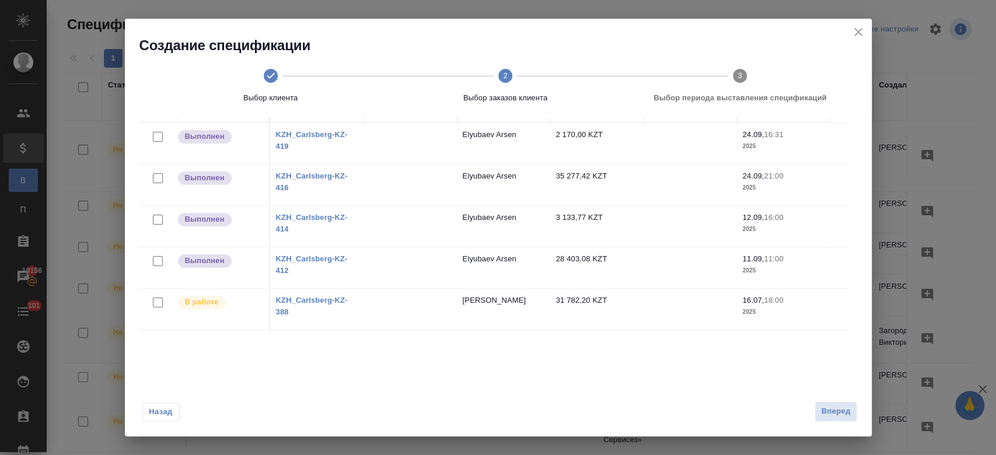
click at [158, 263] on input "checkbox" at bounding box center [158, 261] width 10 height 10
checkbox input "true"
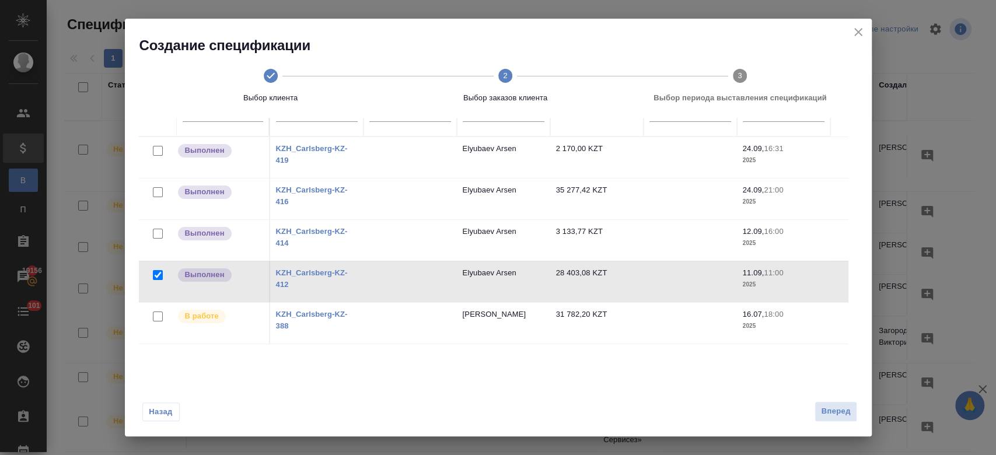
scroll to position [118, 0]
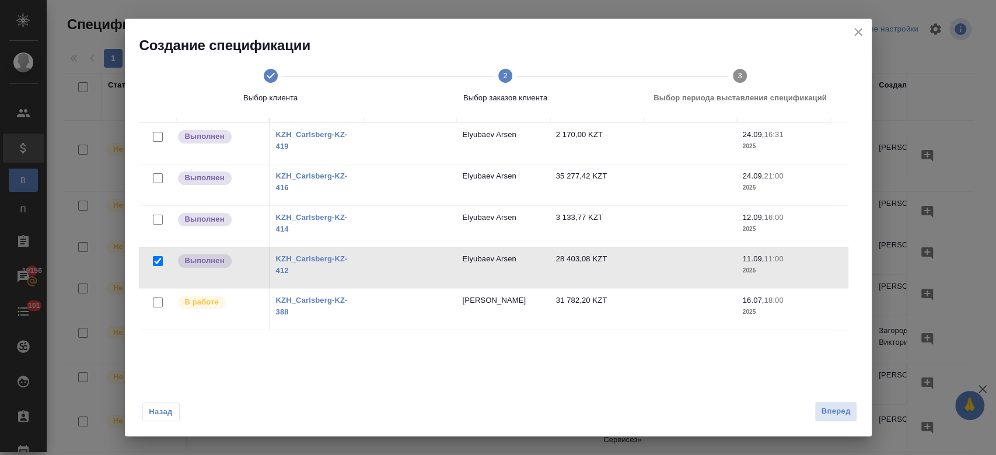
click at [159, 222] on input "checkbox" at bounding box center [158, 220] width 10 height 10
checkbox input "true"
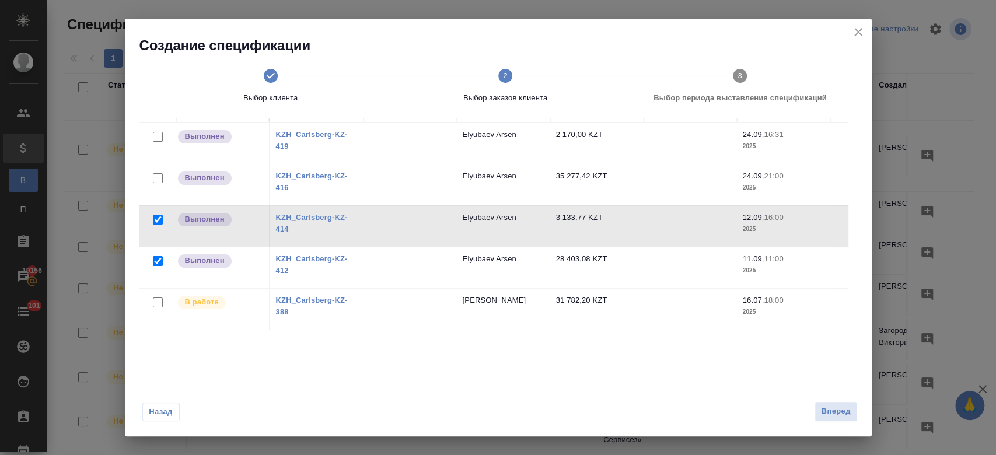
click at [155, 173] on input "checkbox" at bounding box center [158, 178] width 10 height 10
checkbox input "true"
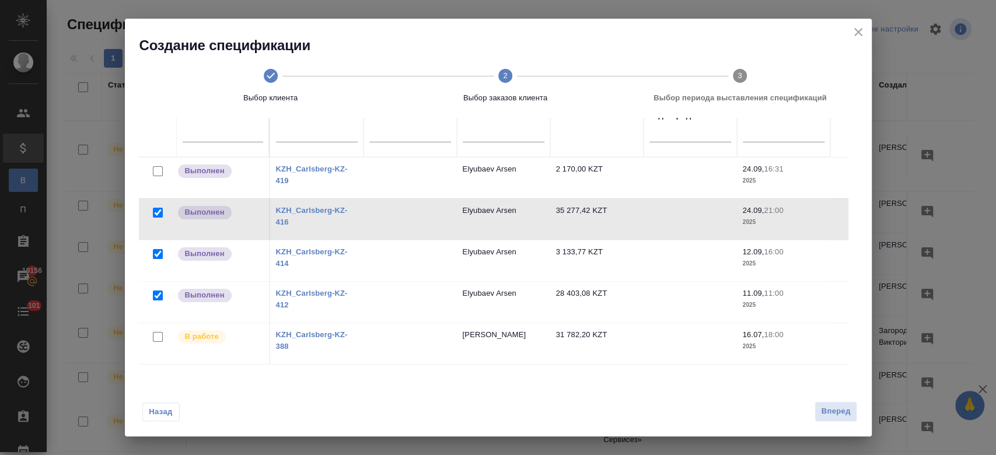
scroll to position [68, 0]
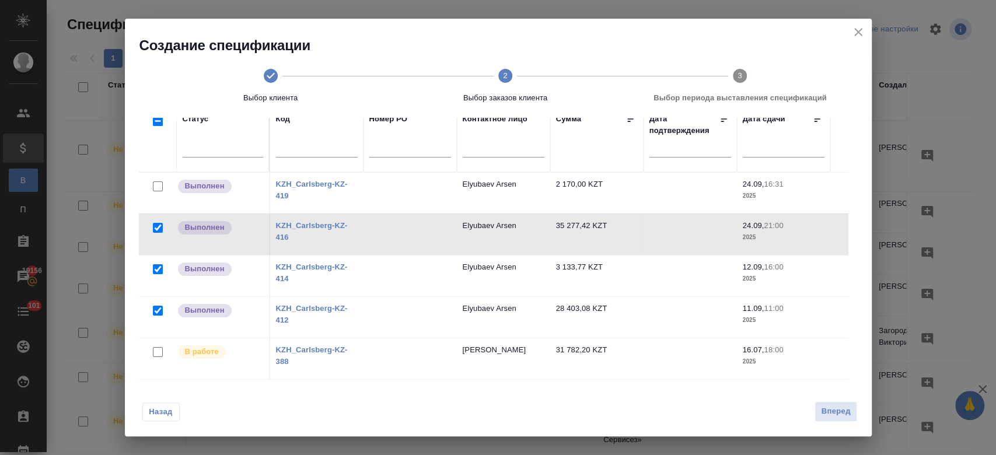
click at [156, 187] on input "checkbox" at bounding box center [158, 186] width 10 height 10
checkbox input "true"
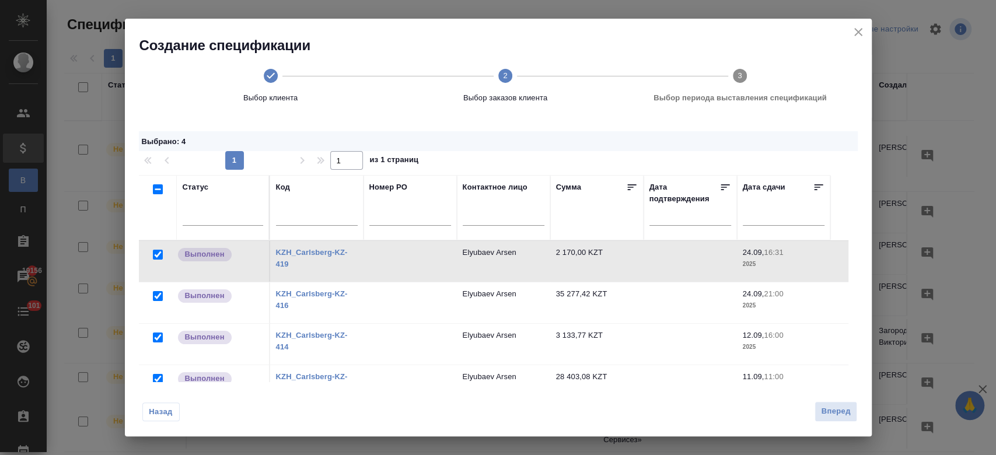
scroll to position [118, 0]
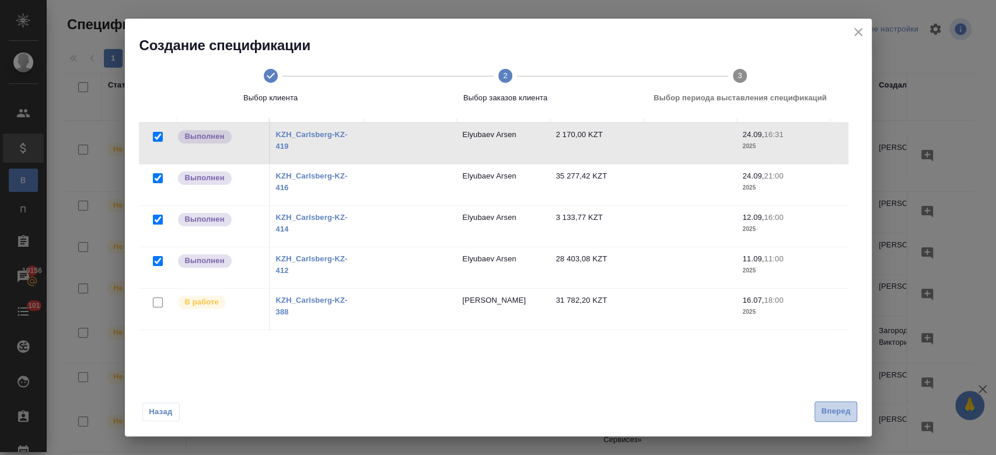
click at [832, 415] on span "Вперед" at bounding box center [835, 411] width 29 height 13
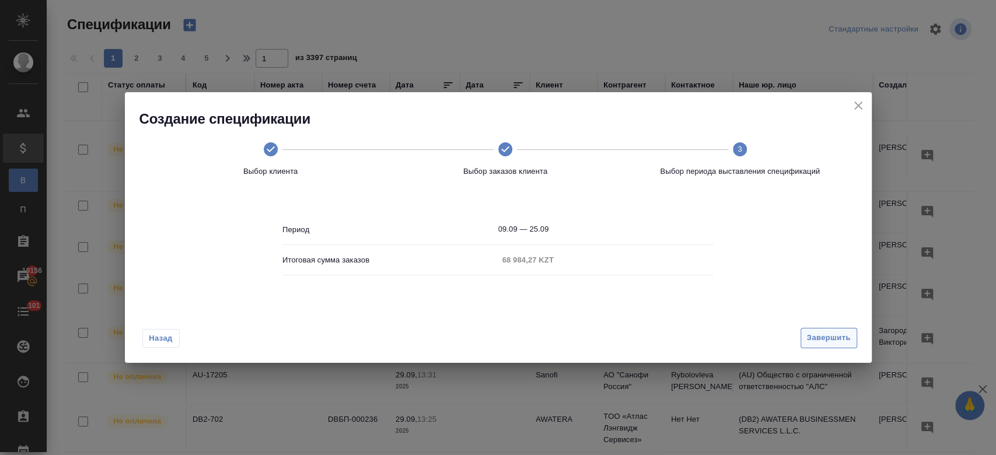
scroll to position [0, 0]
click at [826, 336] on span "Завершить" at bounding box center [829, 337] width 44 height 13
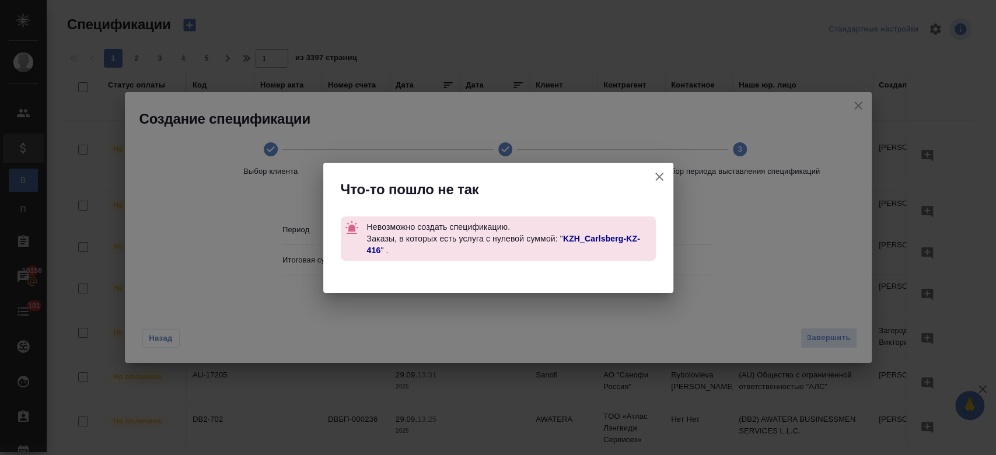
click at [592, 236] on link "KZH_Carlsberg-KZ-416" at bounding box center [502, 244] width 273 height 21
click at [665, 177] on icon "button" at bounding box center [659, 177] width 14 height 14
click at [821, 333] on div "Что-то пошло не так Невозможно создать спецификацию. Заказы, в которых есть усл…" at bounding box center [498, 227] width 996 height 455
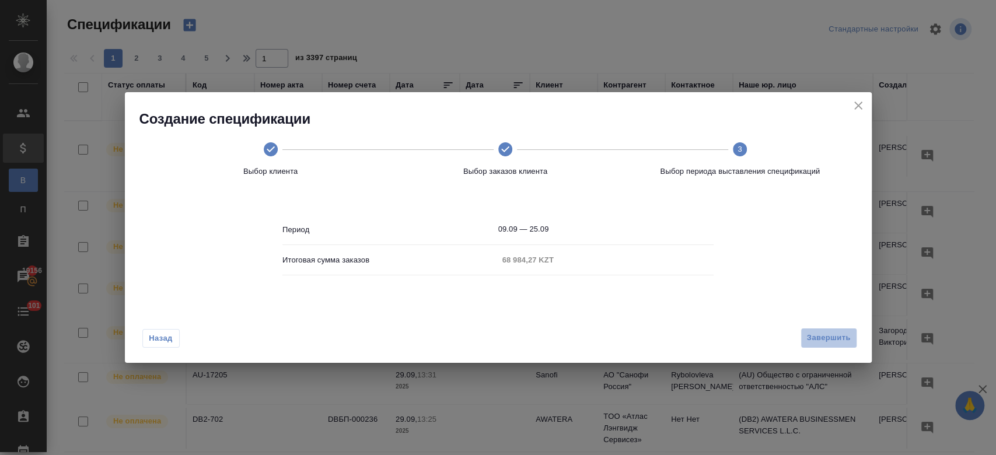
click at [809, 345] on button "Завершить" at bounding box center [828, 338] width 57 height 20
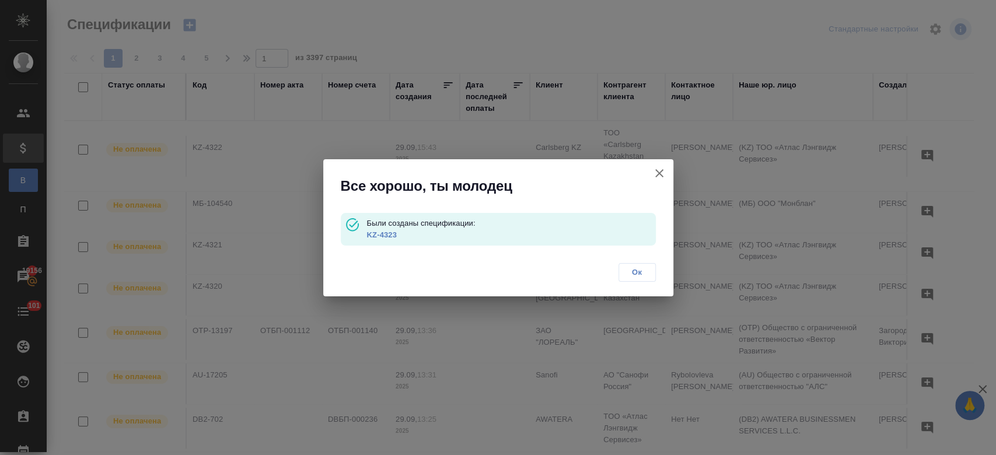
click at [373, 233] on link "KZ-4323" at bounding box center [381, 234] width 30 height 9
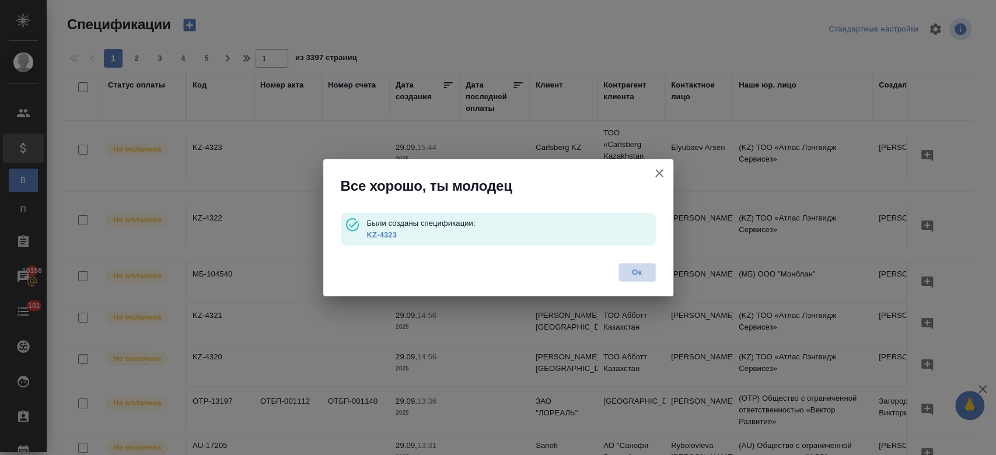
click at [636, 277] on span "Ок" at bounding box center [637, 273] width 25 height 12
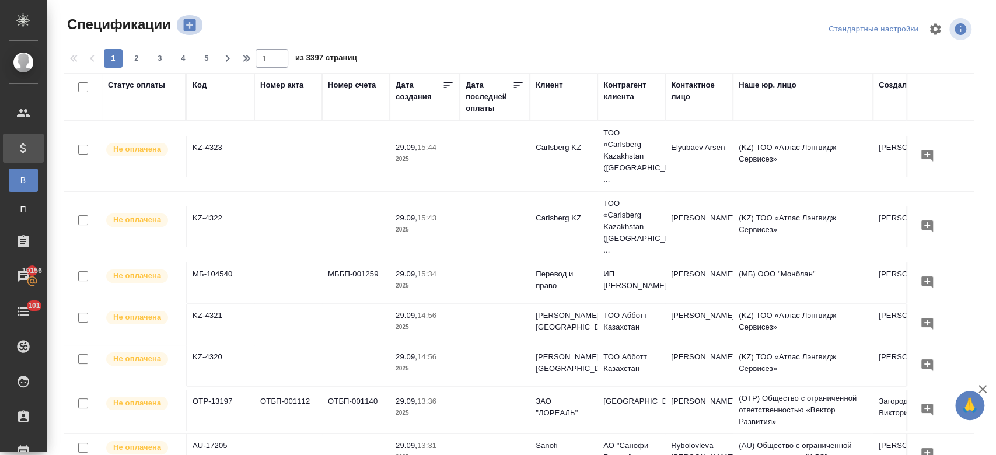
click at [192, 22] on icon "button" at bounding box center [189, 25] width 12 height 12
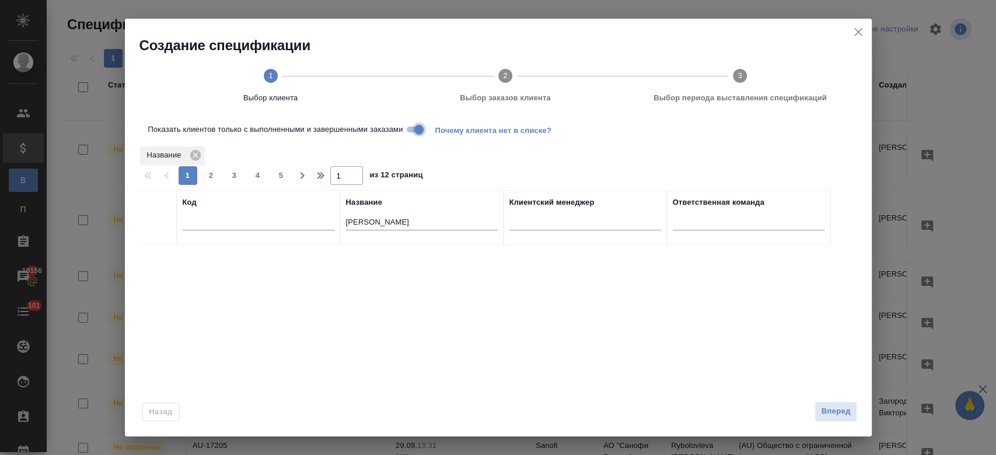
click at [411, 128] on input "Показать клиентов только с выполненными и завершенными заказами" at bounding box center [419, 130] width 42 height 14
click at [159, 264] on div at bounding box center [158, 259] width 26 height 16
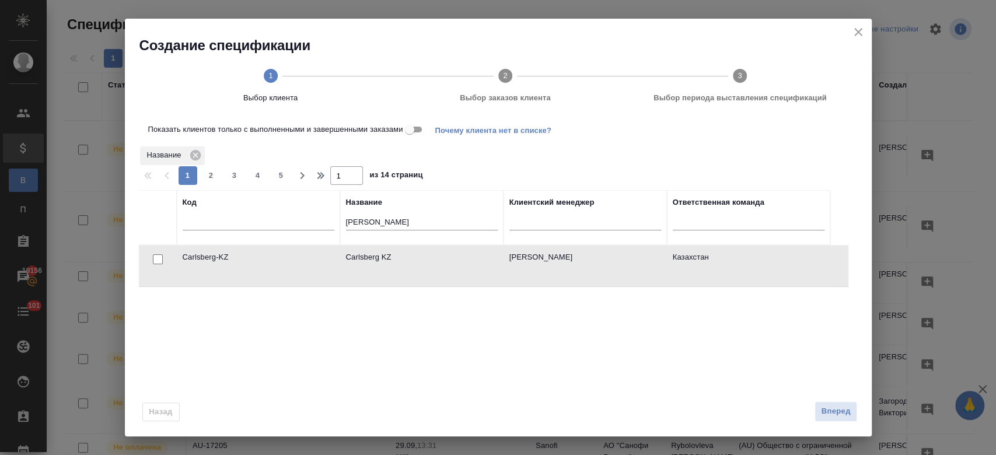
click at [157, 263] on input "checkbox" at bounding box center [158, 259] width 10 height 10
checkbox input "true"
click at [817, 408] on button "Вперед" at bounding box center [835, 411] width 42 height 20
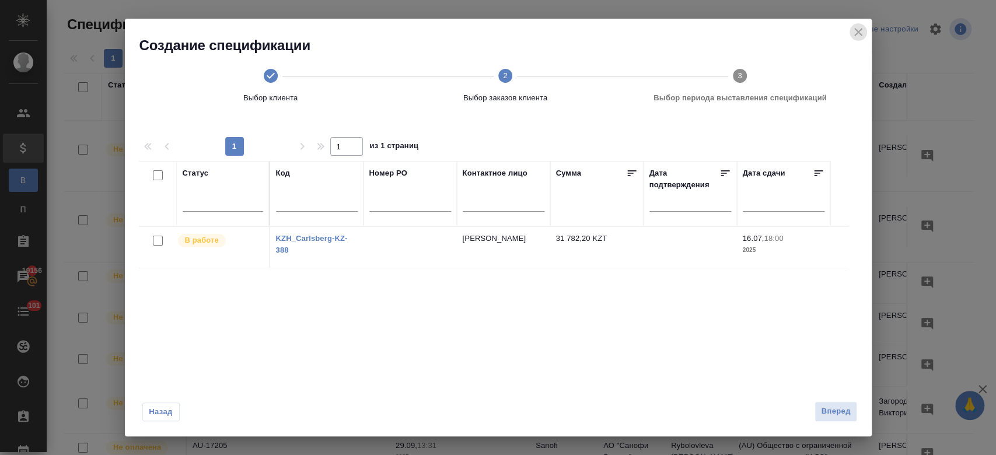
click at [859, 33] on icon "close" at bounding box center [858, 32] width 14 height 14
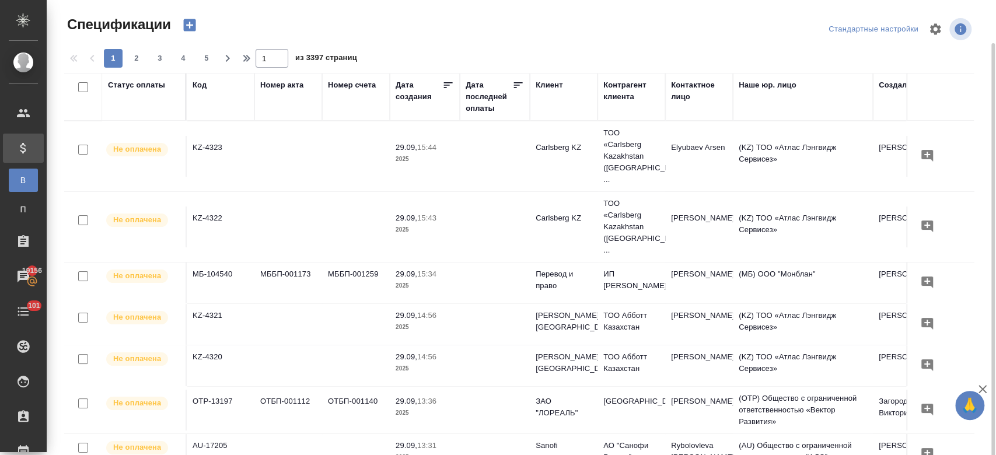
scroll to position [23, 0]
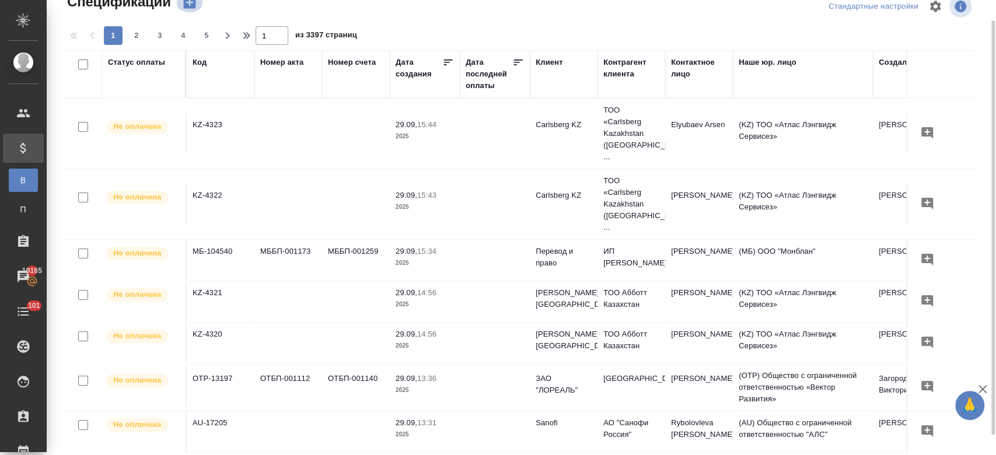
click at [189, 3] on icon "button" at bounding box center [189, 2] width 16 height 16
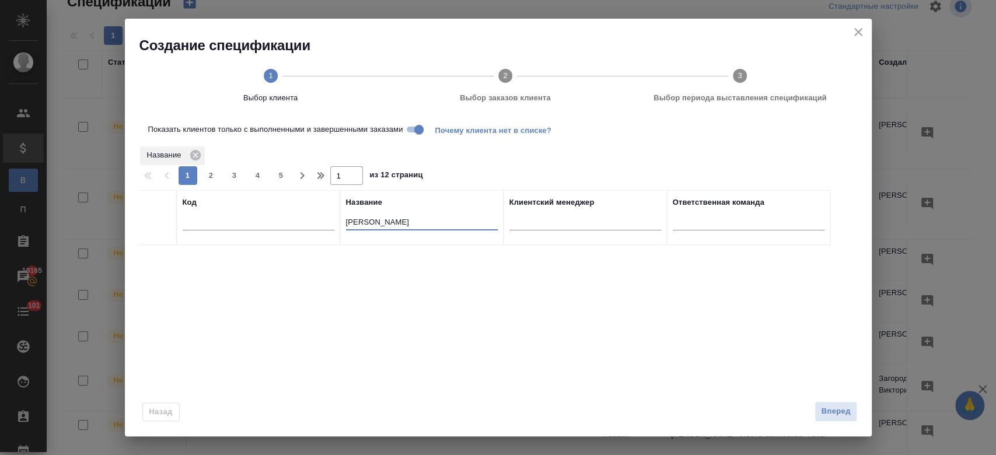
click at [377, 225] on input "carl" at bounding box center [422, 223] width 152 height 15
type input "c"
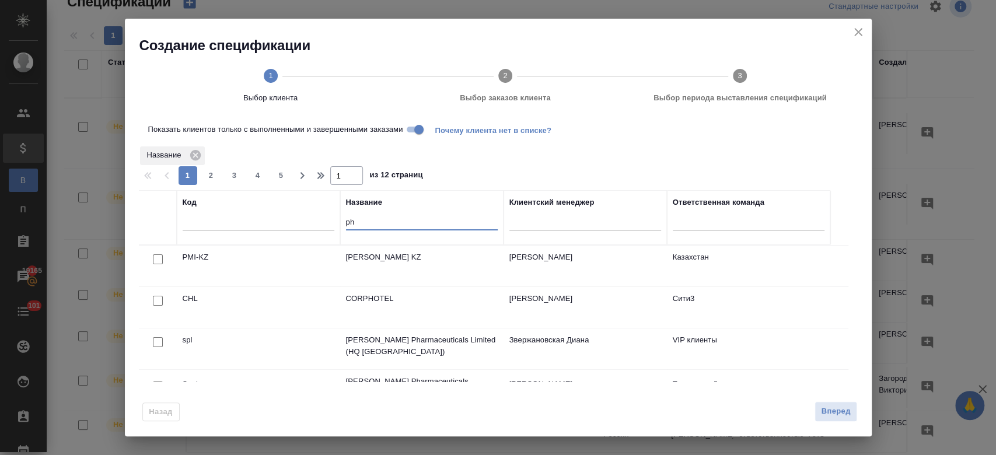
type input "ph"
click at [415, 123] on input "Показать клиентов только с выполненными и завершенными заказами" at bounding box center [419, 130] width 42 height 14
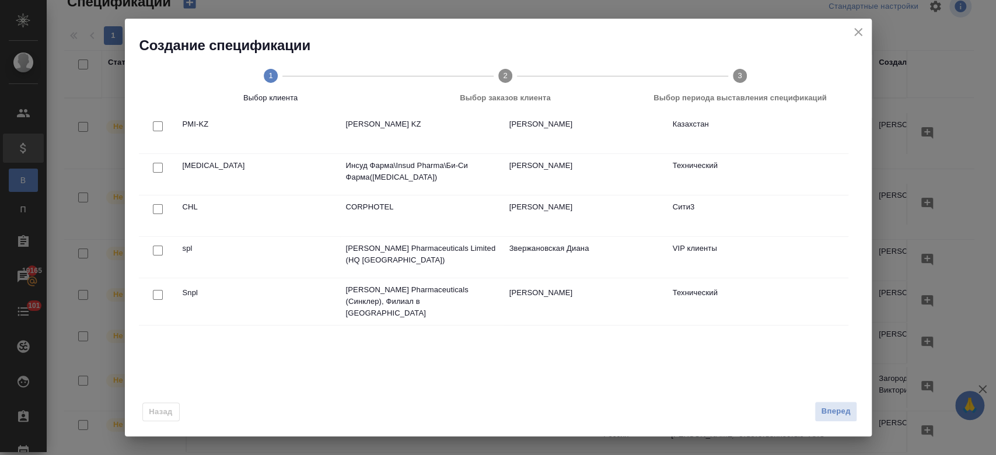
scroll to position [0, 0]
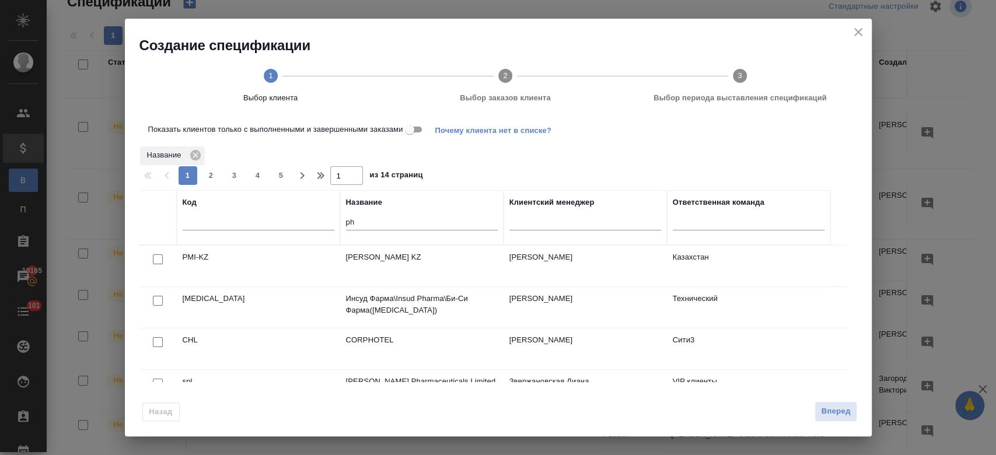
click at [159, 259] on input "checkbox" at bounding box center [158, 259] width 10 height 10
checkbox input "true"
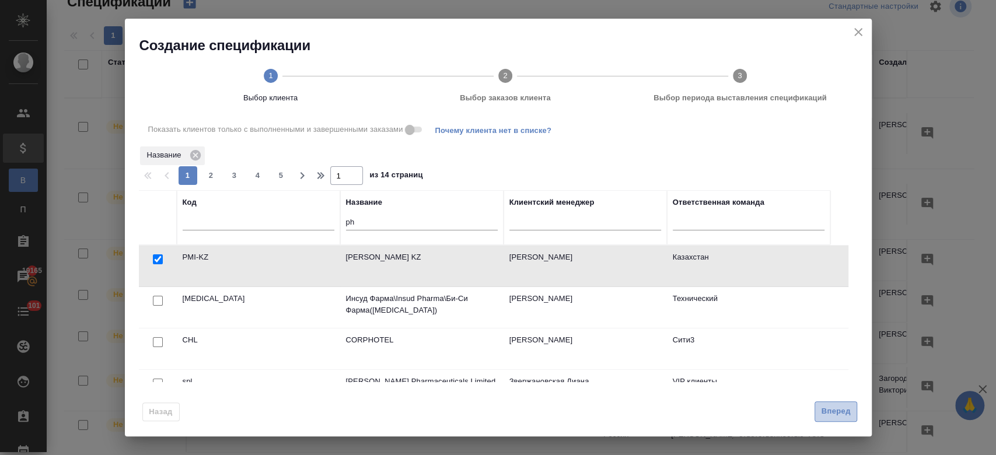
click at [837, 413] on span "Вперед" at bounding box center [835, 411] width 29 height 13
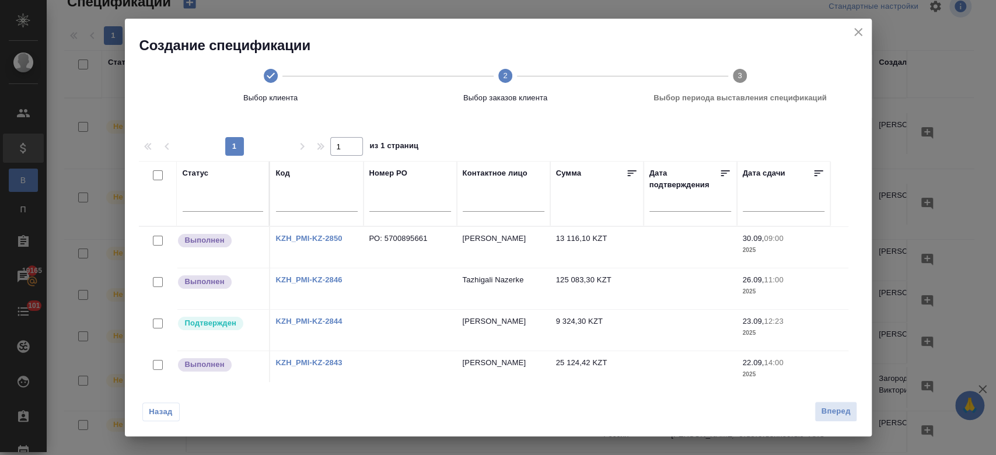
click at [309, 320] on link "KZH_PMI-KZ-2844" at bounding box center [309, 321] width 67 height 9
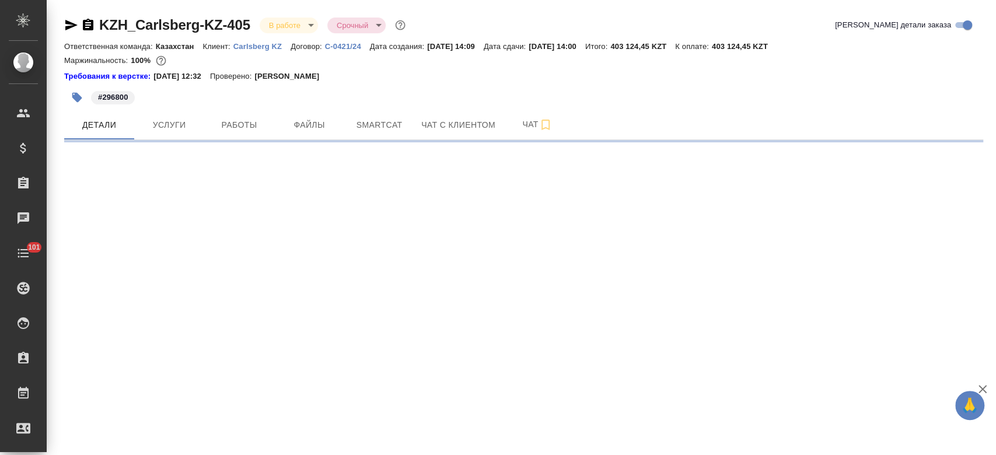
select select "RU"
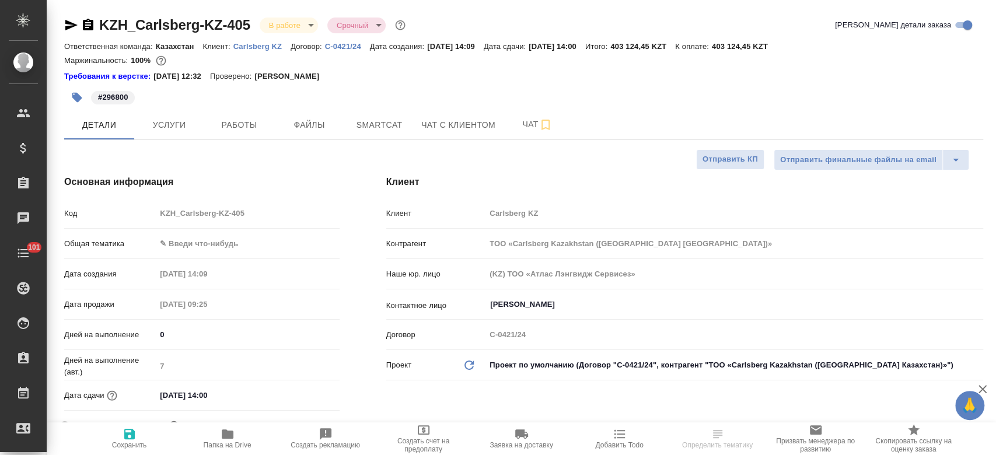
type textarea "x"
type input "[PERSON_NAME]"
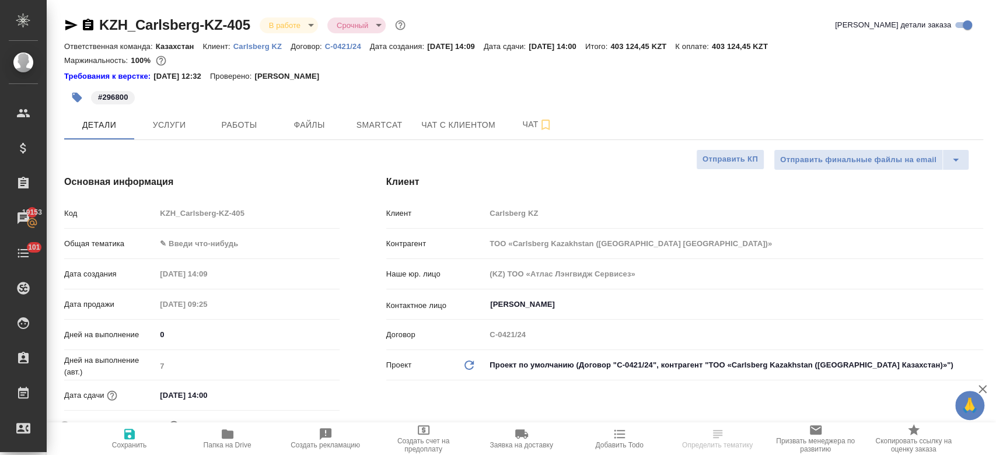
click at [286, 16] on div "KZH_Carlsberg-KZ-405 В работе inProgress Срочный urgent" at bounding box center [236, 25] width 344 height 19
click at [456, 72] on div "Требования к верстке: 01.04.2025 12:32 Проверено: Петрова Валерия" at bounding box center [523, 77] width 919 height 12
click at [179, 130] on span "Услуги" at bounding box center [169, 125] width 56 height 15
click at [112, 116] on button "Детали" at bounding box center [99, 124] width 70 height 29
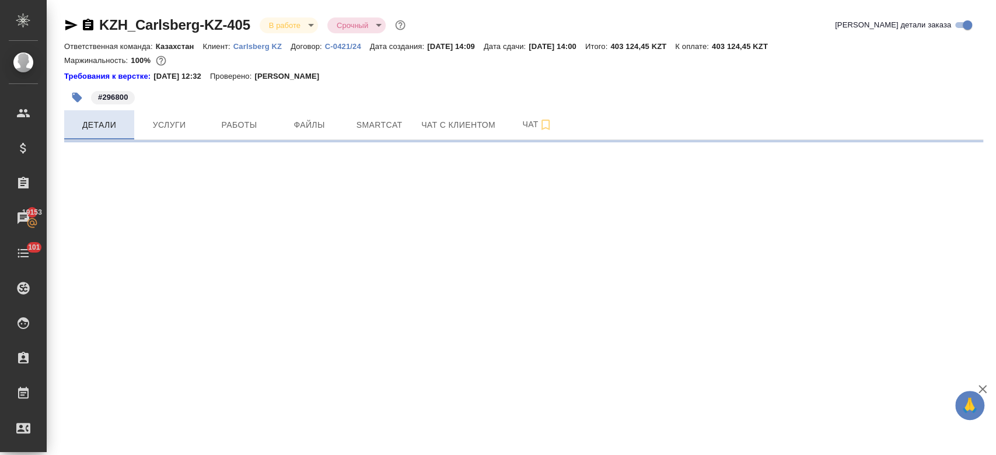
select select "RU"
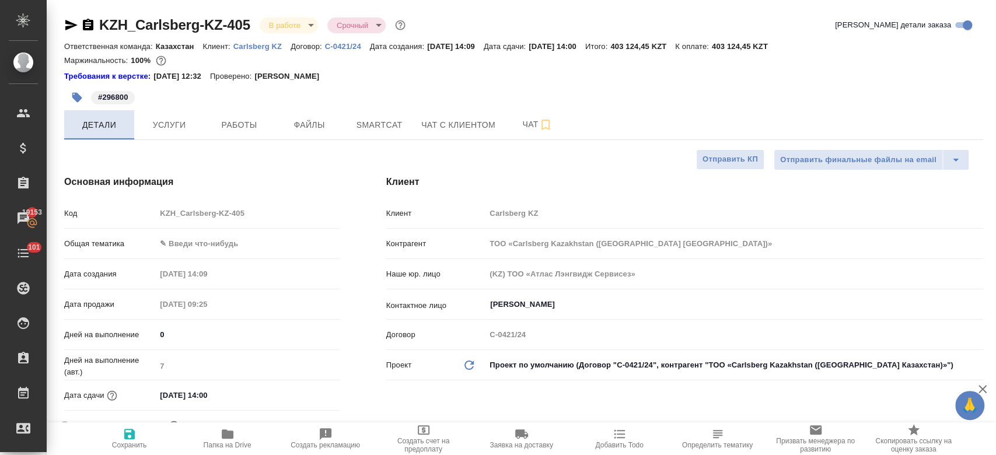
type textarea "x"
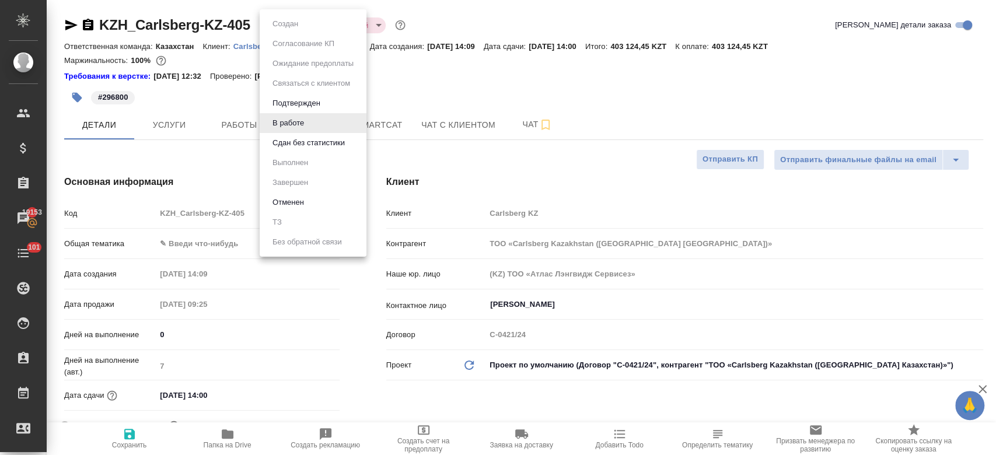
click at [288, 26] on body "🙏 .cls-1 fill:#fff; AWATERA Kosherbayeva Nazerke Клиенты Спецификации Заказы 19…" at bounding box center [498, 227] width 996 height 455
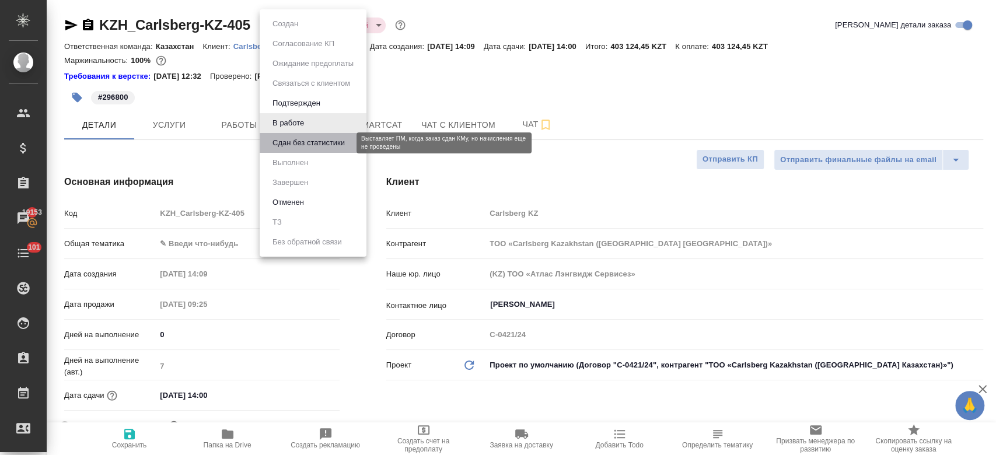
click at [294, 145] on button "Сдан без статистики" at bounding box center [308, 143] width 79 height 13
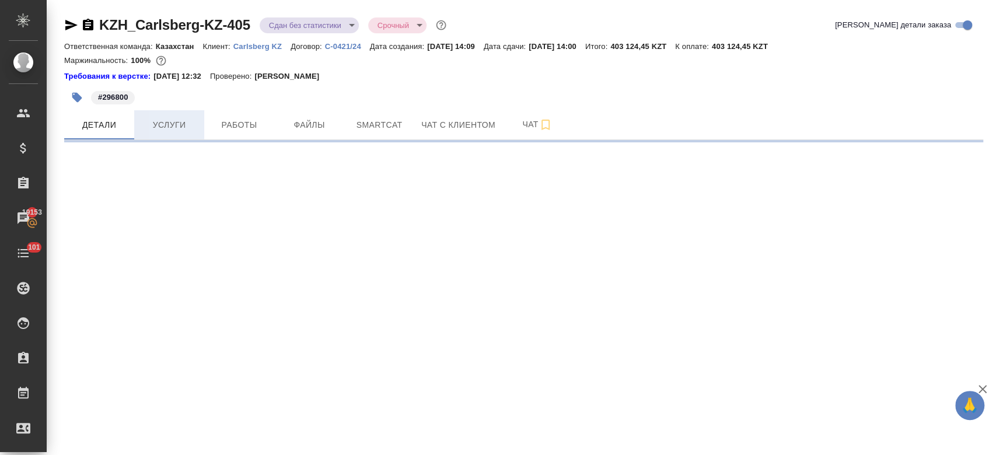
select select "RU"
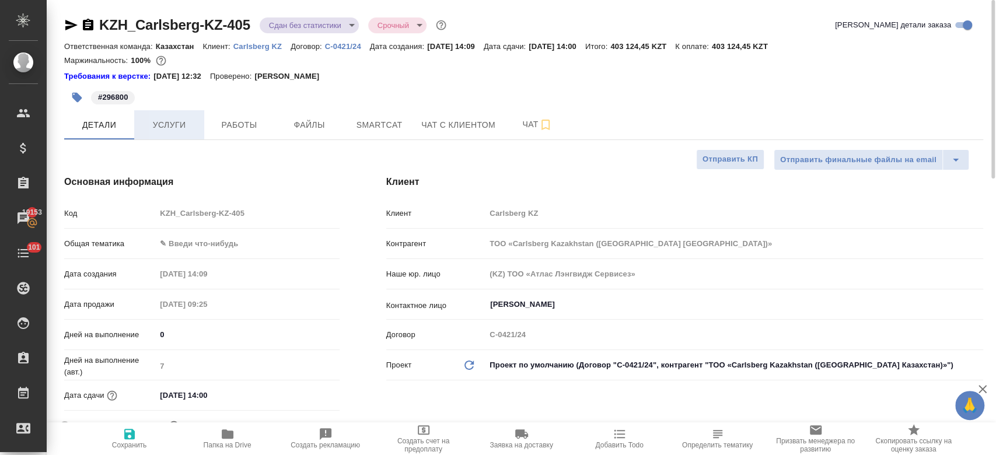
type textarea "x"
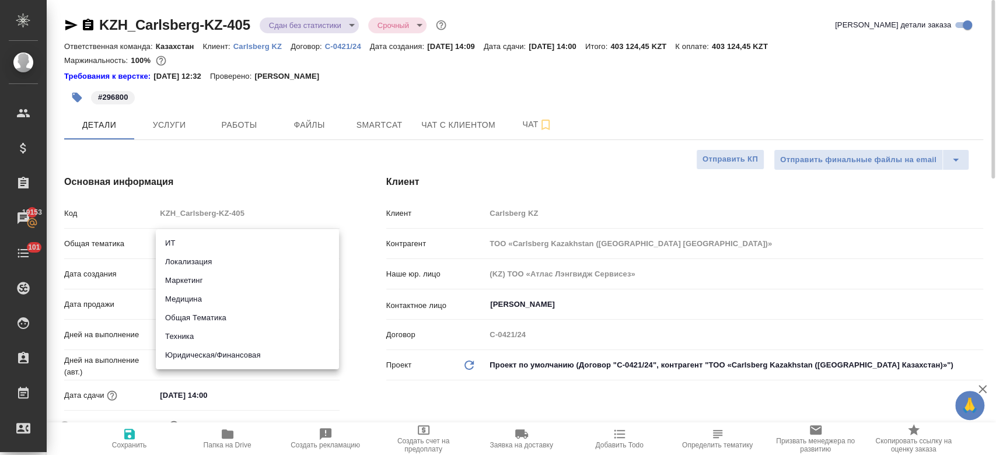
click at [197, 246] on body "🙏 .cls-1 fill:#fff; AWATERA Kosherbayeva Nazerke Клиенты Спецификации Заказы 19…" at bounding box center [498, 227] width 996 height 455
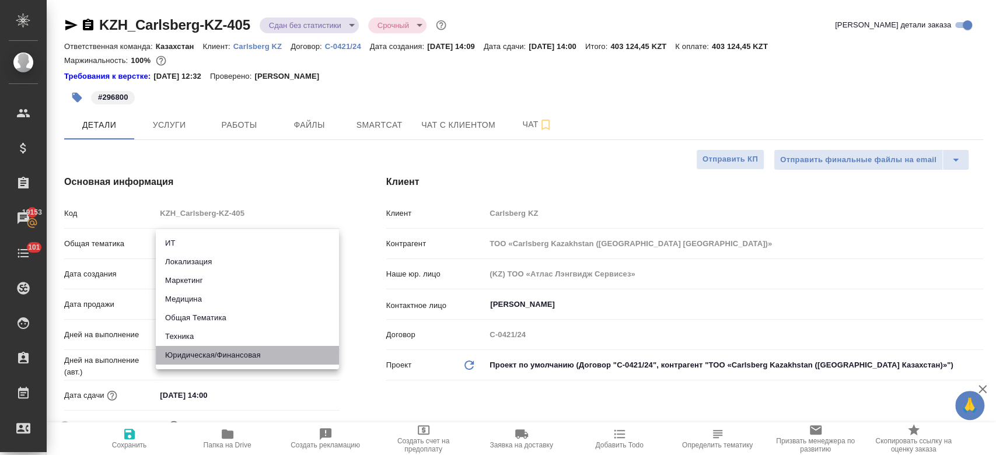
click at [214, 354] on li "Юридическая/Финансовая" at bounding box center [247, 355] width 183 height 19
type input "yr-fn"
type textarea "x"
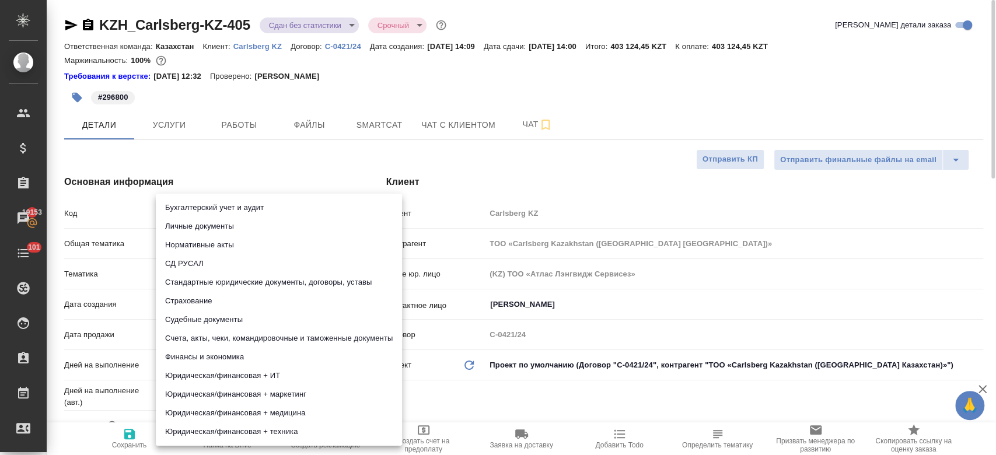
click at [190, 281] on body "🙏 .cls-1 fill:#fff; AWATERA Kosherbayeva Nazerke Клиенты Спецификации Заказы 19…" at bounding box center [498, 227] width 996 height 455
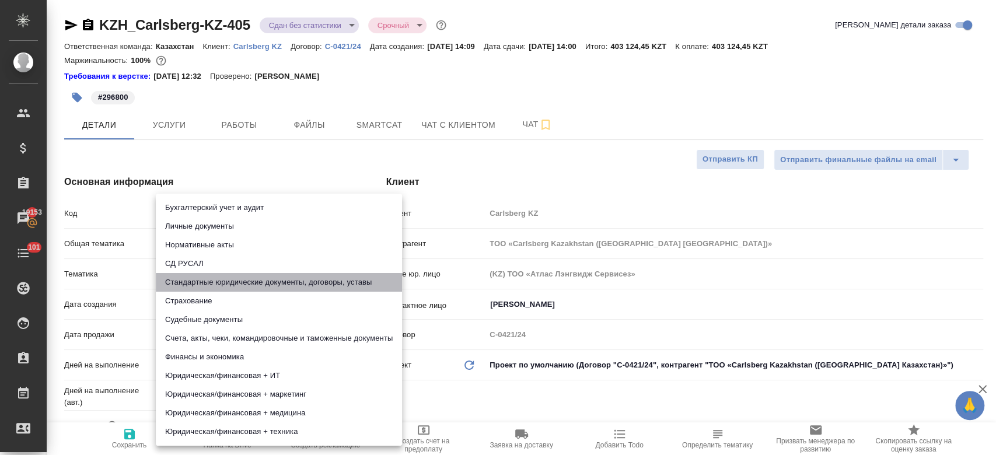
click at [230, 281] on li "Стандартные юридические документы, договоры, уставы" at bounding box center [279, 282] width 246 height 19
type textarea "x"
type input "5f647205b73bc97568ca66bf"
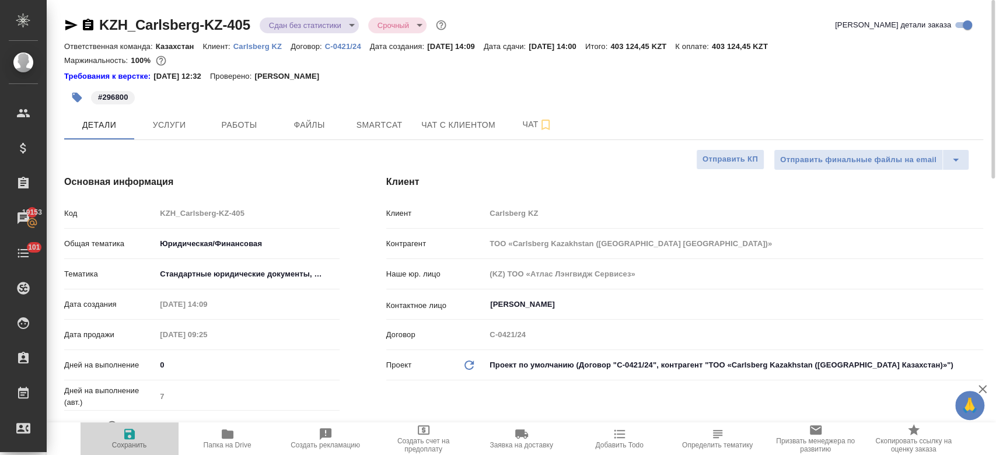
click at [127, 446] on span "Сохранить" at bounding box center [129, 445] width 35 height 8
type textarea "x"
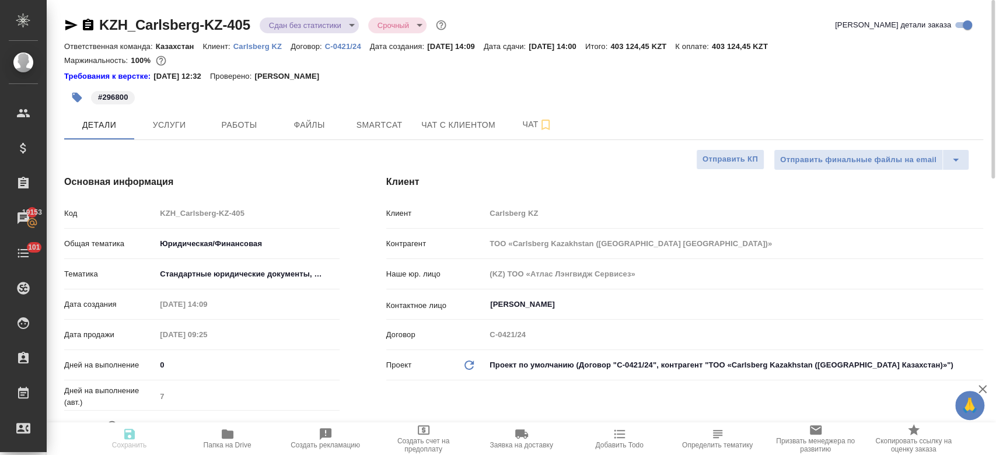
type textarea "x"
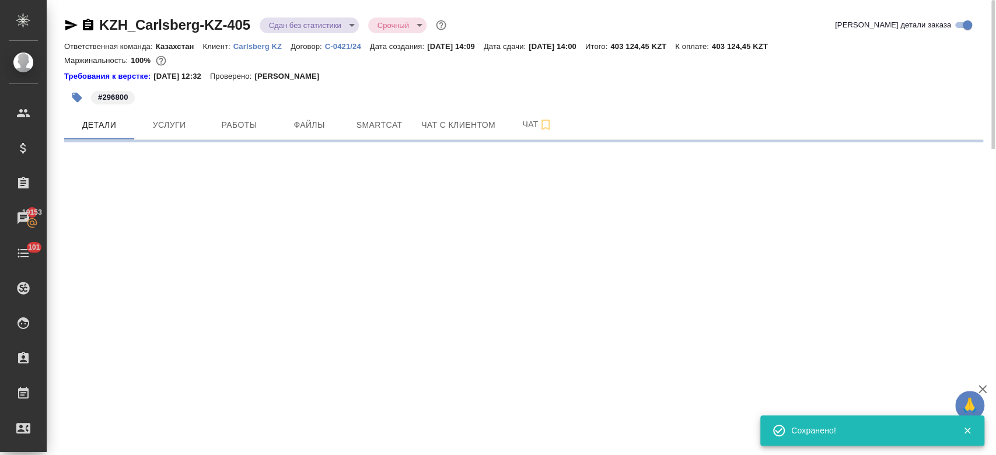
select select "RU"
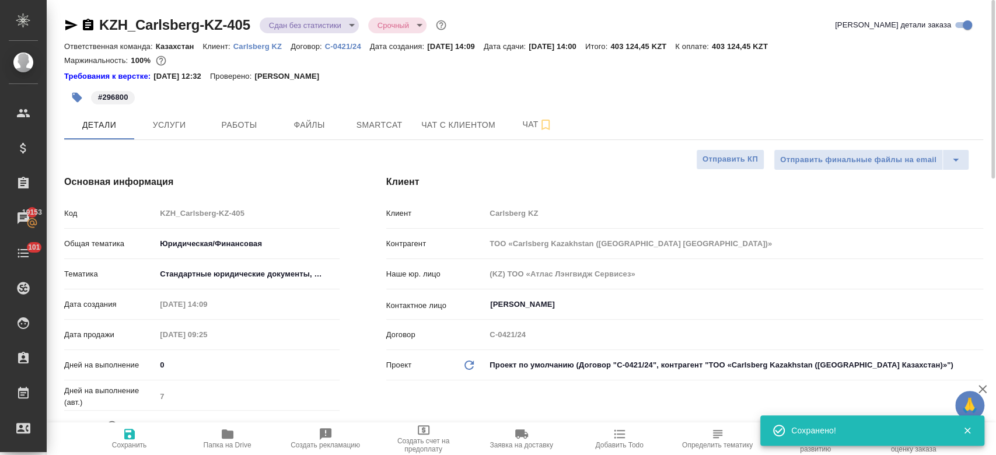
type textarea "x"
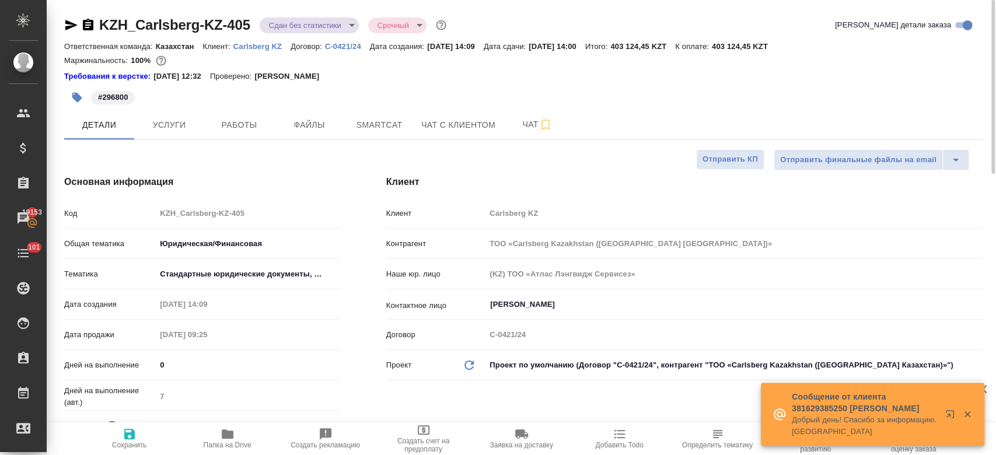
click at [294, 17] on body "🙏 .cls-1 fill:#fff; AWATERA Kosherbayeva Nazerke Клиенты Спецификации Заказы 19…" at bounding box center [498, 227] width 996 height 455
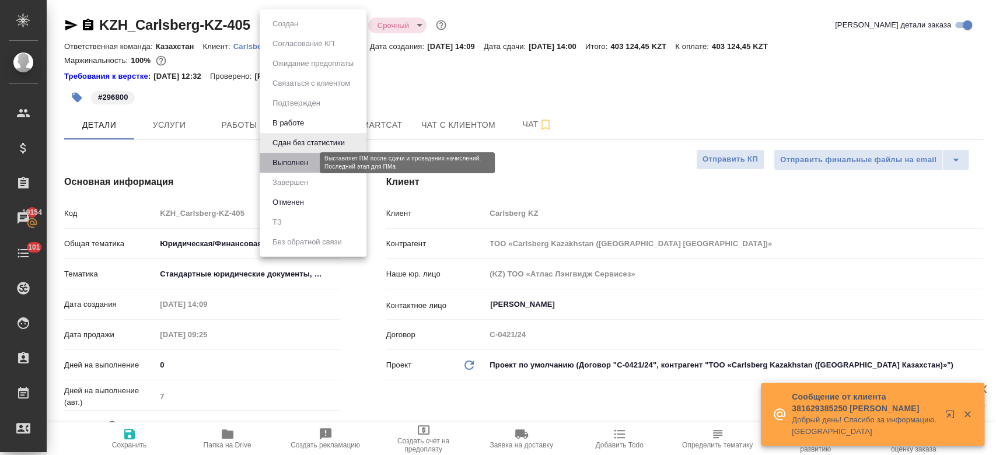
click at [300, 156] on button "Выполнен" at bounding box center [290, 162] width 43 height 13
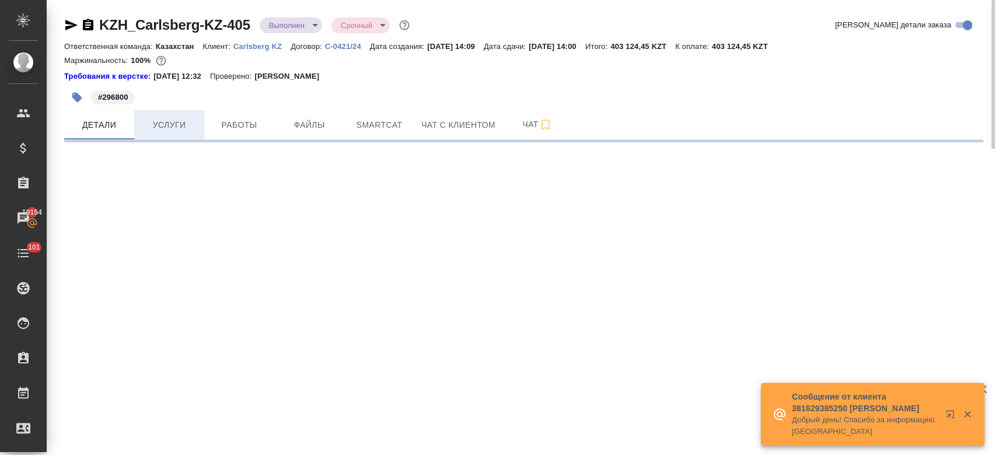
select select "RU"
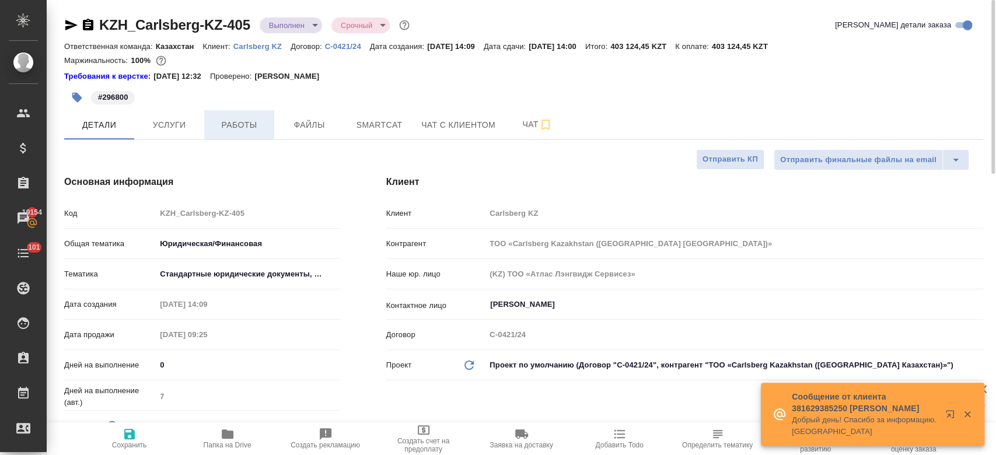
type textarea "x"
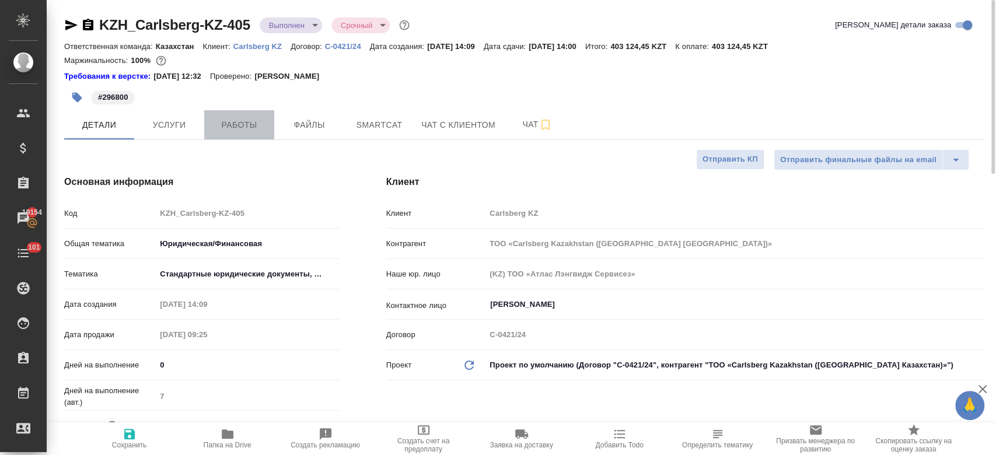
click at [224, 121] on span "Работы" at bounding box center [239, 125] width 56 height 15
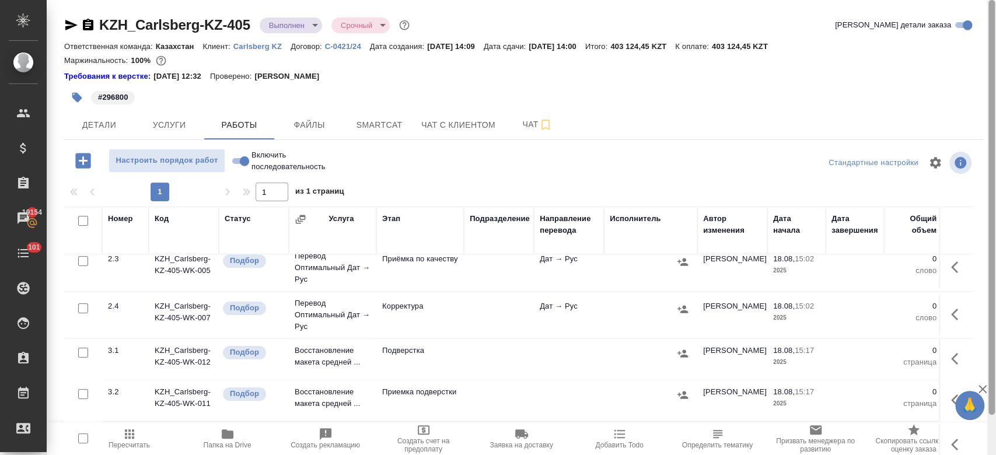
scroll to position [43, 0]
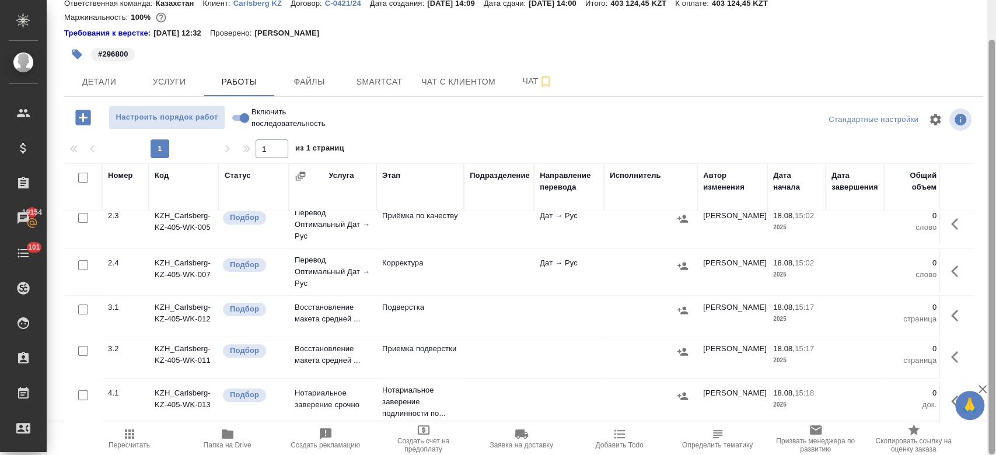
drag, startPoint x: 995, startPoint y: 326, endPoint x: 994, endPoint y: 403, distance: 77.0
click at [994, 403] on div at bounding box center [991, 227] width 9 height 455
click at [85, 390] on input "checkbox" at bounding box center [83, 395] width 10 height 10
checkbox input "true"
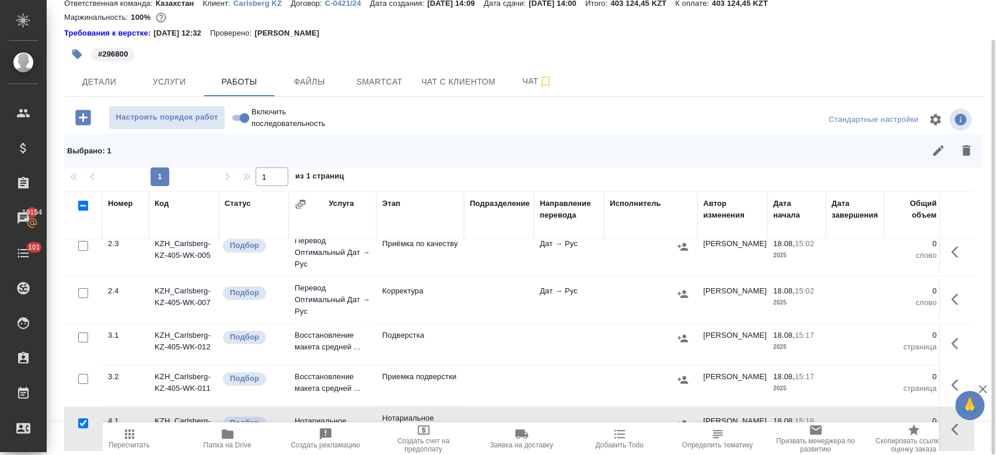
click at [84, 199] on div at bounding box center [80, 206] width 20 height 16
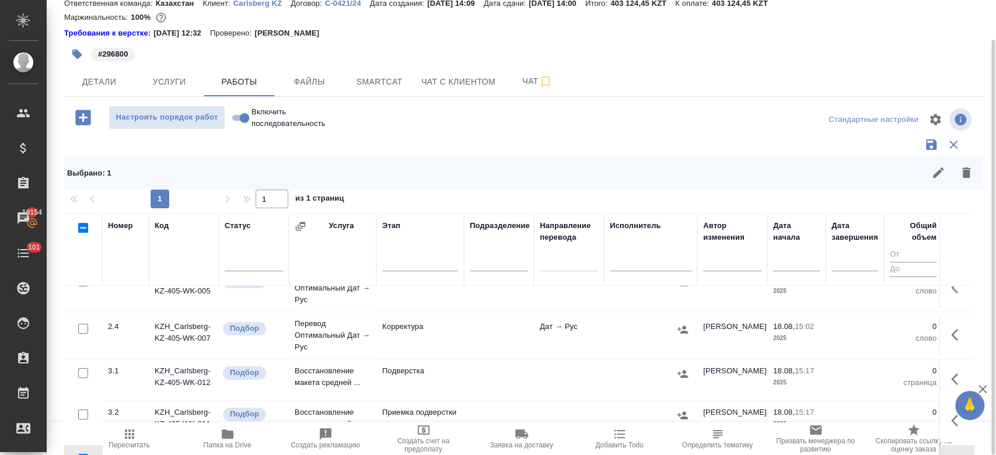
click at [84, 199] on div "1 1 из 1 страниц" at bounding box center [523, 199] width 919 height 19
click at [84, 224] on input "checkbox" at bounding box center [83, 228] width 10 height 10
checkbox input "true"
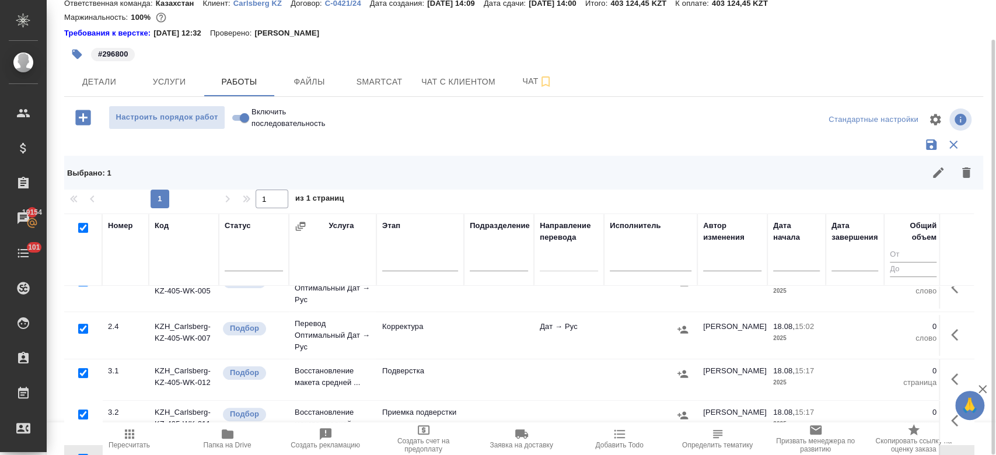
checkbox input "true"
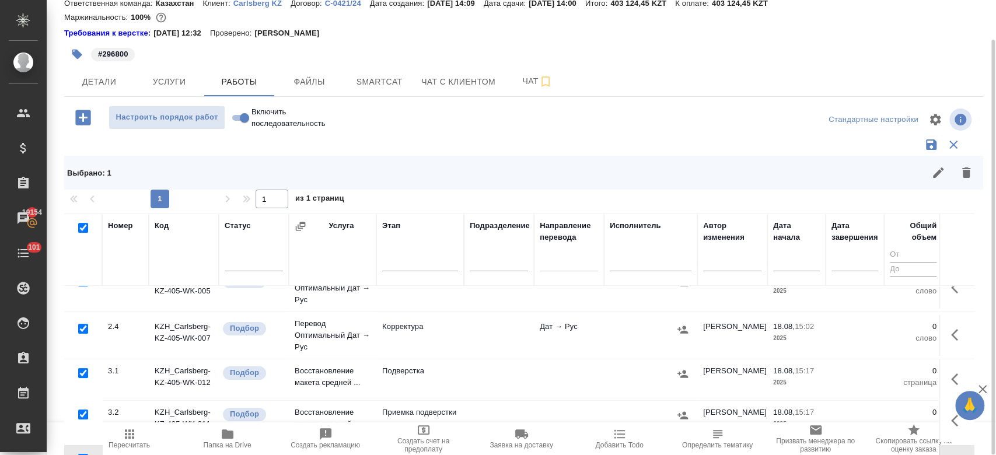
checkbox input "true"
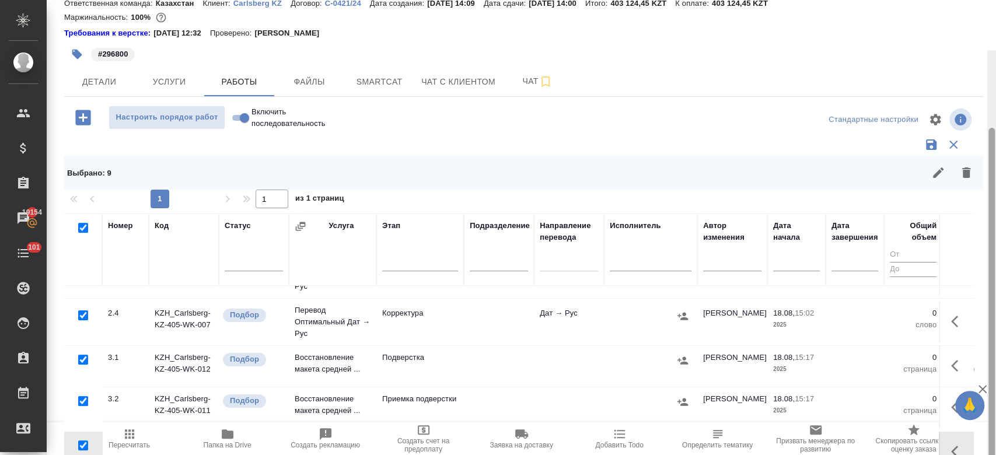
scroll to position [93, 0]
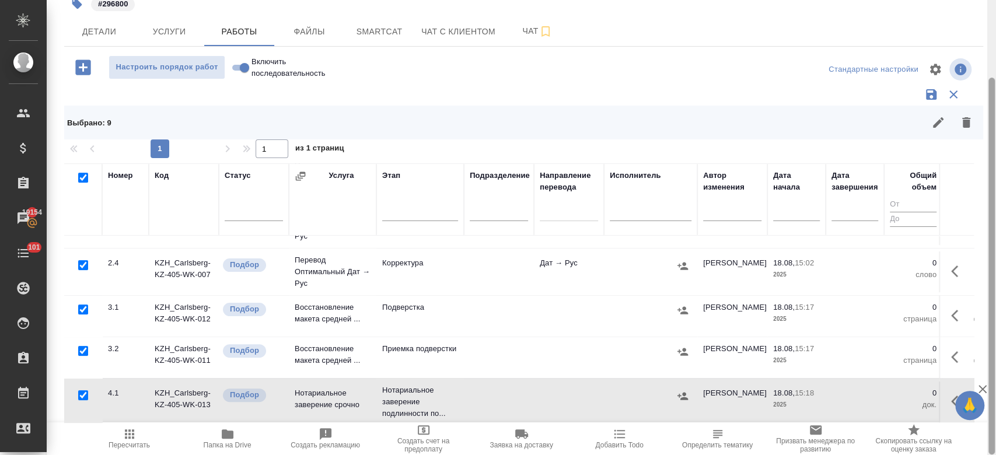
drag, startPoint x: 994, startPoint y: 210, endPoint x: 995, endPoint y: 340, distance: 129.5
click at [995, 340] on div at bounding box center [991, 227] width 9 height 455
click at [78, 390] on input "checkbox" at bounding box center [83, 395] width 10 height 10
checkbox input "false"
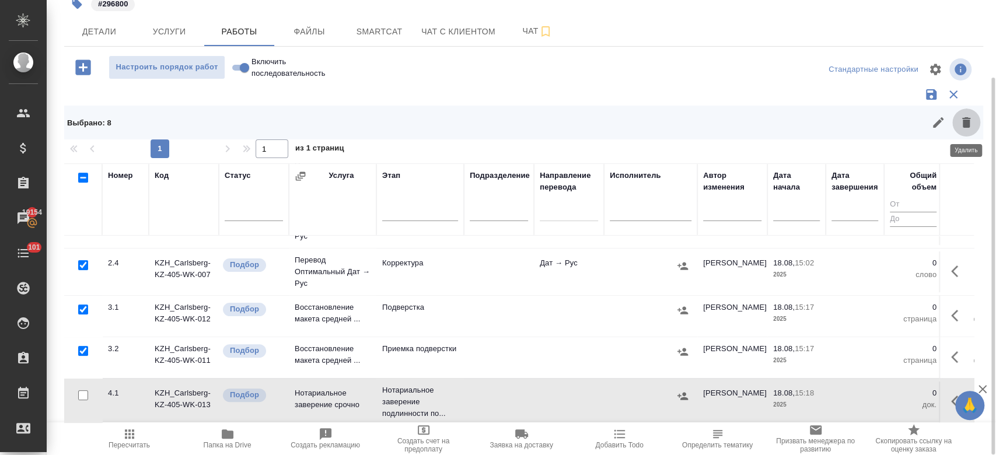
click at [971, 124] on icon "button" at bounding box center [966, 123] width 14 height 14
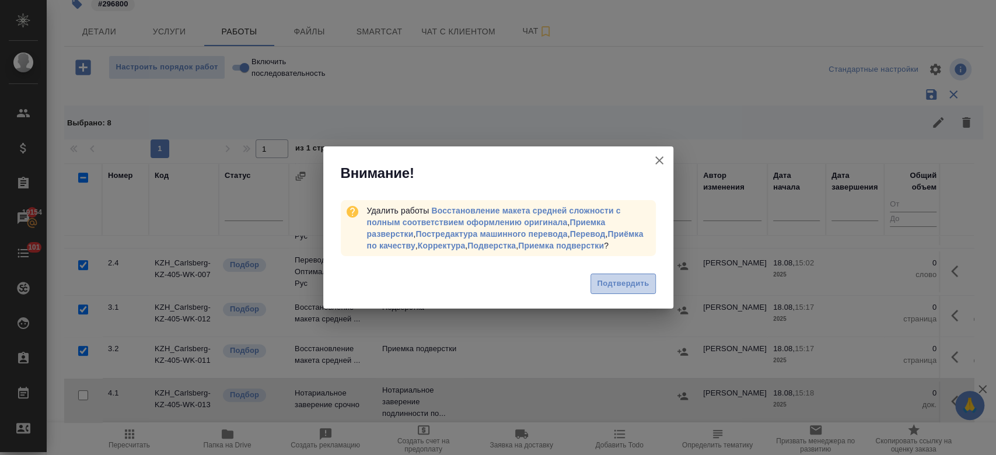
click at [618, 286] on span "Подтвердить" at bounding box center [623, 283] width 52 height 13
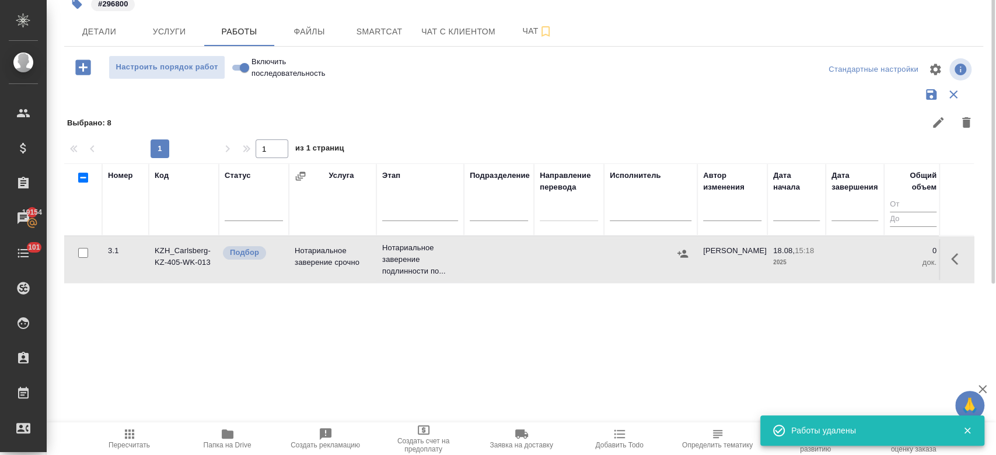
scroll to position [0, 0]
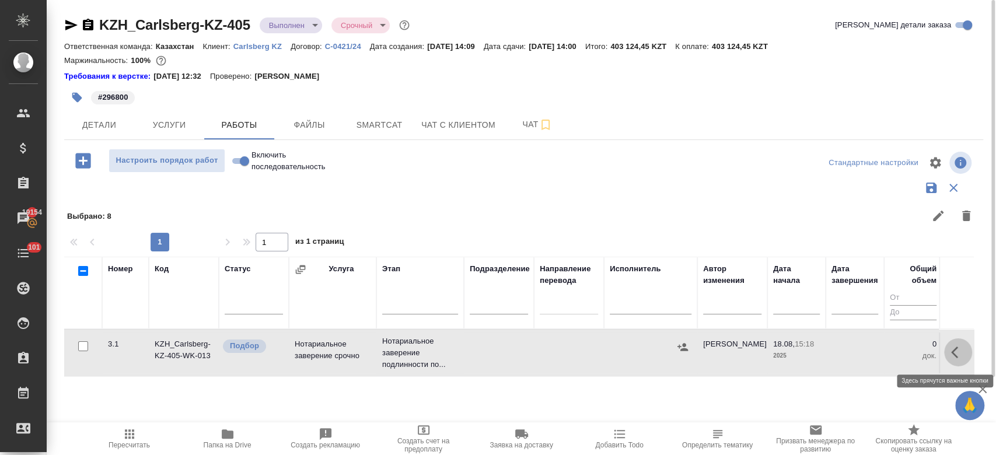
click at [961, 358] on icon "button" at bounding box center [958, 352] width 14 height 14
click at [875, 356] on icon "button" at bounding box center [872, 352] width 14 height 14
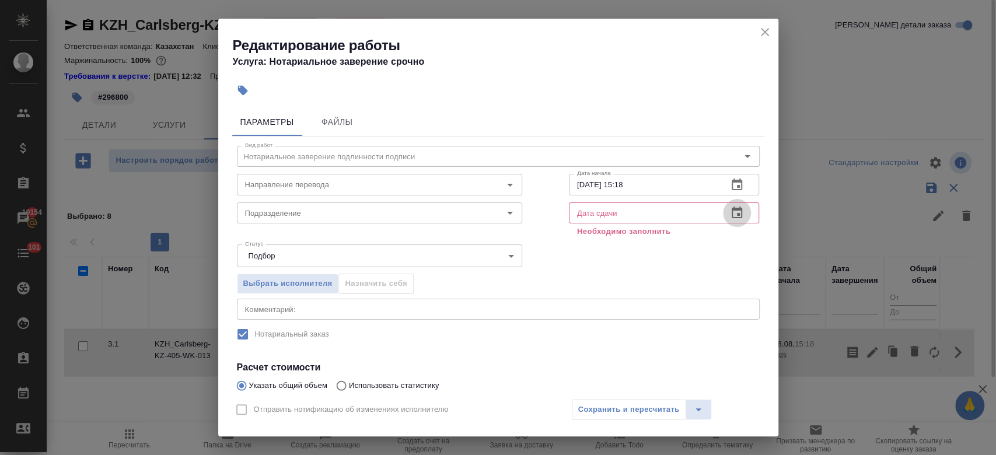
click at [730, 214] on icon "button" at bounding box center [737, 213] width 14 height 14
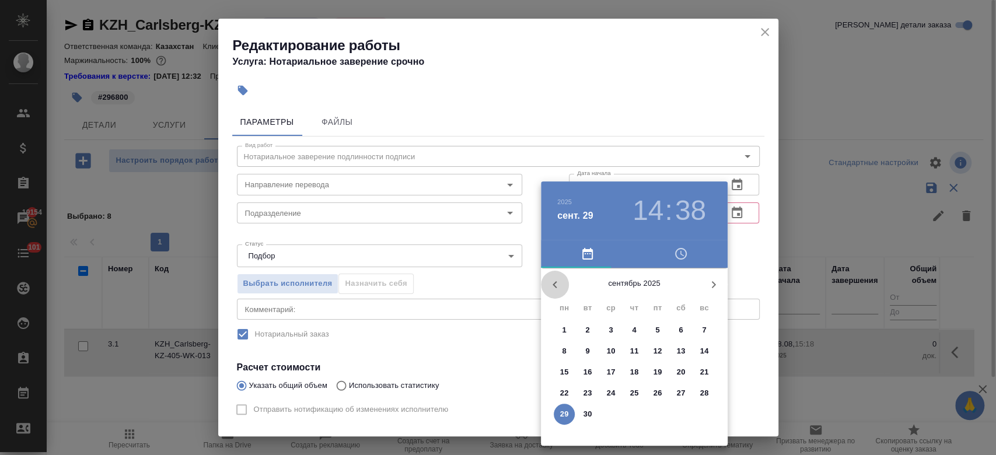
click at [556, 286] on icon "button" at bounding box center [555, 285] width 14 height 14
click at [658, 329] on p "1" at bounding box center [657, 330] width 4 height 12
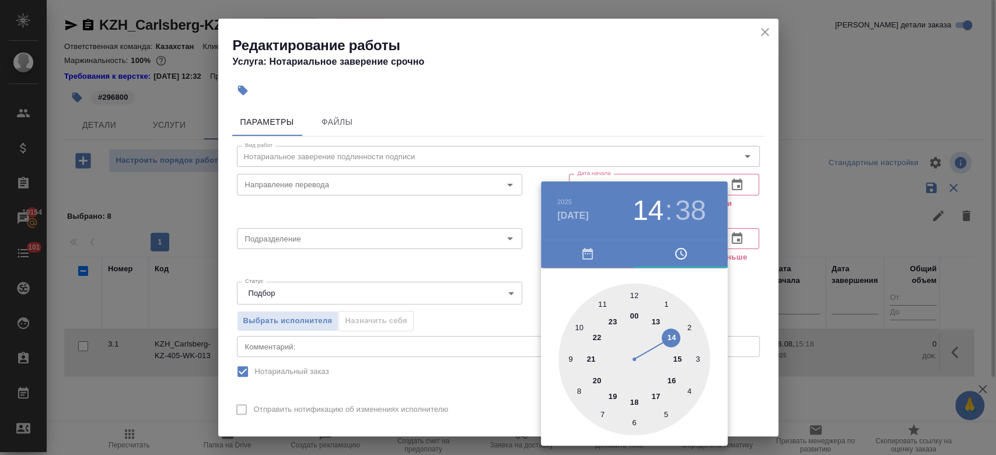
click at [672, 380] on div at bounding box center [634, 360] width 152 height 152
click at [735, 293] on div at bounding box center [498, 227] width 996 height 455
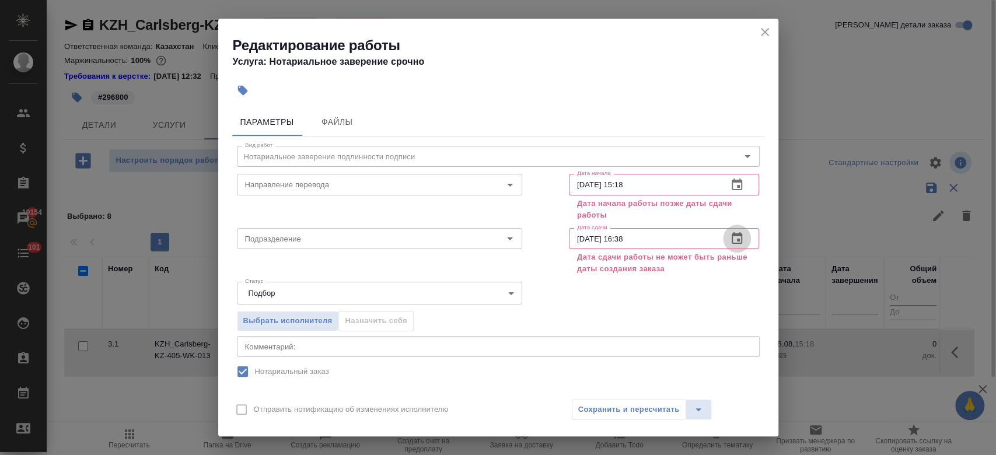
click at [730, 244] on icon "button" at bounding box center [737, 239] width 14 height 14
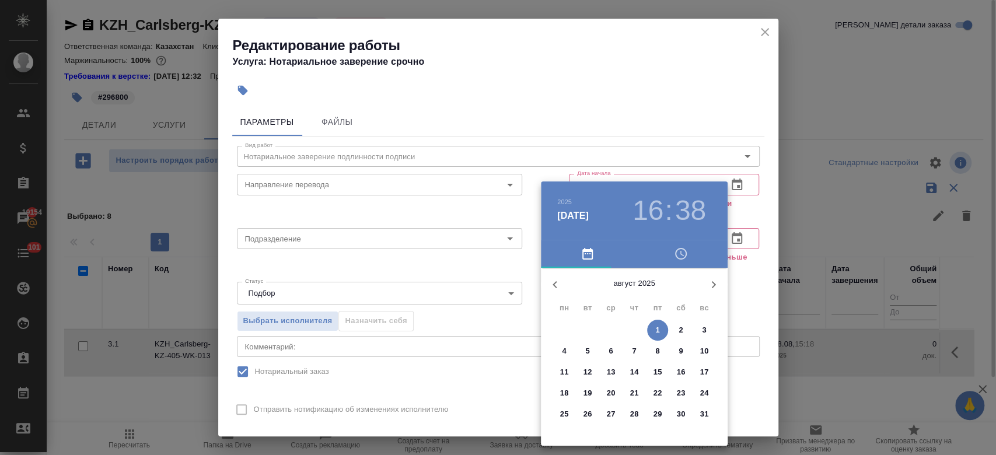
click at [636, 412] on p "28" at bounding box center [634, 414] width 9 height 12
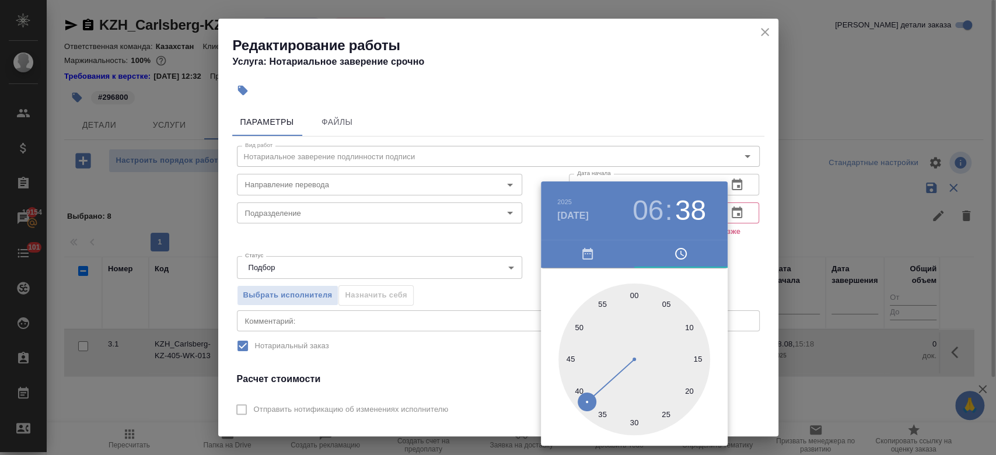
click at [743, 254] on div at bounding box center [498, 227] width 996 height 455
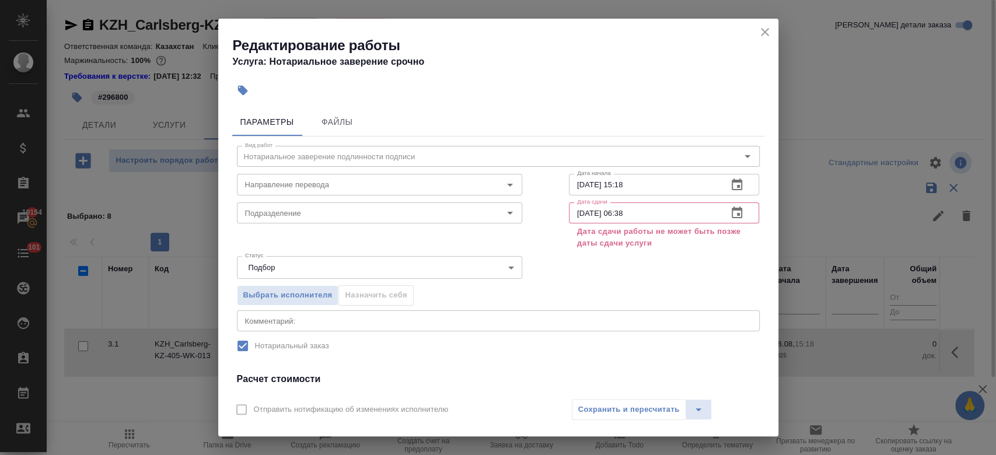
click at [725, 220] on button "button" at bounding box center [737, 213] width 28 height 28
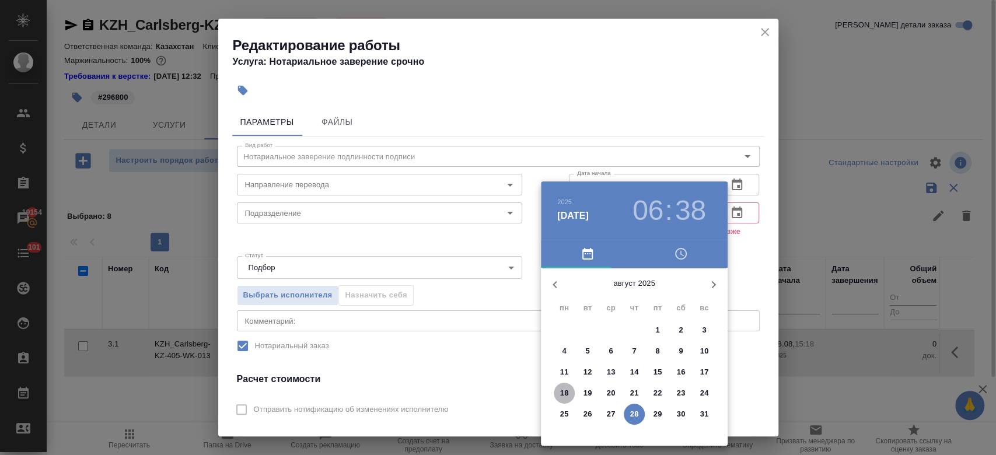
click at [565, 393] on p "18" at bounding box center [564, 393] width 9 height 12
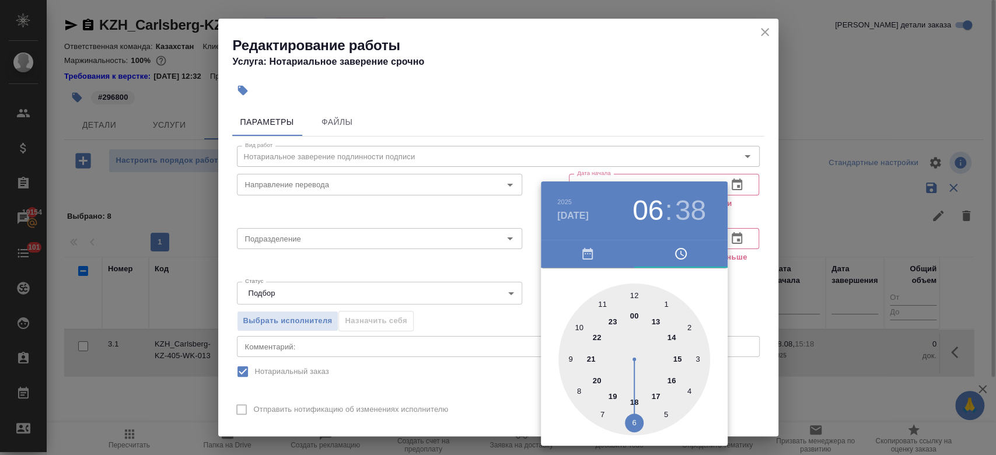
click at [632, 399] on div at bounding box center [634, 360] width 152 height 152
type input "18.08.2025 18:38"
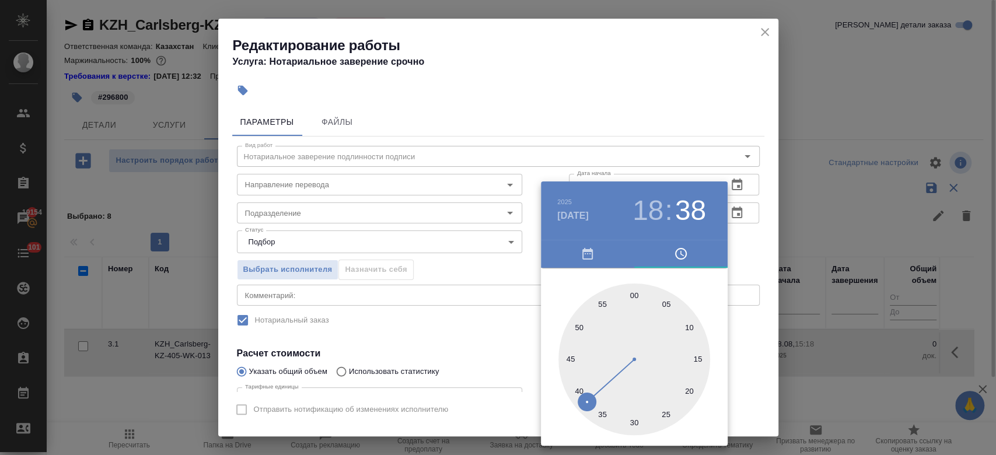
click at [745, 254] on div at bounding box center [498, 227] width 996 height 455
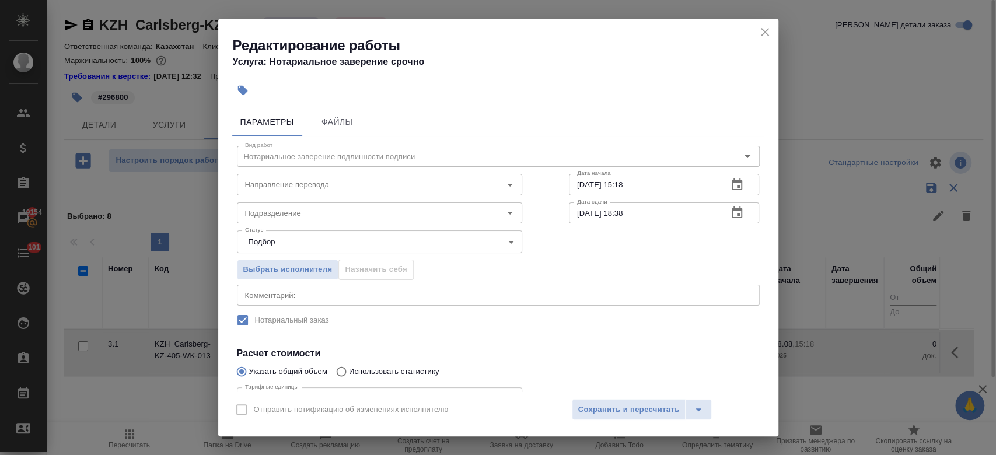
scroll to position [118, 0]
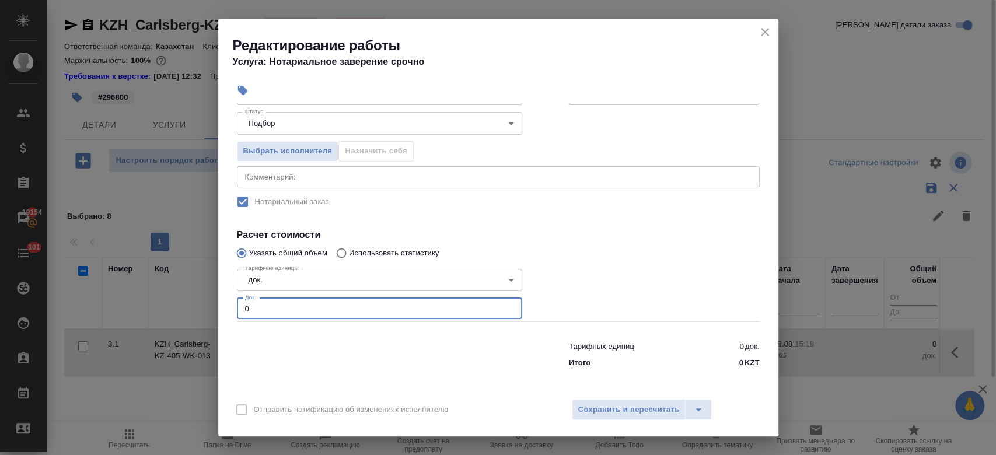
click at [348, 310] on input "0" at bounding box center [379, 308] width 285 height 21
type input "1"
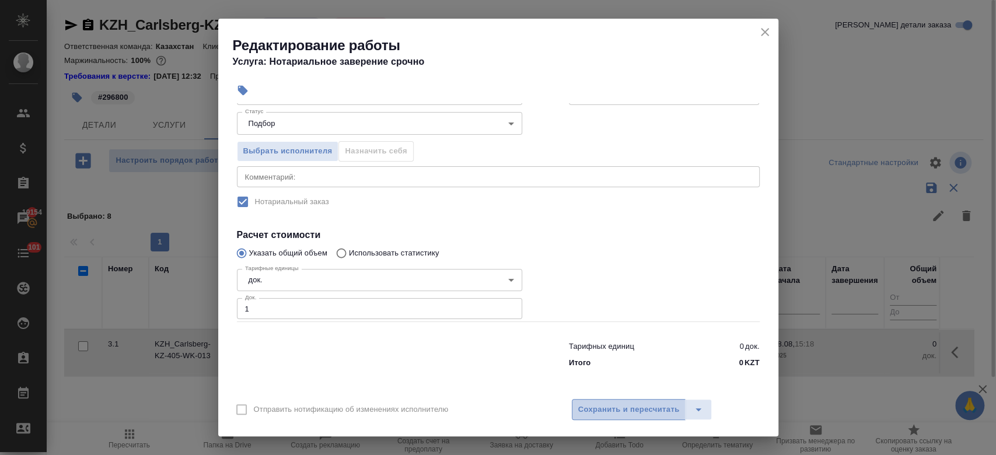
click at [610, 410] on span "Сохранить и пересчитать" at bounding box center [629, 409] width 102 height 13
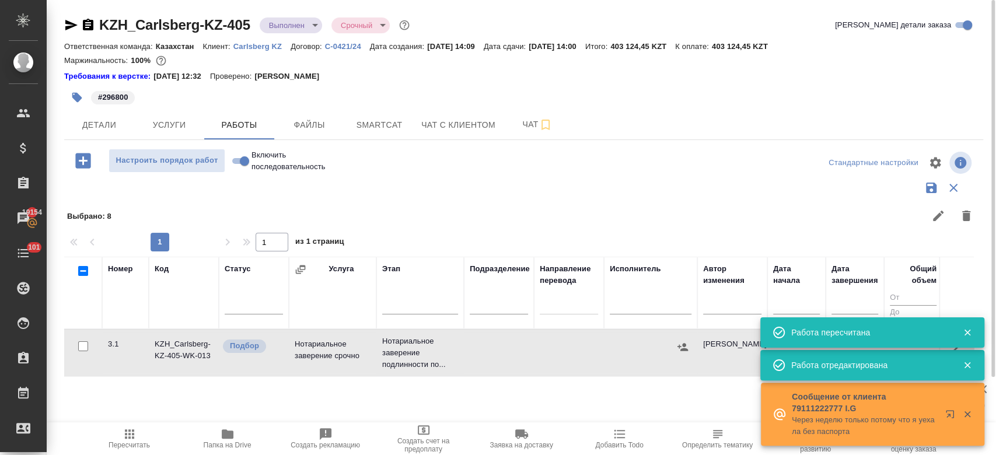
click at [969, 331] on icon "button" at bounding box center [967, 332] width 11 height 11
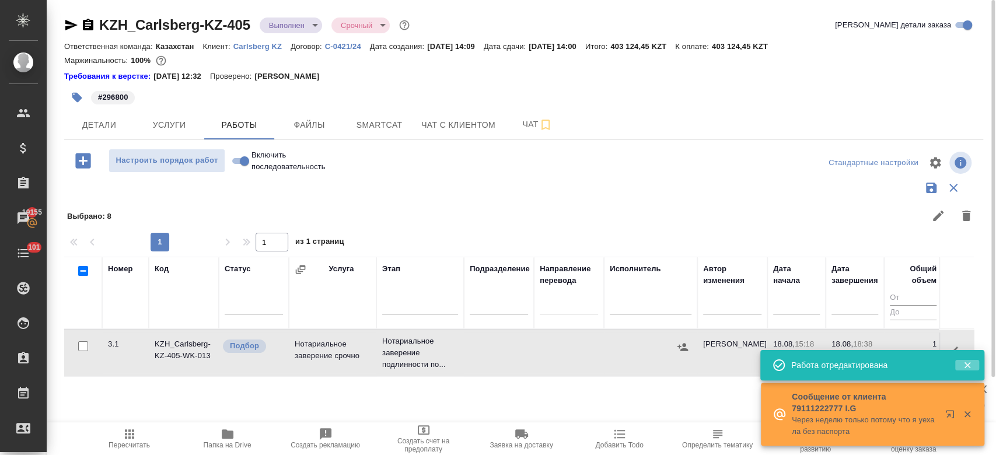
click at [965, 365] on icon "button" at bounding box center [967, 365] width 11 height 11
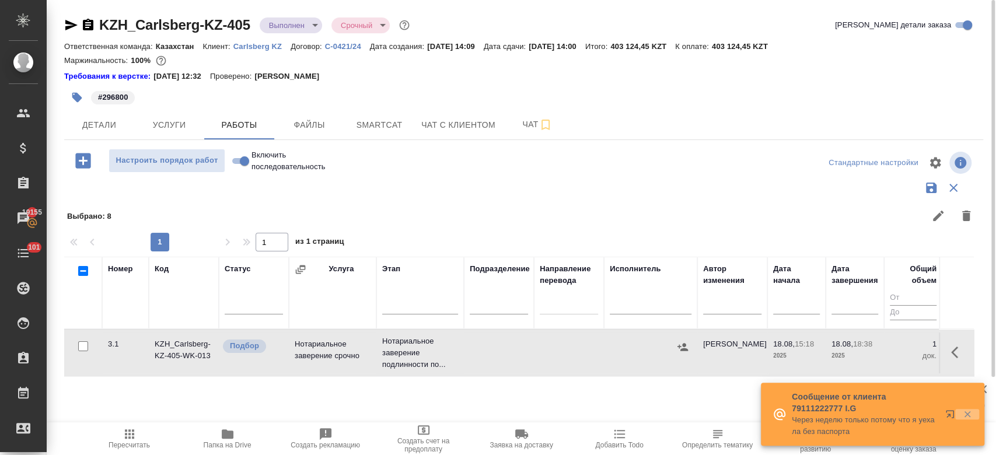
click at [963, 418] on icon "button" at bounding box center [967, 414] width 11 height 11
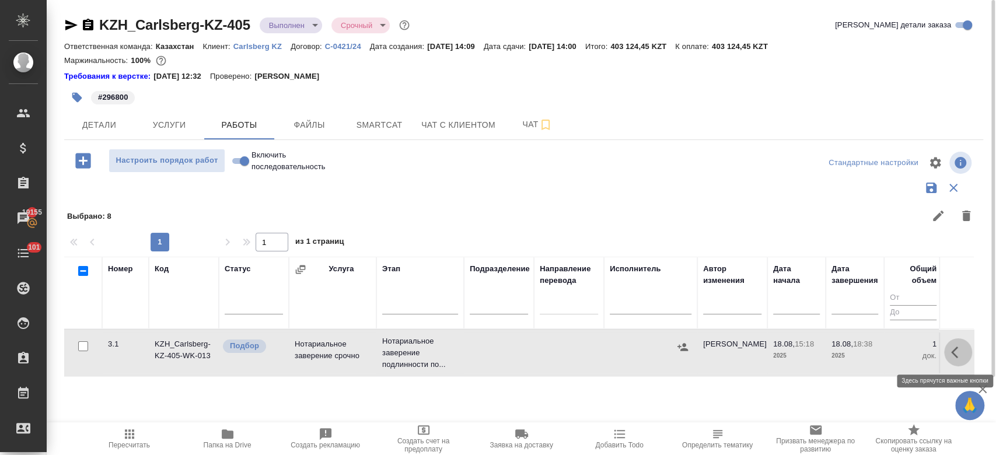
click at [956, 355] on icon "button" at bounding box center [958, 352] width 14 height 14
click at [870, 345] on icon "button" at bounding box center [872, 352] width 14 height 14
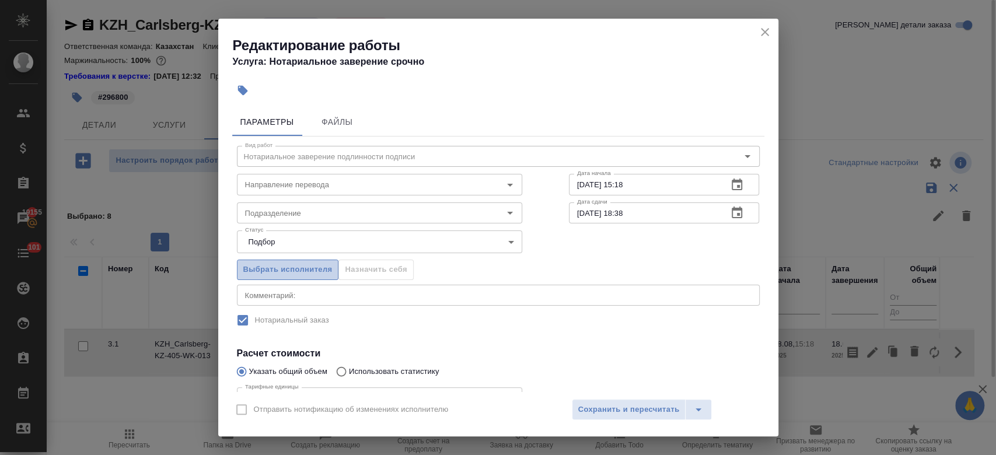
click at [311, 265] on span "Выбрать исполнителя" at bounding box center [287, 269] width 89 height 13
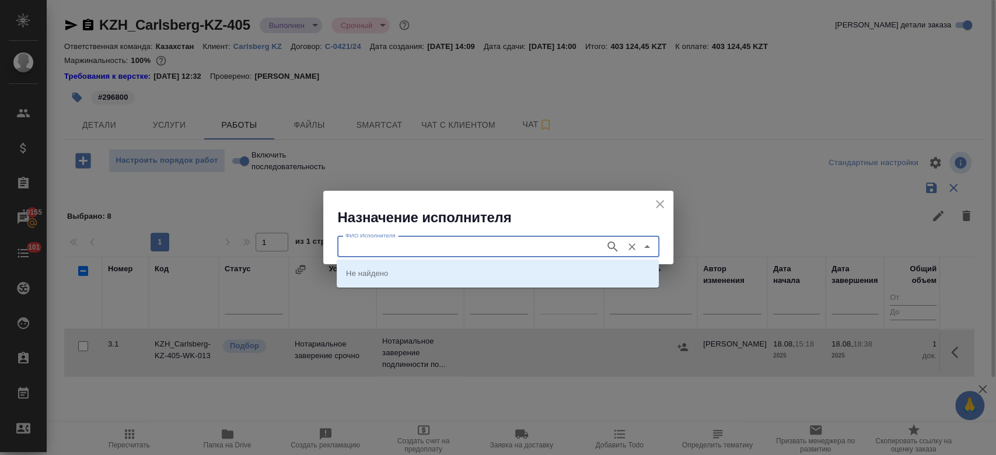
click at [412, 246] on input "ФИО Исполнителя" at bounding box center [470, 247] width 258 height 14
type input "almaty"
click at [611, 243] on icon "button" at bounding box center [613, 247] width 14 height 14
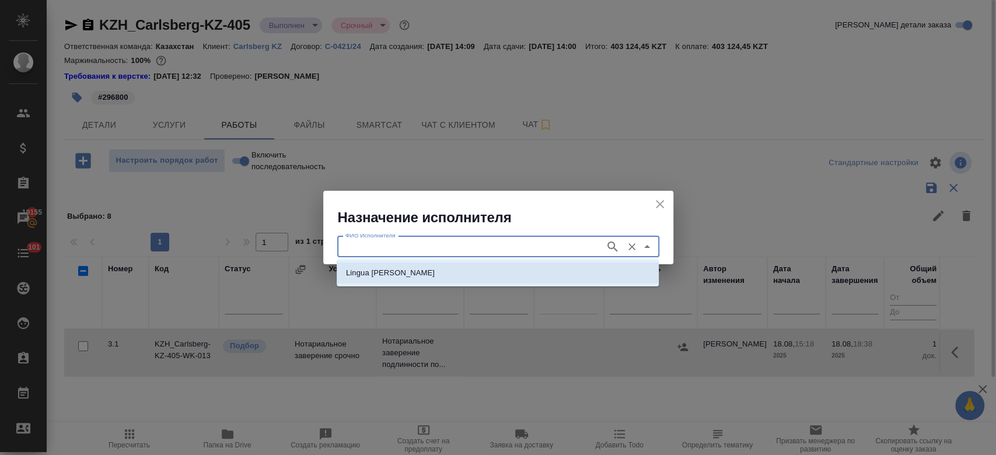
click at [424, 277] on li "Lingua Franka Almaty" at bounding box center [498, 273] width 322 height 21
type input "Lingua Franka Almaty"
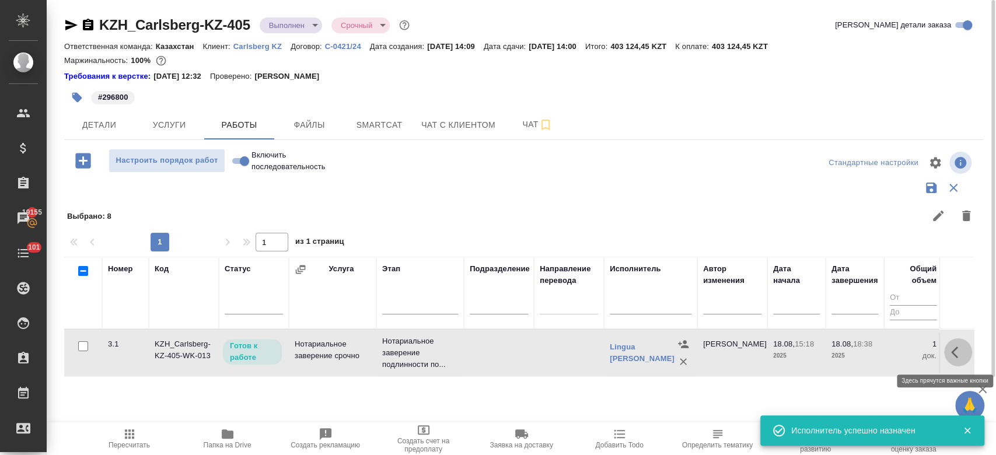
click at [964, 356] on icon "button" at bounding box center [958, 352] width 14 height 14
click at [877, 351] on icon "button" at bounding box center [872, 352] width 14 height 14
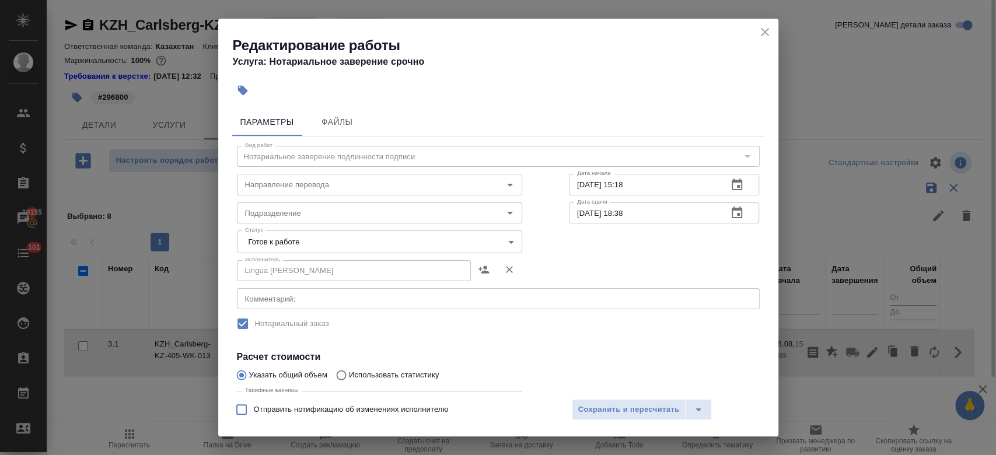
scroll to position [191, 0]
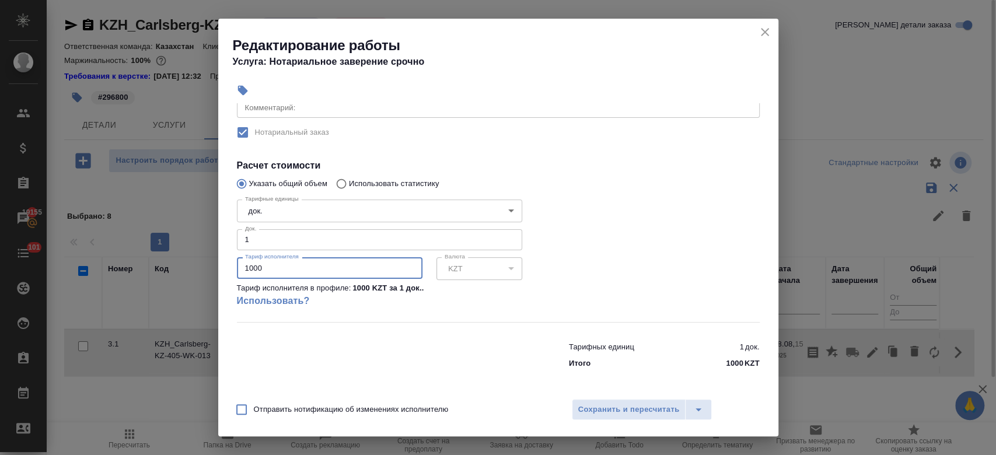
click at [303, 274] on input "1000" at bounding box center [330, 267] width 186 height 21
type input "1"
type input "296800"
click at [674, 172] on div at bounding box center [664, 258] width 237 height 173
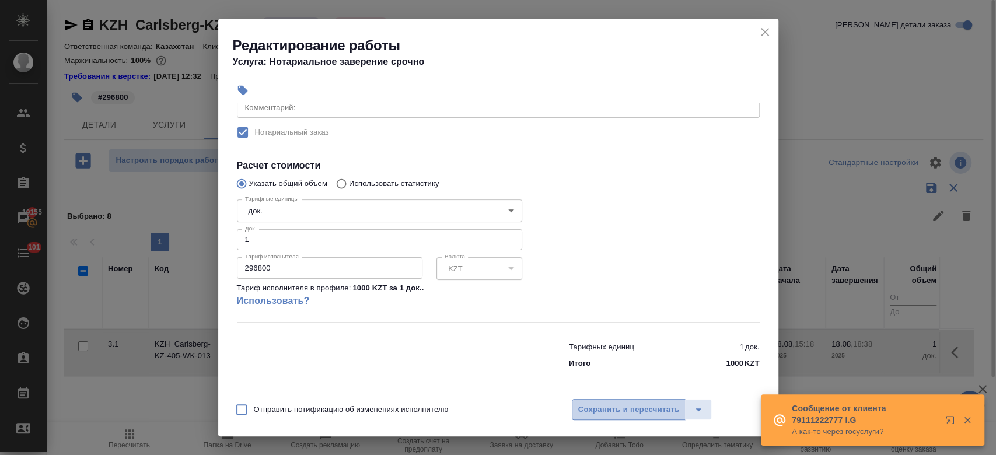
click at [616, 410] on span "Сохранить и пересчитать" at bounding box center [629, 409] width 102 height 13
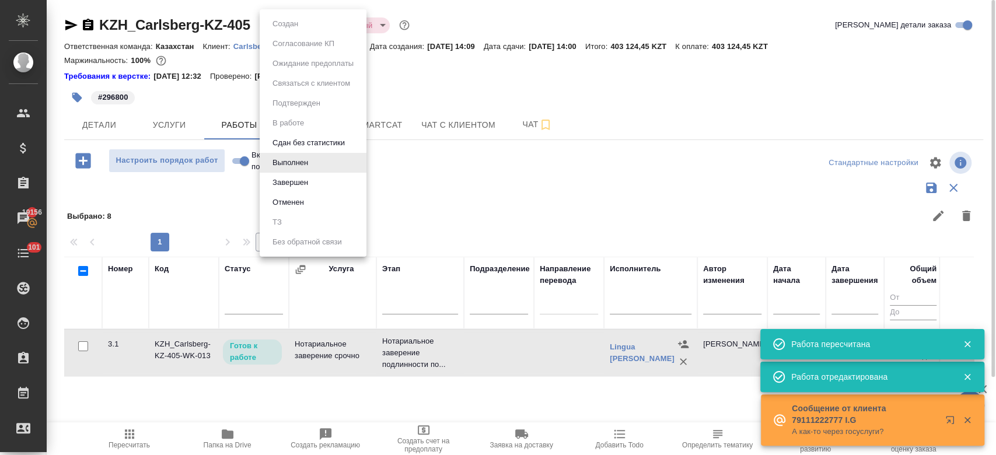
click at [308, 20] on body "🙏 .cls-1 fill:#fff; AWATERA Kosherbayeva Nazerke Клиенты Спецификации Заказы 19…" at bounding box center [498, 227] width 996 height 455
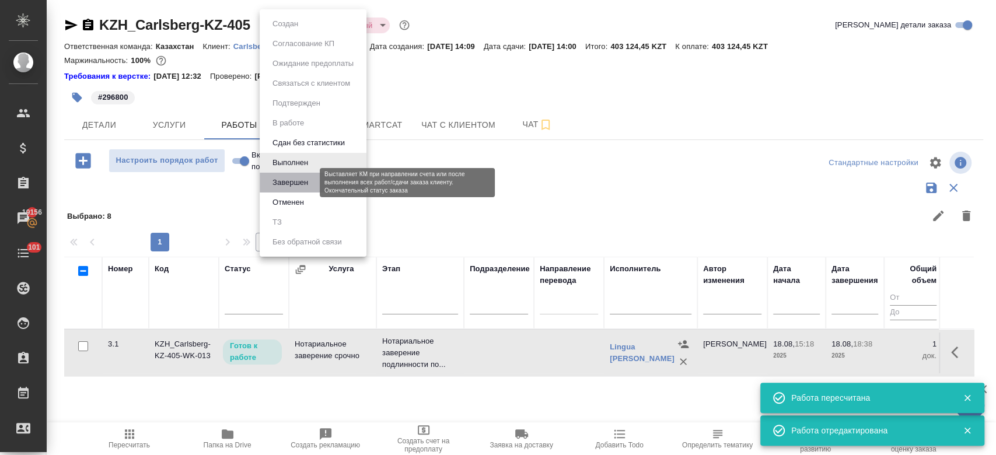
click at [303, 182] on button "Завершен" at bounding box center [290, 182] width 43 height 13
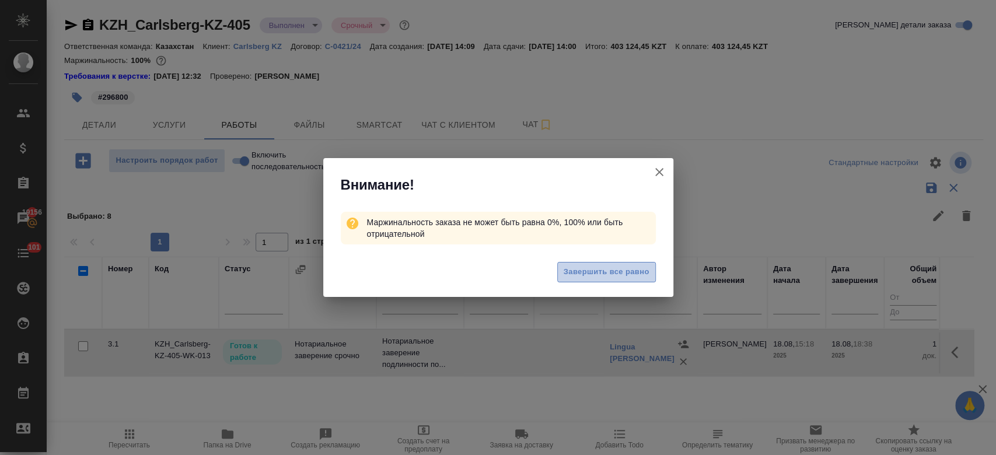
click at [588, 269] on span "Завершить все равно" at bounding box center [607, 271] width 86 height 13
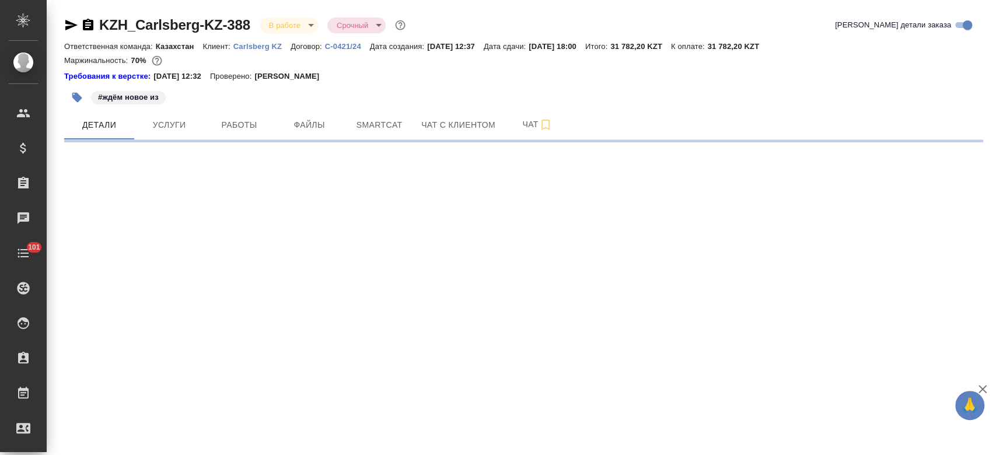
select select "RU"
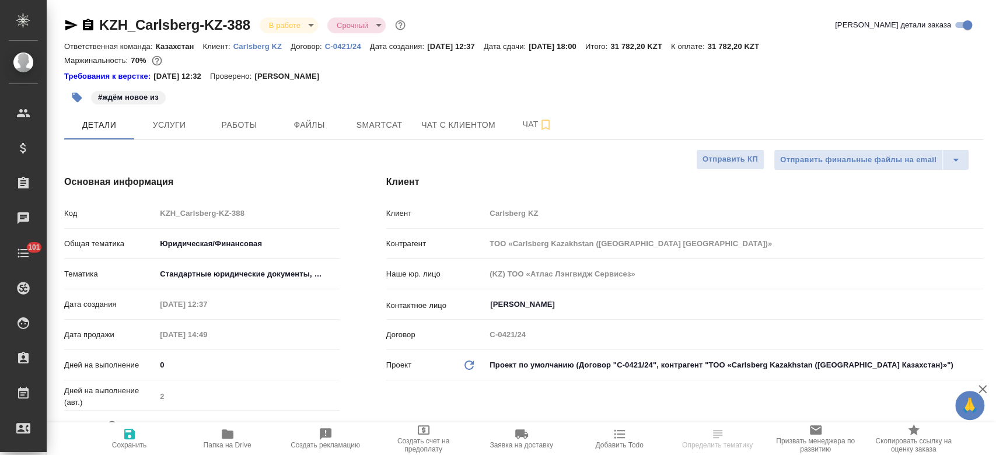
type textarea "x"
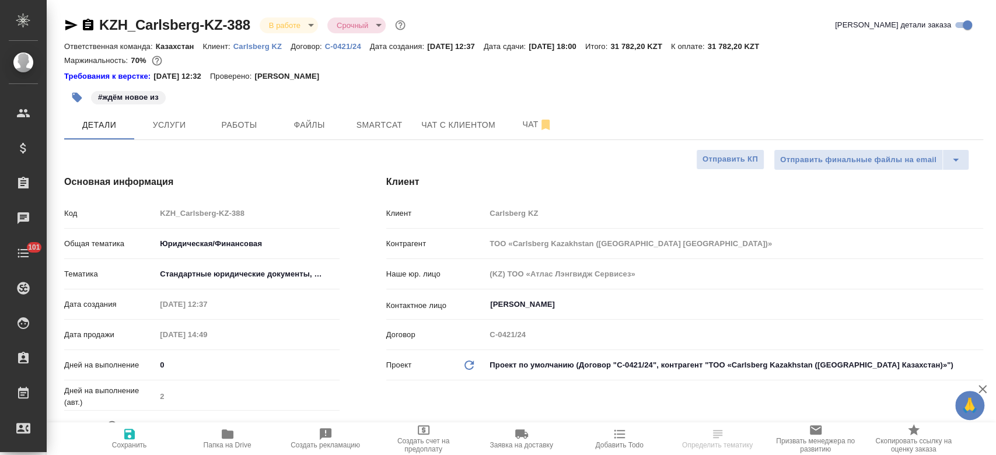
type textarea "x"
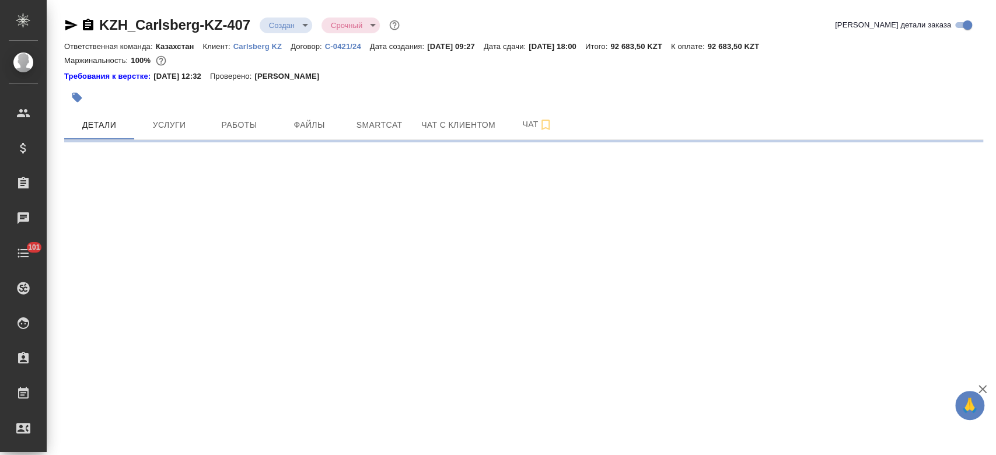
select select "RU"
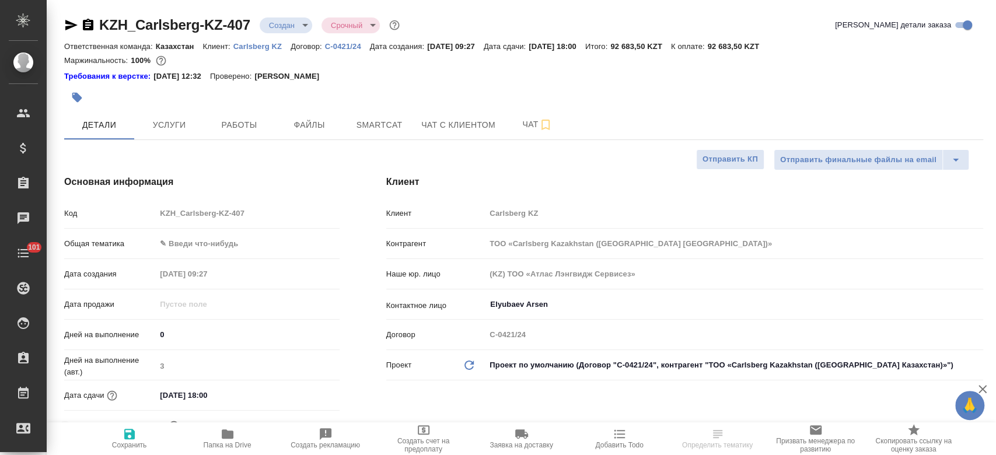
type textarea "x"
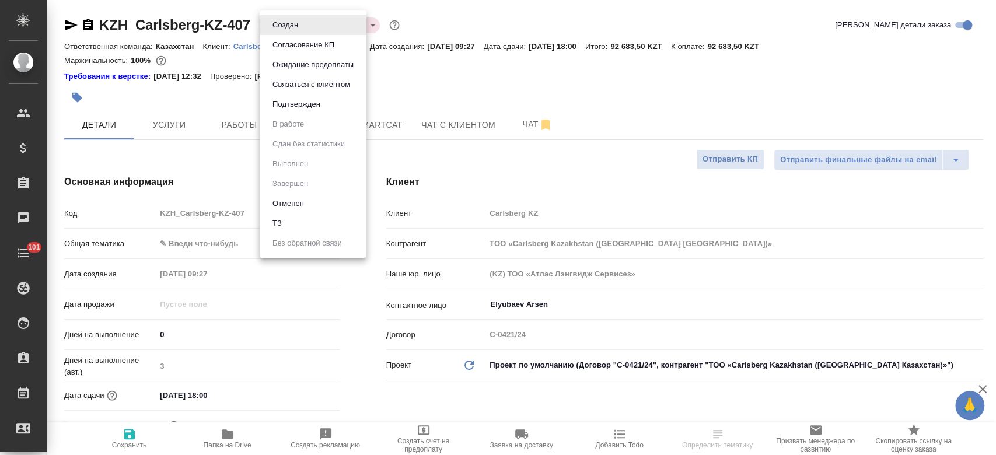
click at [294, 18] on body "🙏 .cls-1 fill:#fff; AWATERA Kosherbayeva Nazerke Клиенты Спецификации Заказы Ча…" at bounding box center [498, 227] width 996 height 455
click at [307, 200] on li "Отменен" at bounding box center [313, 204] width 107 height 20
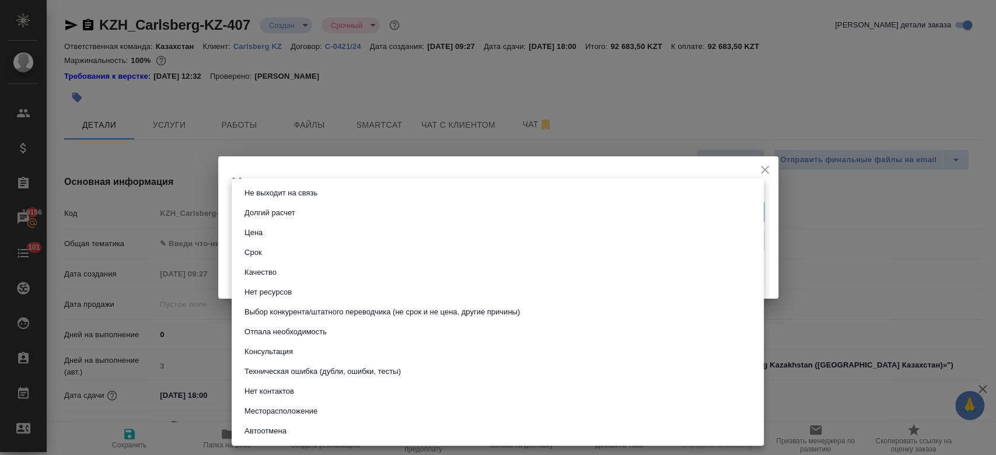
click at [307, 207] on body "🙏 .cls-1 fill:#fff; AWATERA Kosherbayeva Nazerke Клиенты Спецификации Заказы 19…" at bounding box center [498, 227] width 996 height 455
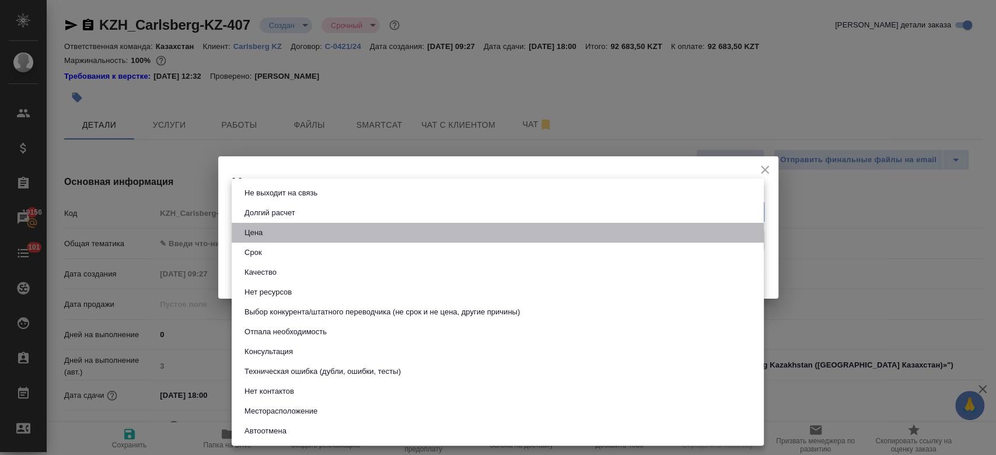
click at [293, 226] on li "Цена" at bounding box center [498, 233] width 532 height 20
type input "price"
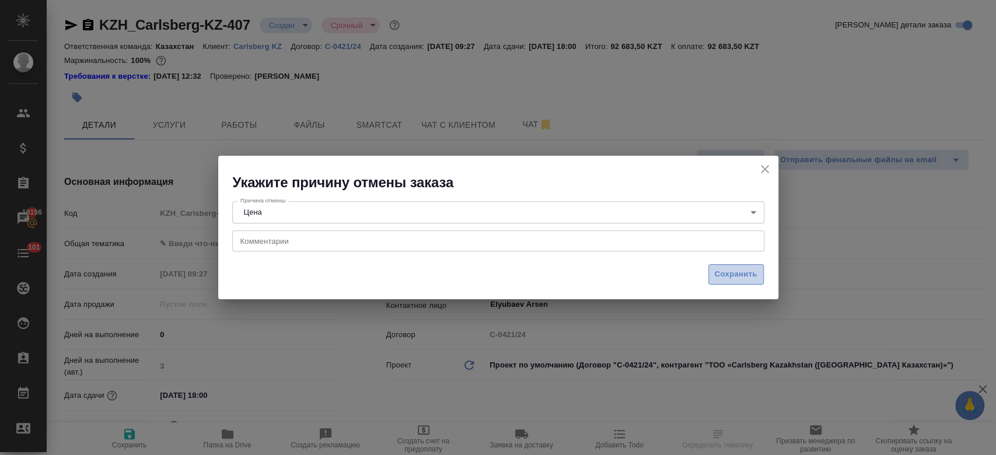
click at [716, 265] on button "Сохранить" at bounding box center [735, 274] width 55 height 20
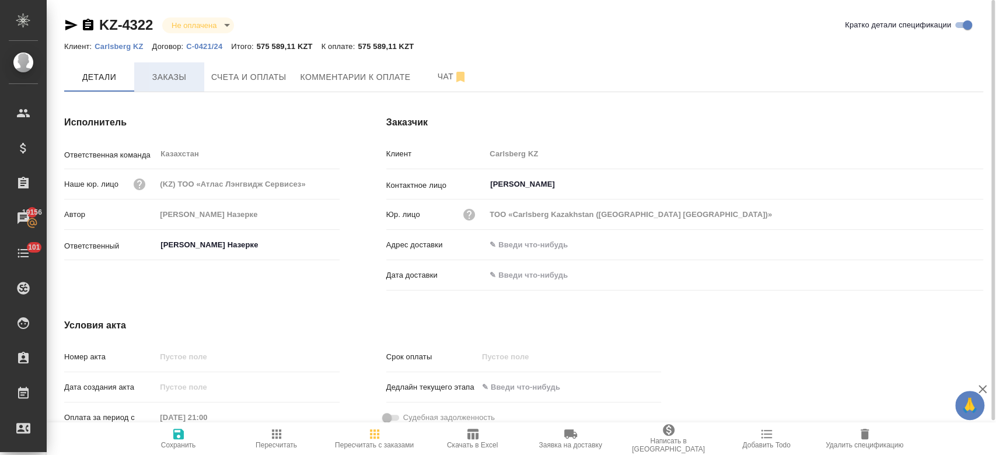
click at [168, 78] on span "Заказы" at bounding box center [169, 77] width 56 height 15
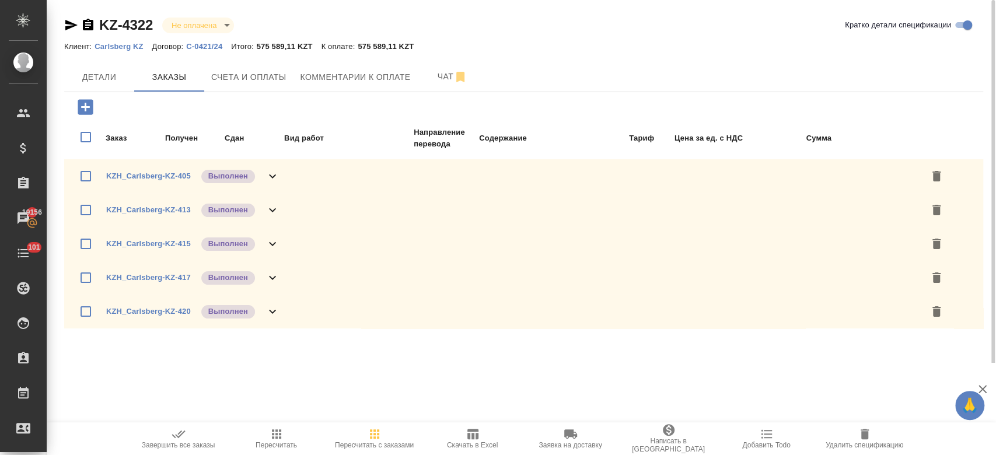
click at [180, 438] on icon "button" at bounding box center [179, 434] width 14 height 14
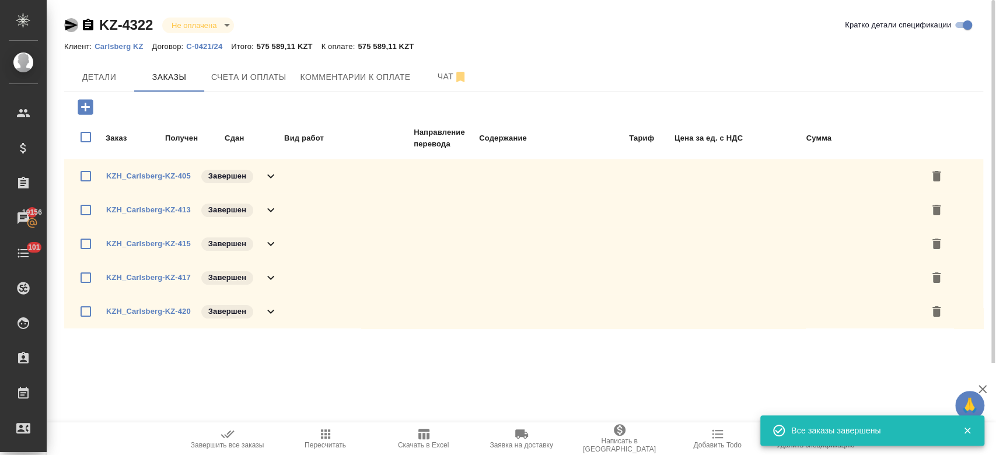
click at [67, 28] on icon "button" at bounding box center [71, 25] width 12 height 11
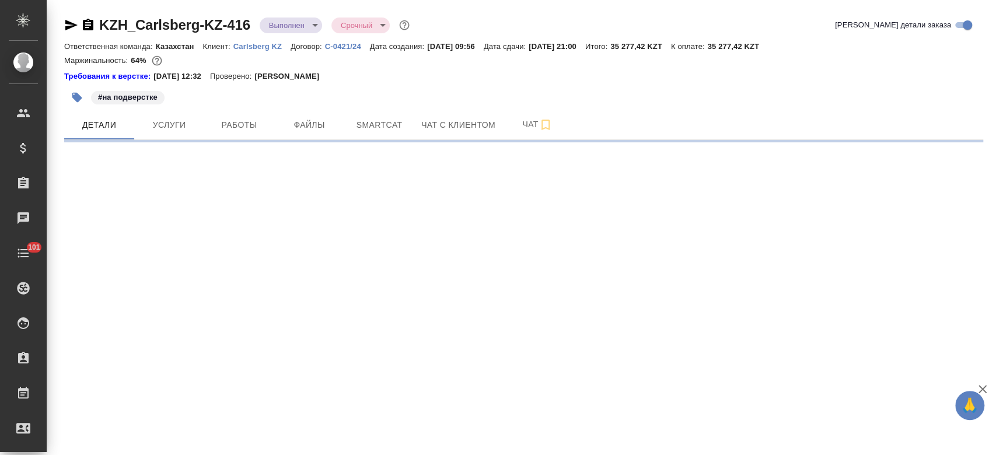
select select "RU"
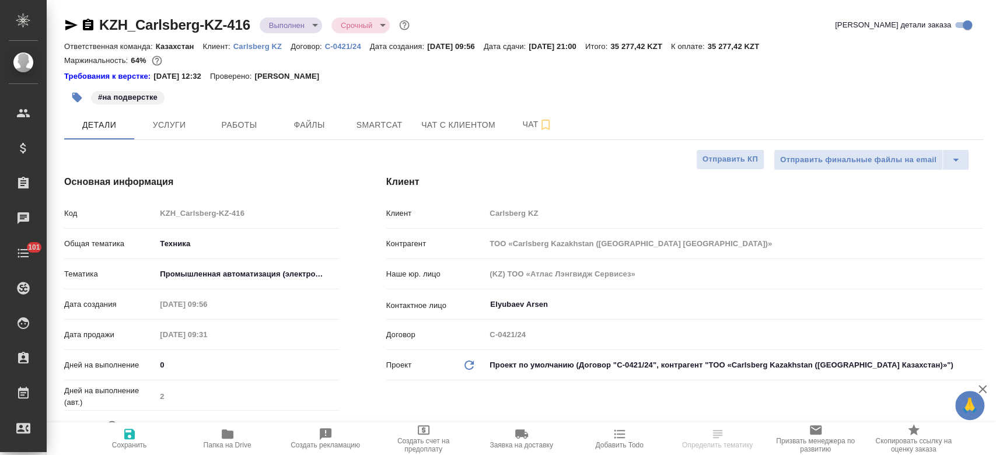
type textarea "x"
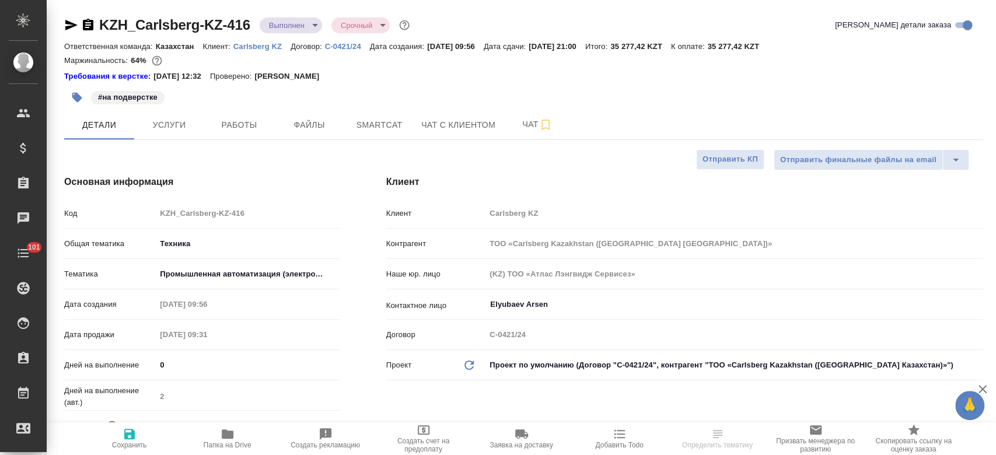
type textarea "x"
click at [170, 125] on span "Услуги" at bounding box center [169, 125] width 56 height 15
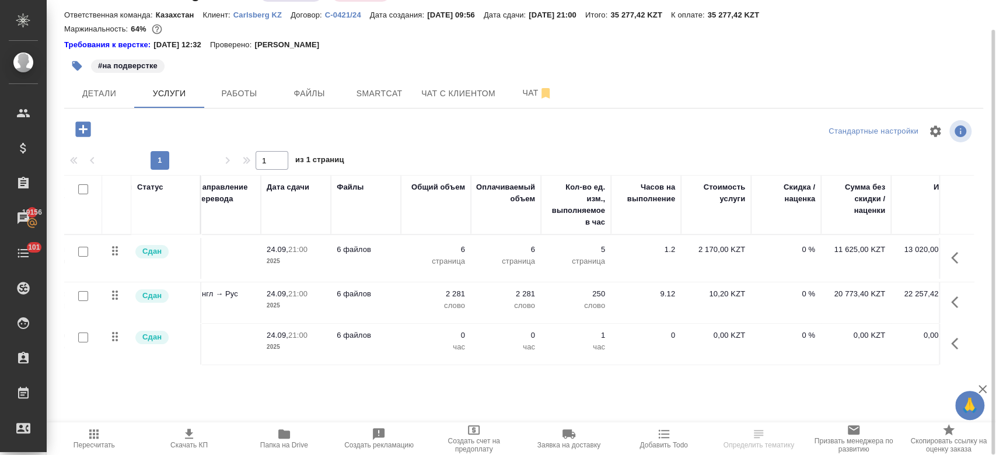
scroll to position [0, 185]
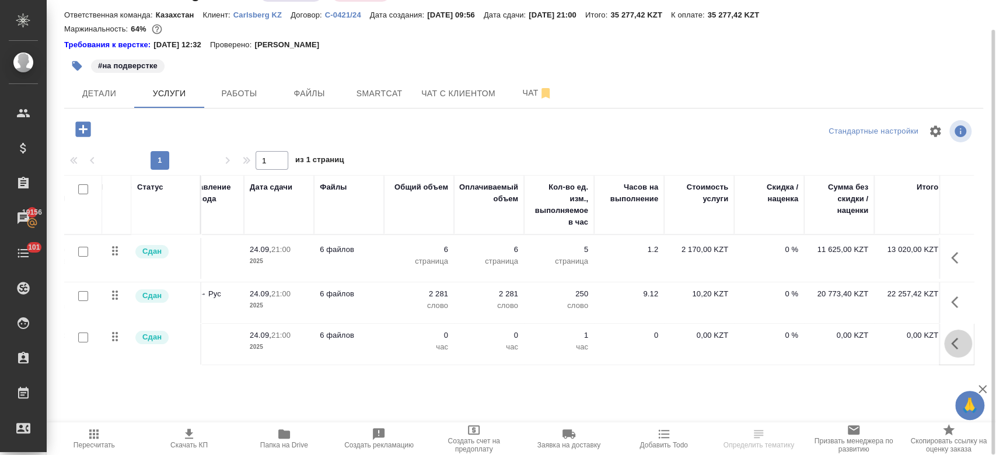
click at [961, 342] on icon "button" at bounding box center [958, 344] width 14 height 14
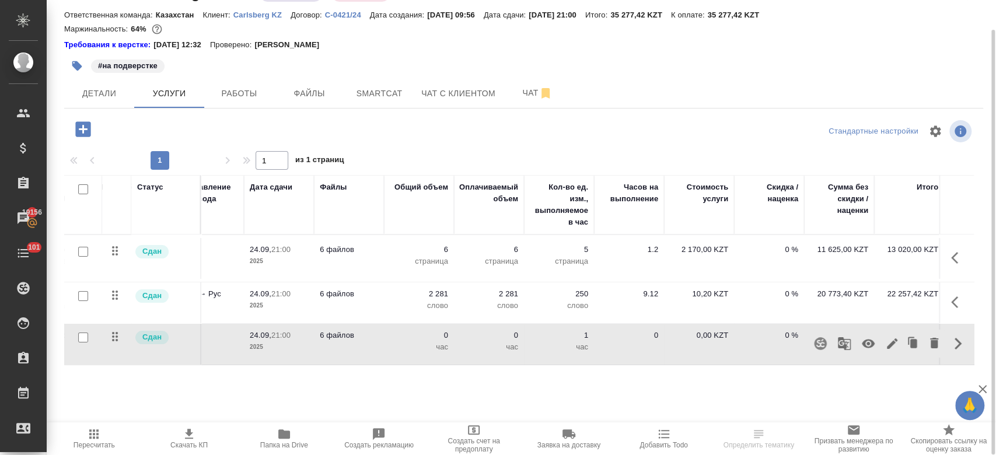
click at [859, 341] on button "button" at bounding box center [868, 344] width 28 height 28
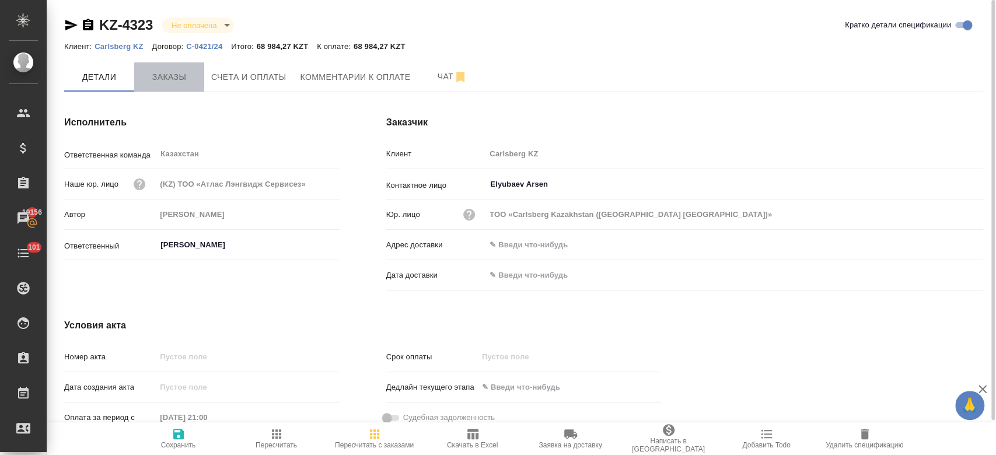
click at [179, 81] on span "Заказы" at bounding box center [169, 77] width 56 height 15
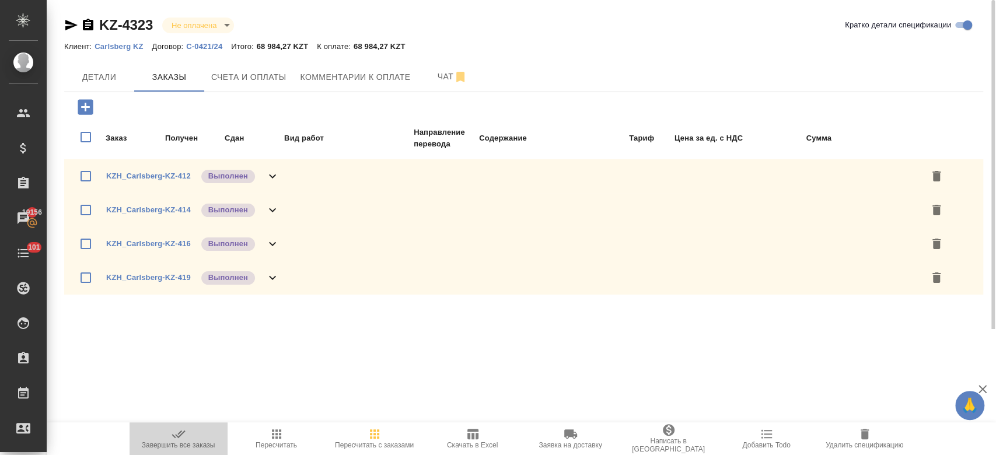
click at [181, 437] on icon "button" at bounding box center [179, 434] width 14 height 14
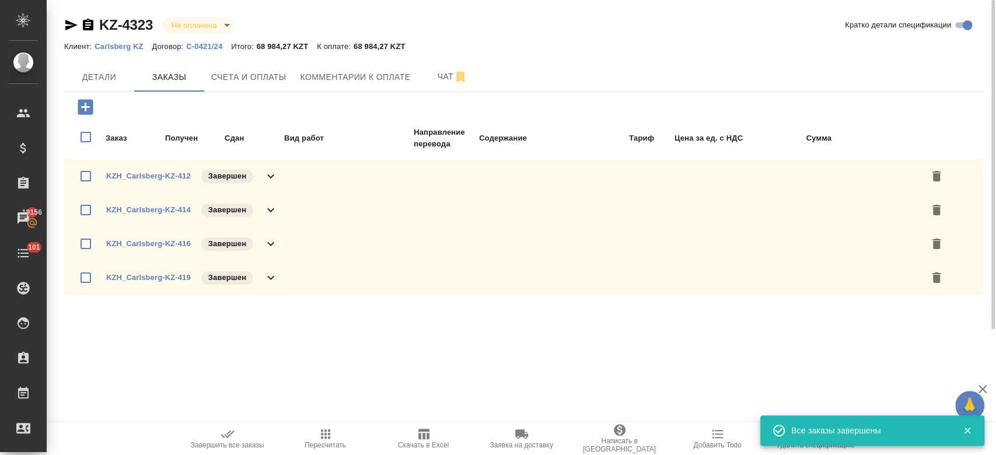
click at [70, 22] on icon "button" at bounding box center [71, 25] width 12 height 11
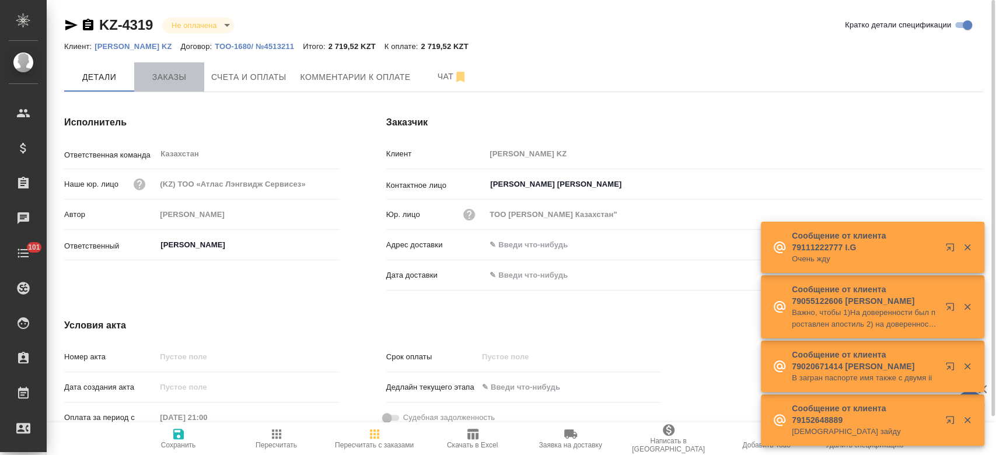
click at [176, 85] on button "Заказы" at bounding box center [169, 76] width 70 height 29
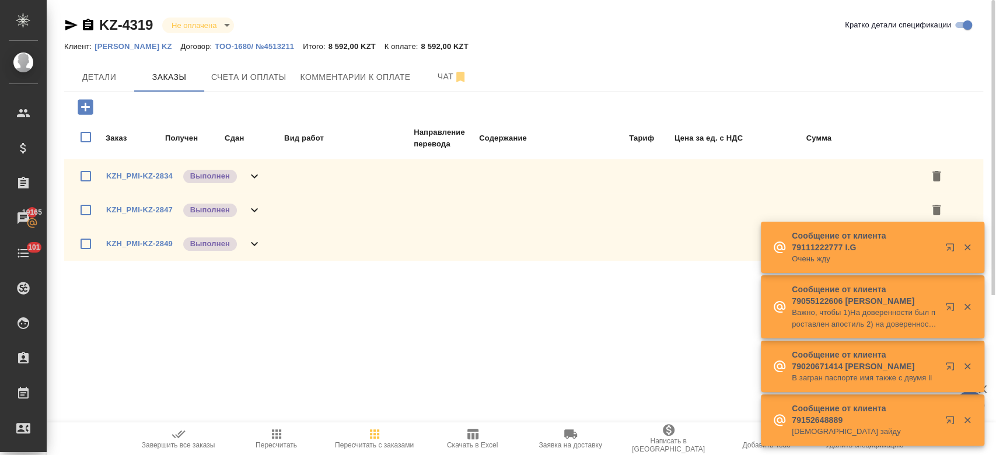
click at [257, 345] on div ".cls-1 fill:#fff; AWATERA Kosherbayeva Nazerke Клиенты Спецификации Заказы 1916…" at bounding box center [498, 227] width 996 height 455
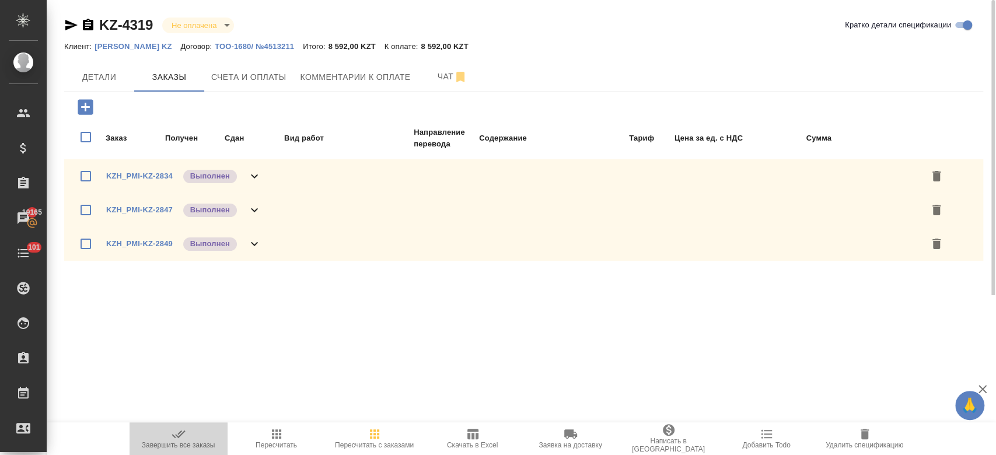
click at [172, 426] on button "Завершить все заказы" at bounding box center [179, 438] width 98 height 33
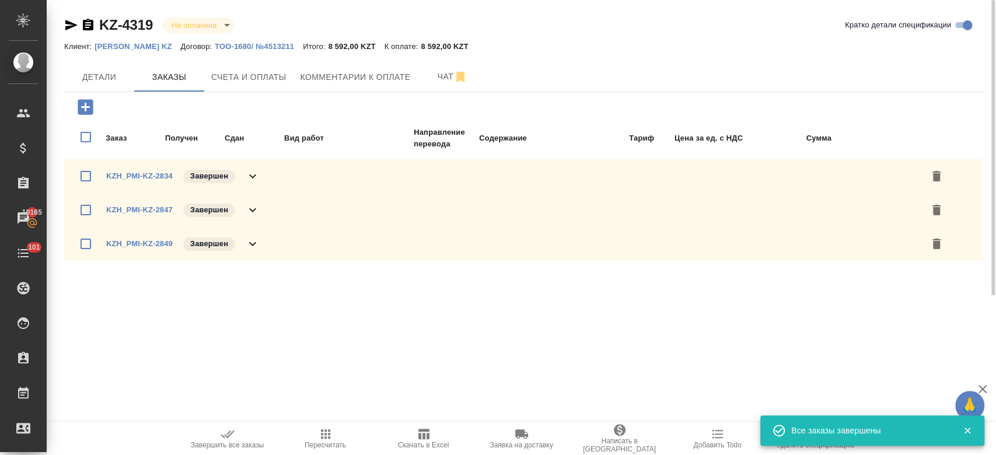
click at [69, 27] on icon "button" at bounding box center [71, 25] width 12 height 11
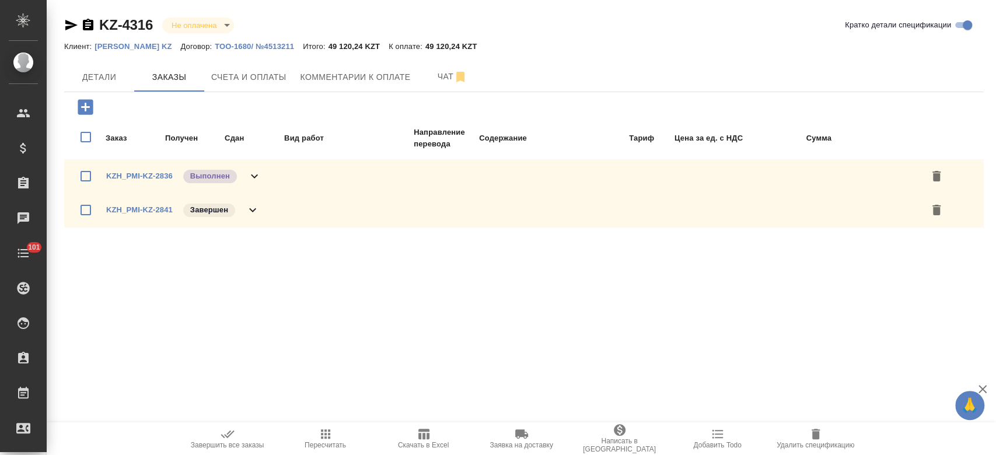
click at [348, 379] on div ".cls-1 fill:#fff; AWATERA Kosherbayeva Nazerke Клиенты Спецификации Заказы Чаты…" at bounding box center [498, 227] width 996 height 455
click at [225, 431] on icon "button" at bounding box center [228, 434] width 14 height 14
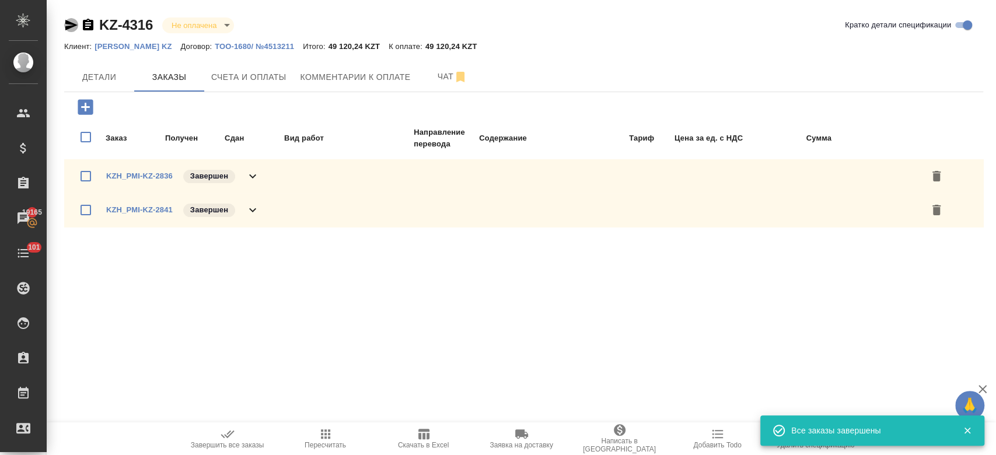
click at [69, 26] on icon "button" at bounding box center [71, 25] width 12 height 11
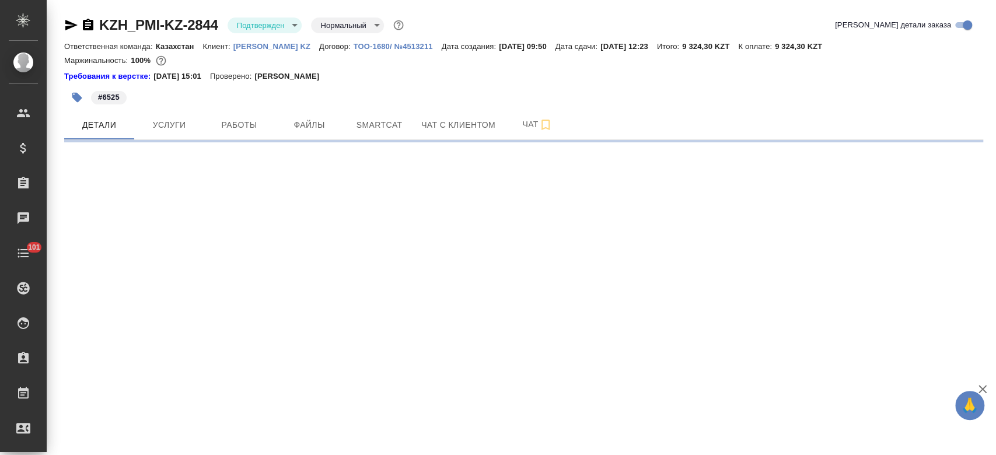
select select "RU"
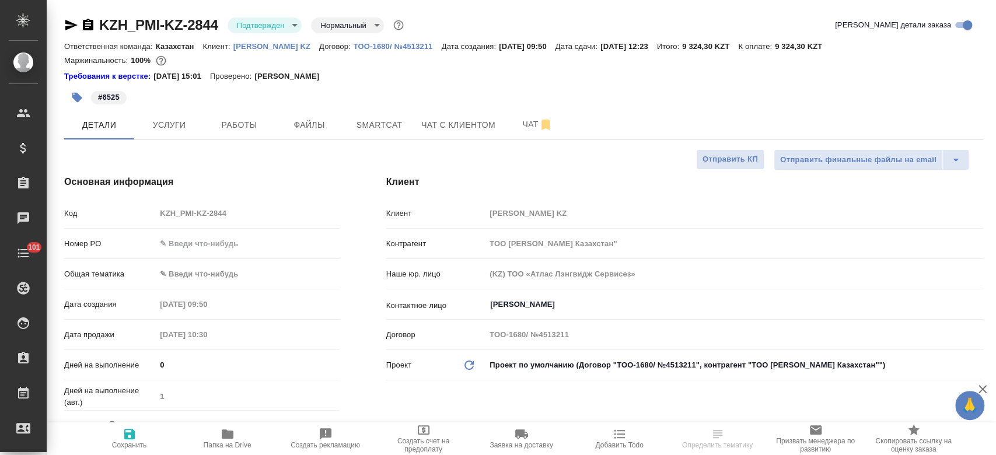
type textarea "x"
click at [457, 85] on div "#6525" at bounding box center [370, 98] width 613 height 26
